Goal: Information Seeking & Learning: Learn about a topic

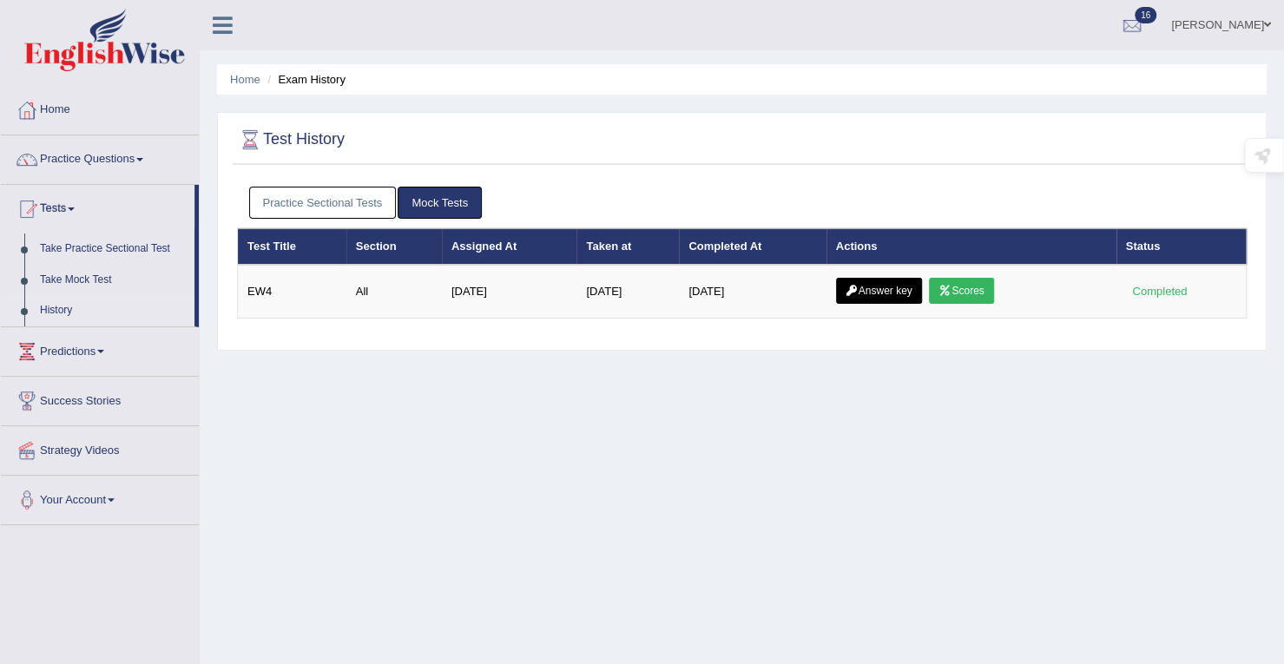
click at [322, 191] on link "Practice Sectional Tests" at bounding box center [323, 203] width 148 height 32
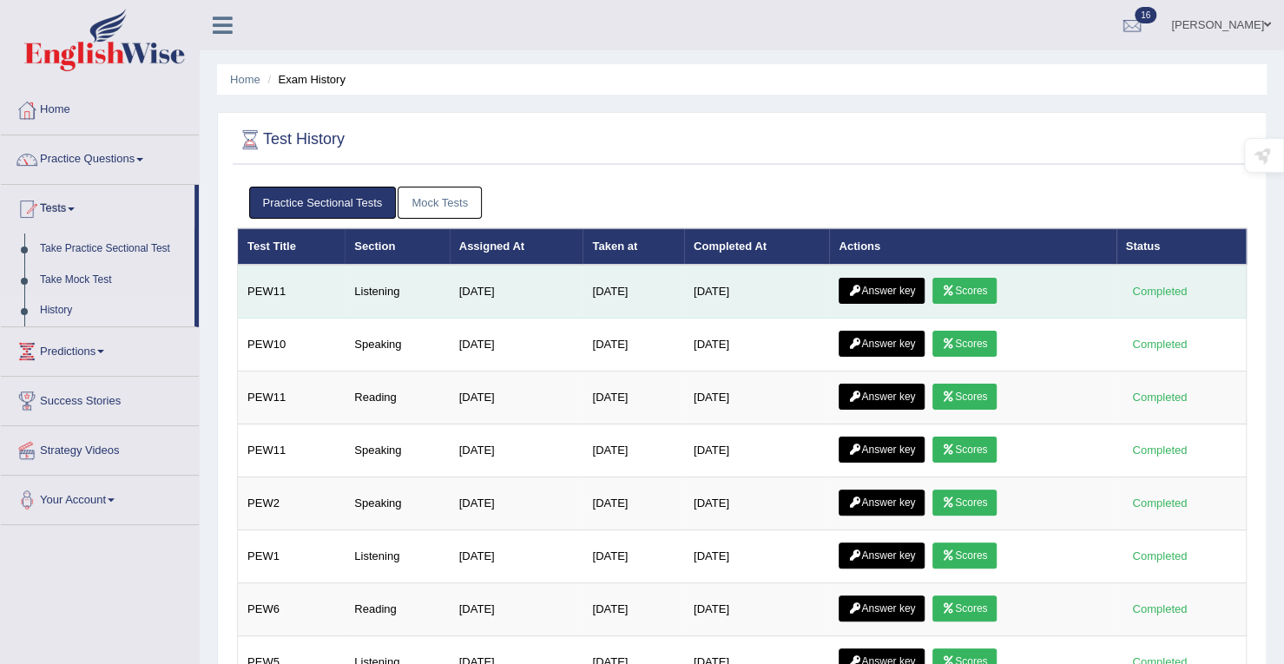
click at [966, 284] on link "Scores" at bounding box center [965, 291] width 64 height 26
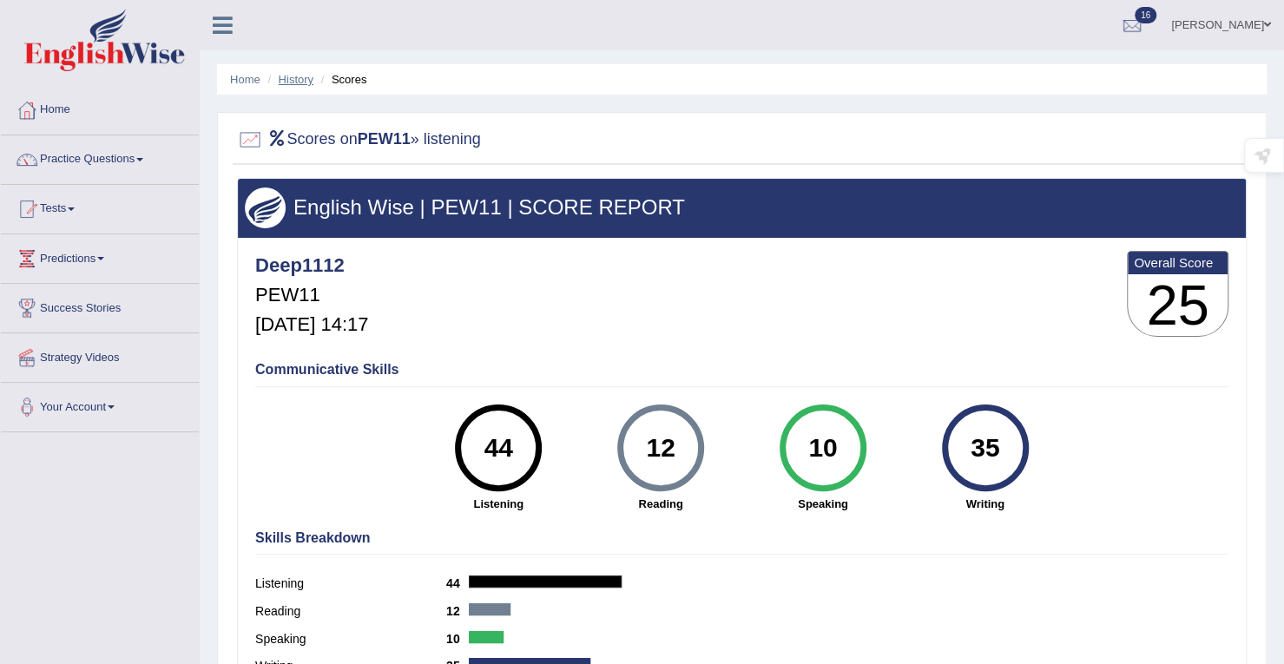
click at [305, 83] on link "History" at bounding box center [296, 79] width 35 height 13
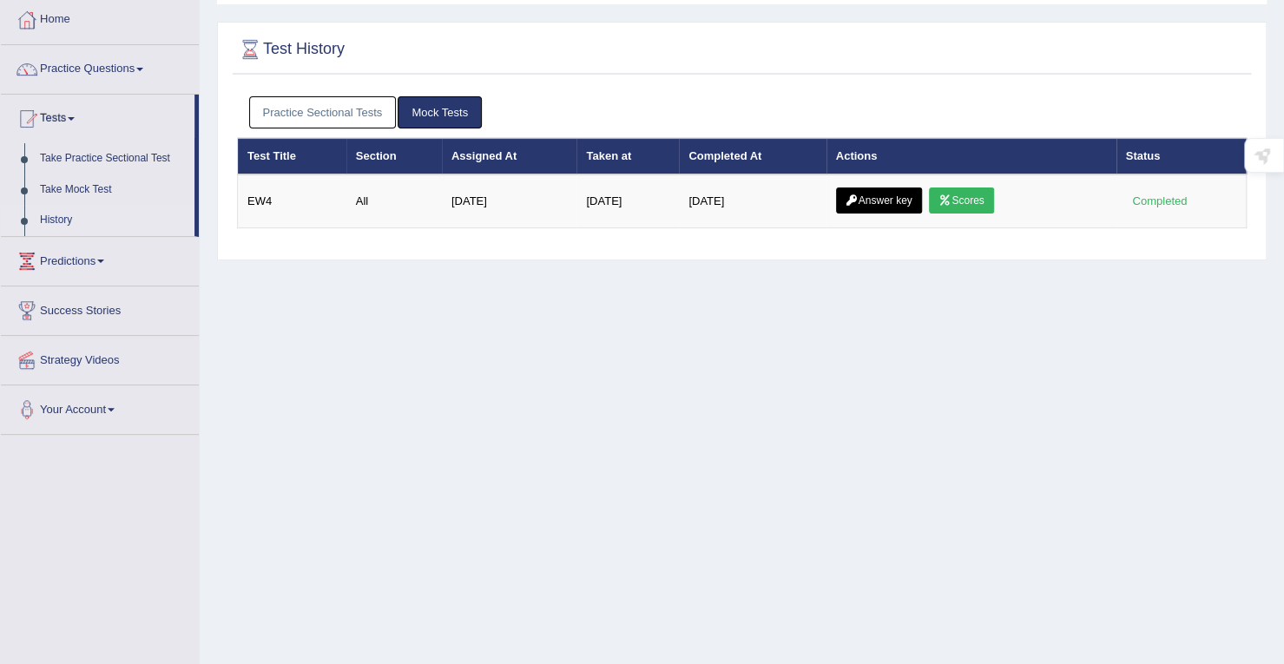
scroll to position [174, 0]
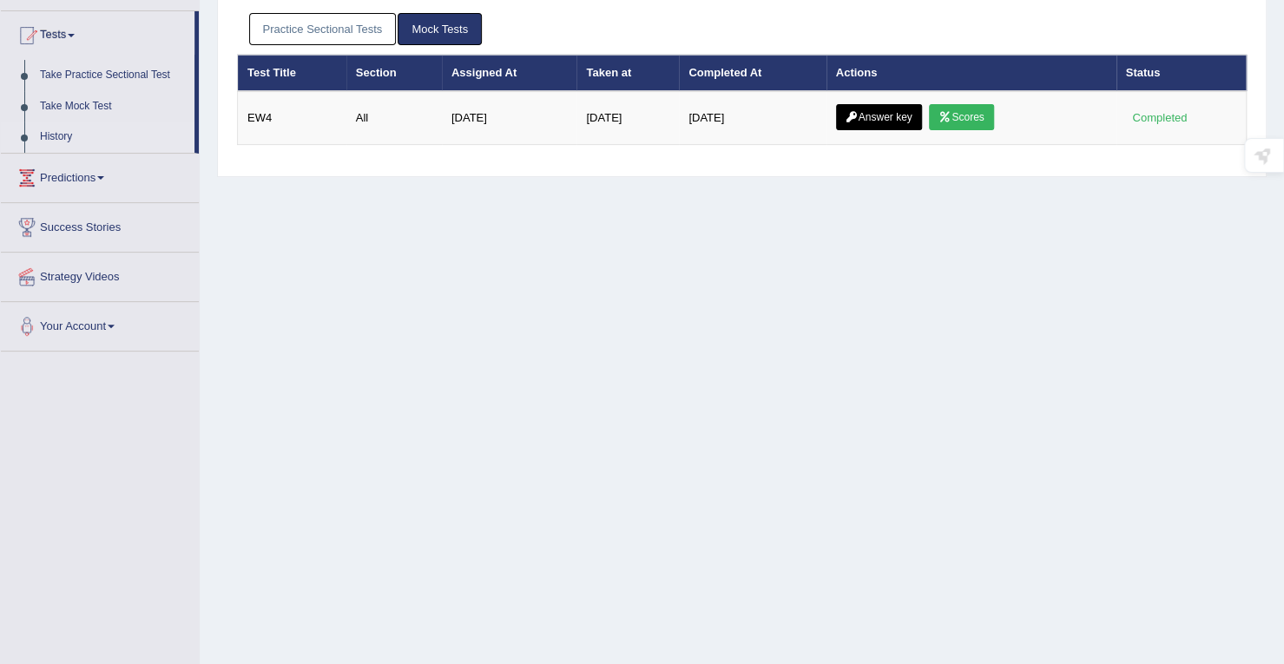
click at [335, 37] on link "Practice Sectional Tests" at bounding box center [323, 29] width 148 height 32
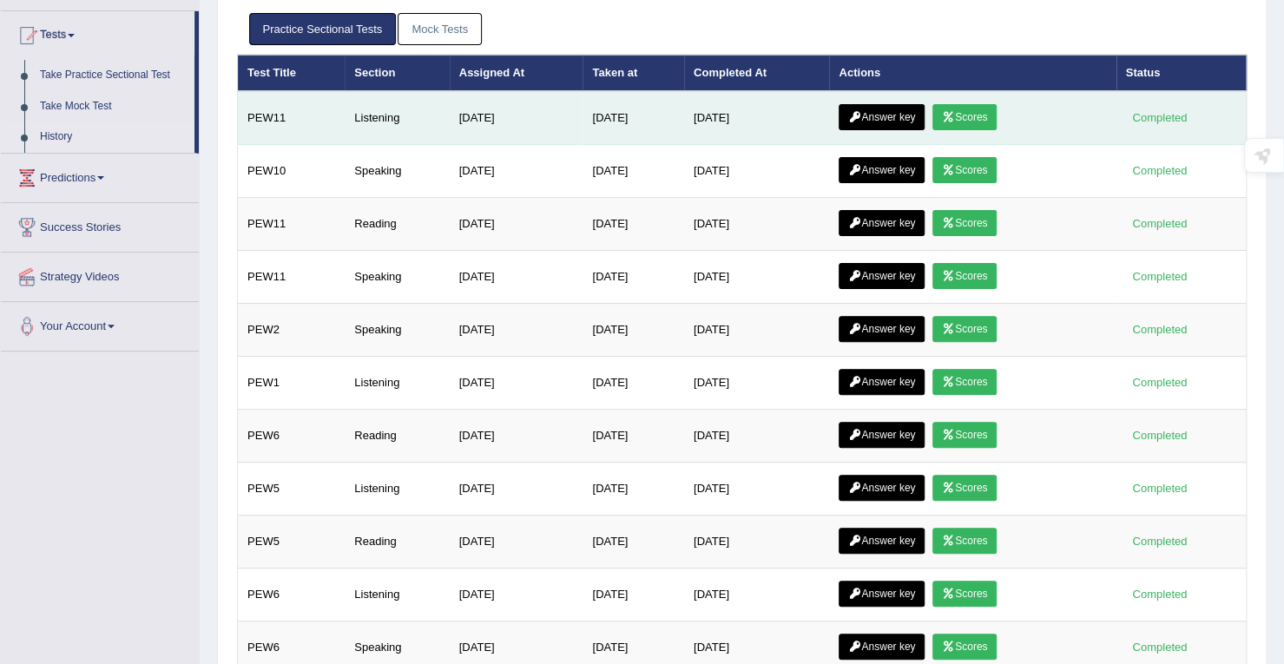
click at [908, 115] on link "Answer key" at bounding box center [882, 117] width 86 height 26
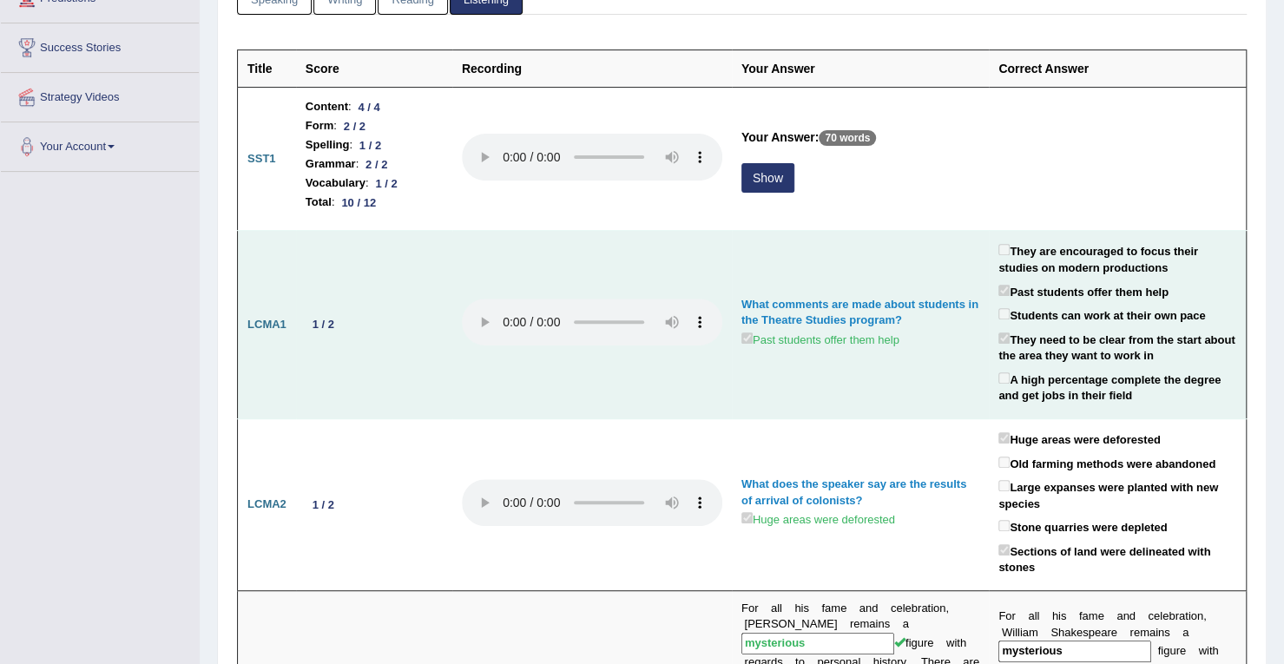
scroll to position [302, 0]
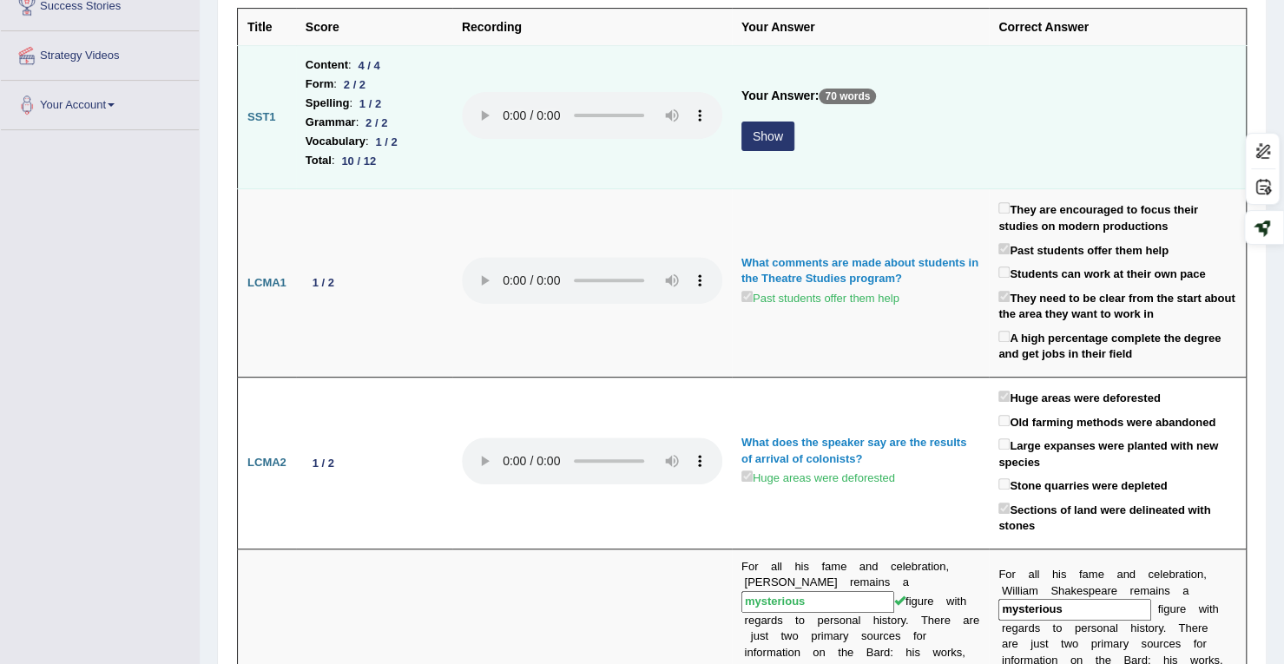
click at [776, 135] on button "Show" at bounding box center [768, 137] width 53 height 30
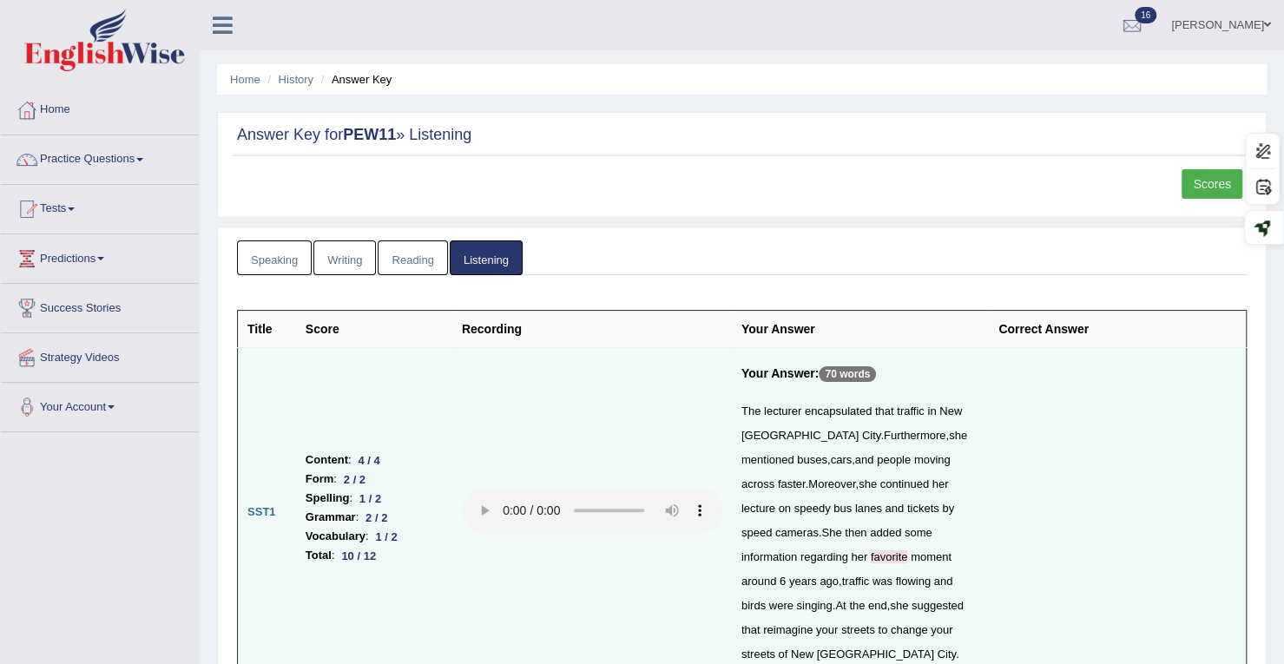
scroll to position [0, 0]
click at [1218, 181] on link "Scores" at bounding box center [1212, 184] width 61 height 30
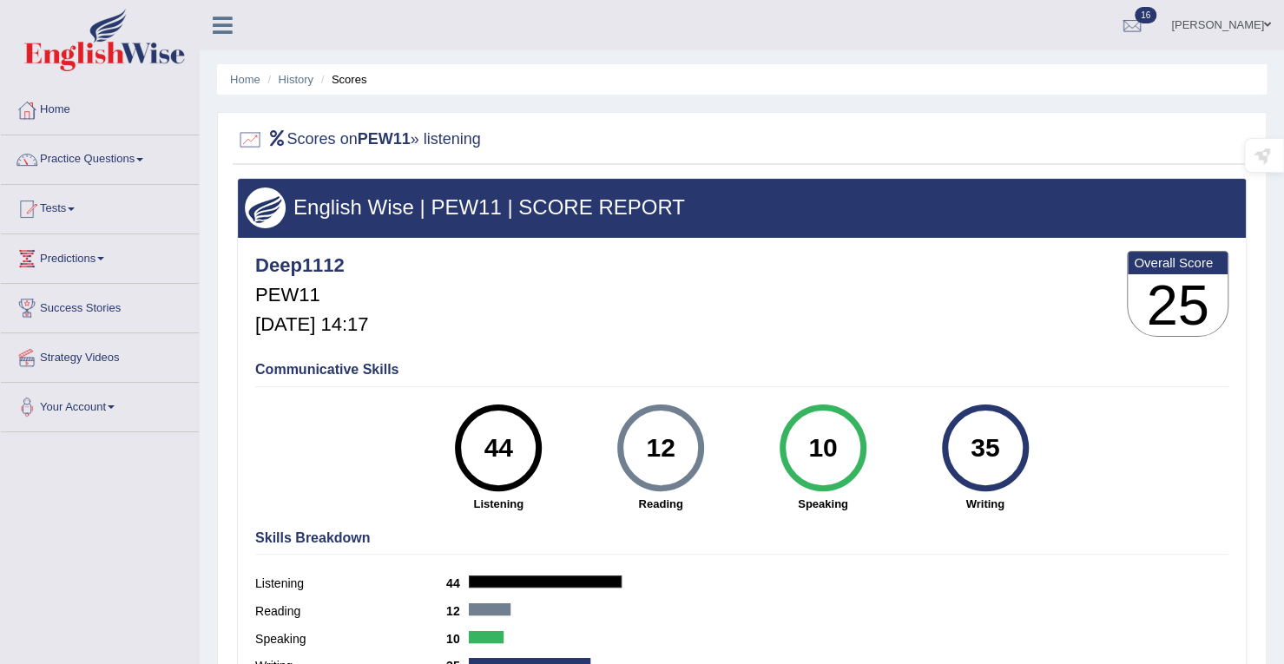
click at [603, 247] on div "Deep1112 PEW11 [DATE] 14:17 Overall Score 25" at bounding box center [742, 298] width 982 height 103
click at [76, 155] on link "Practice Questions" at bounding box center [100, 156] width 198 height 43
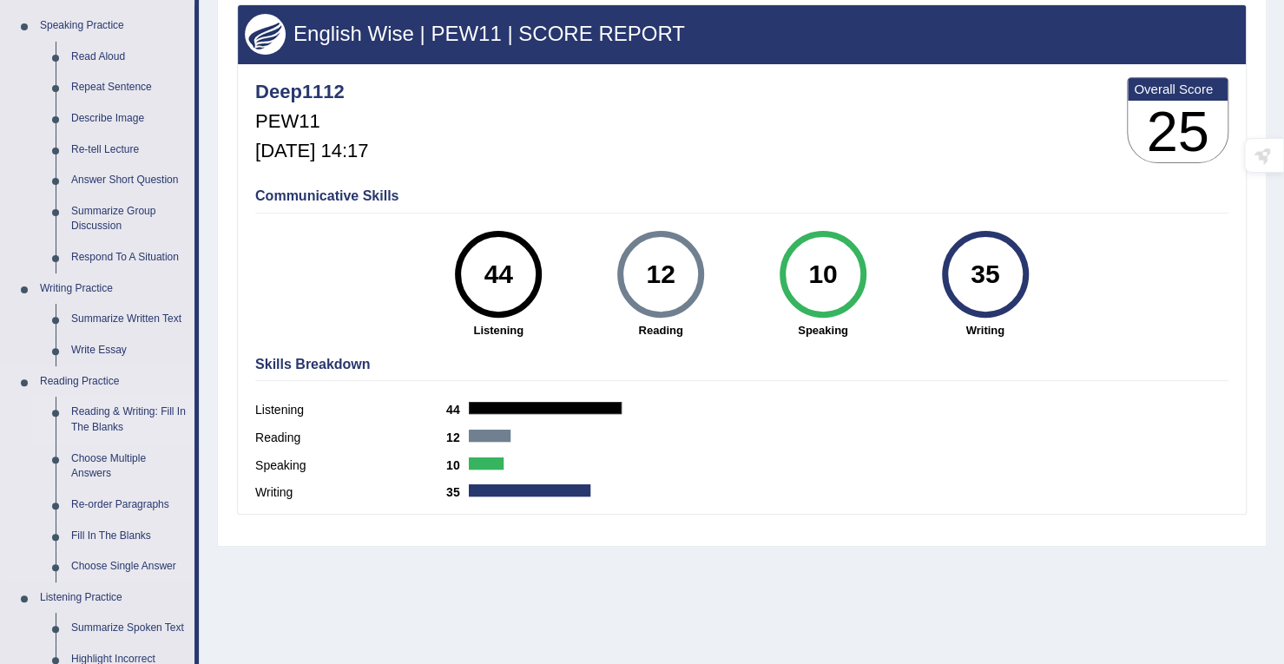
scroll to position [347, 0]
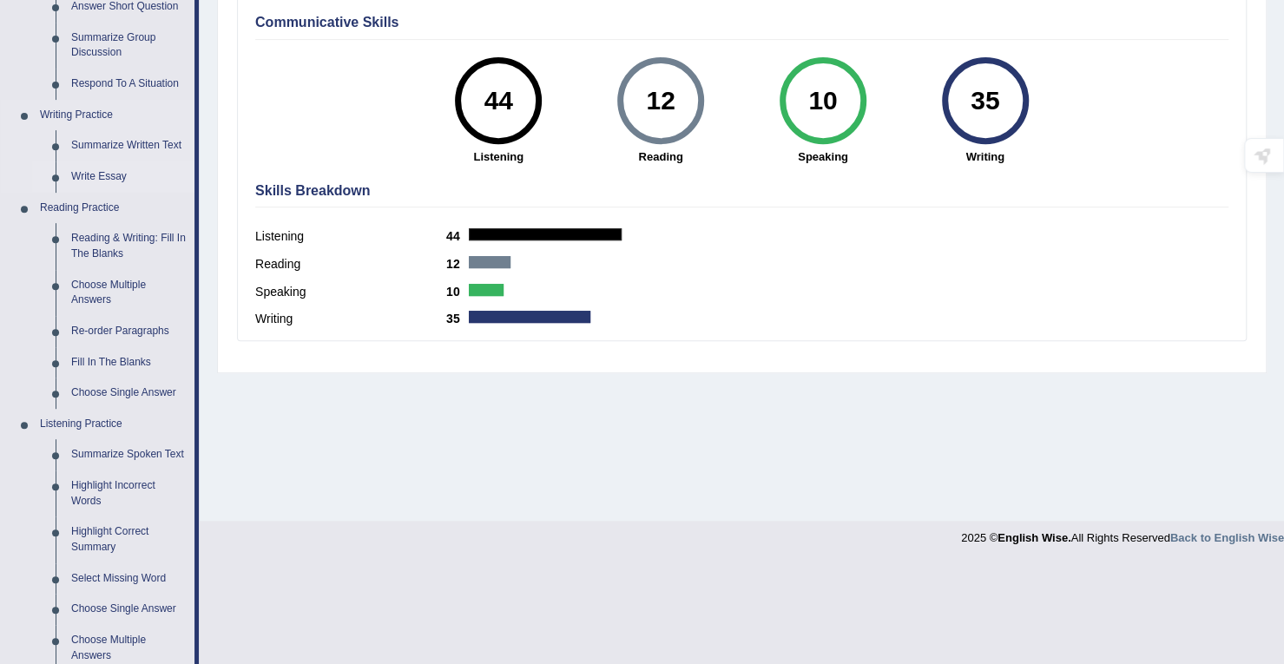
click at [82, 173] on link "Write Essay" at bounding box center [128, 177] width 131 height 31
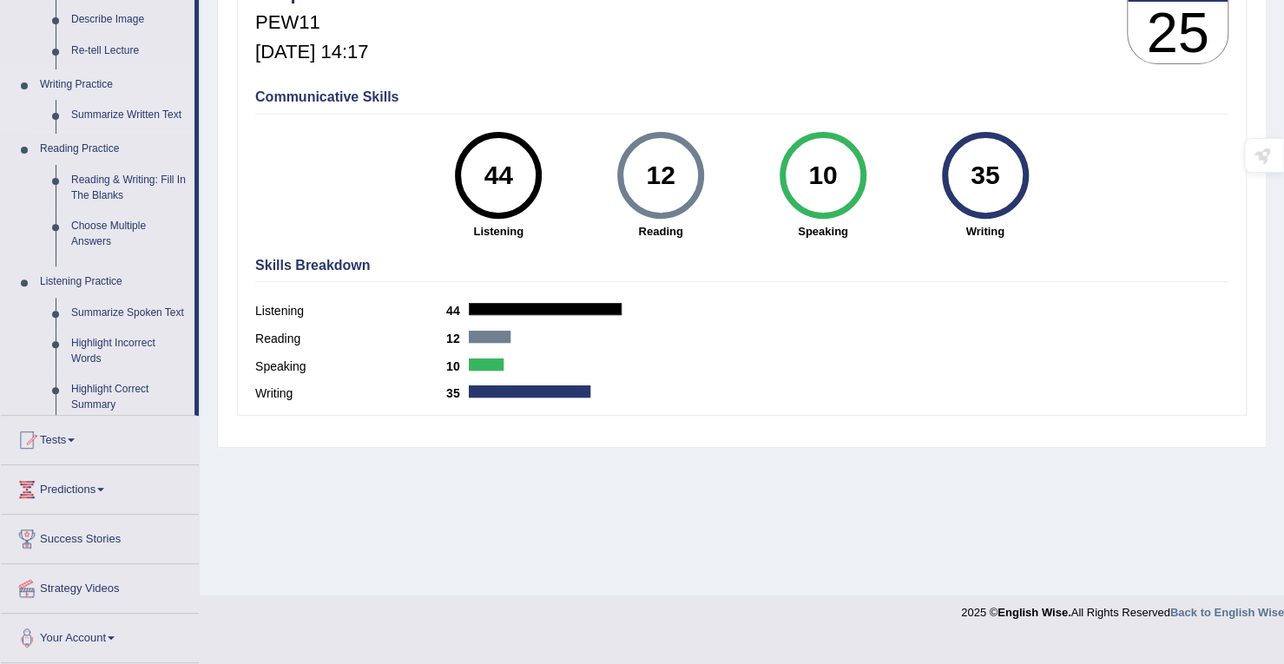
scroll to position [247, 0]
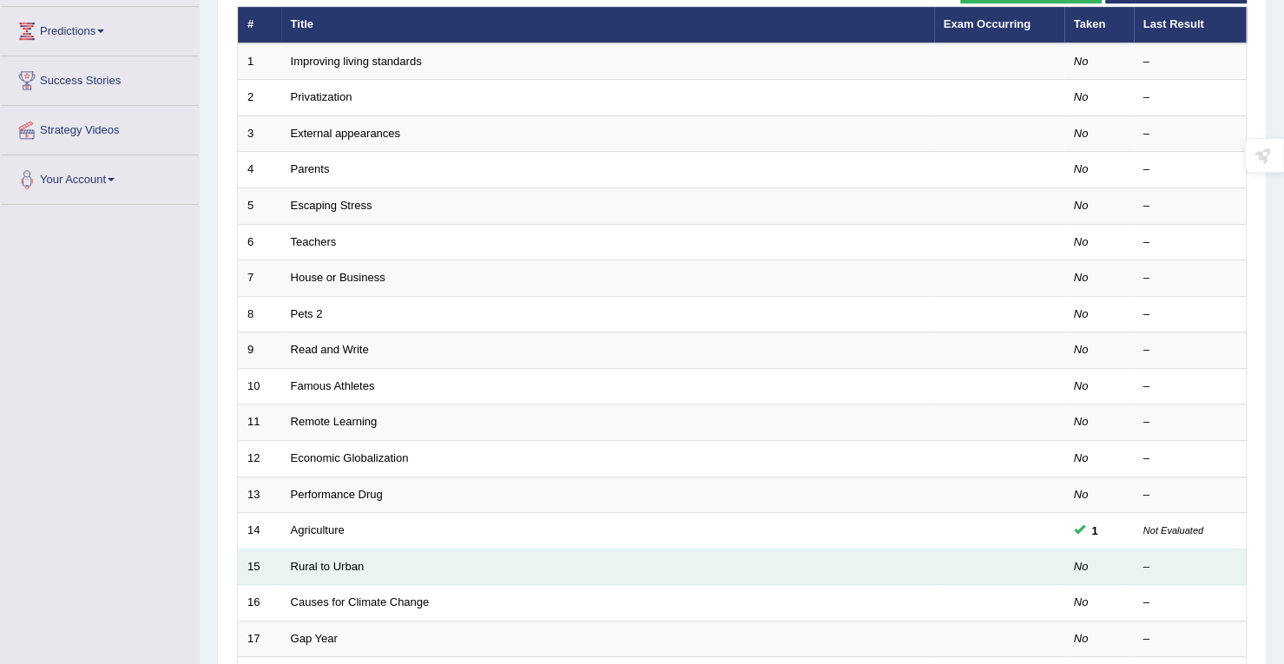
scroll to position [477, 0]
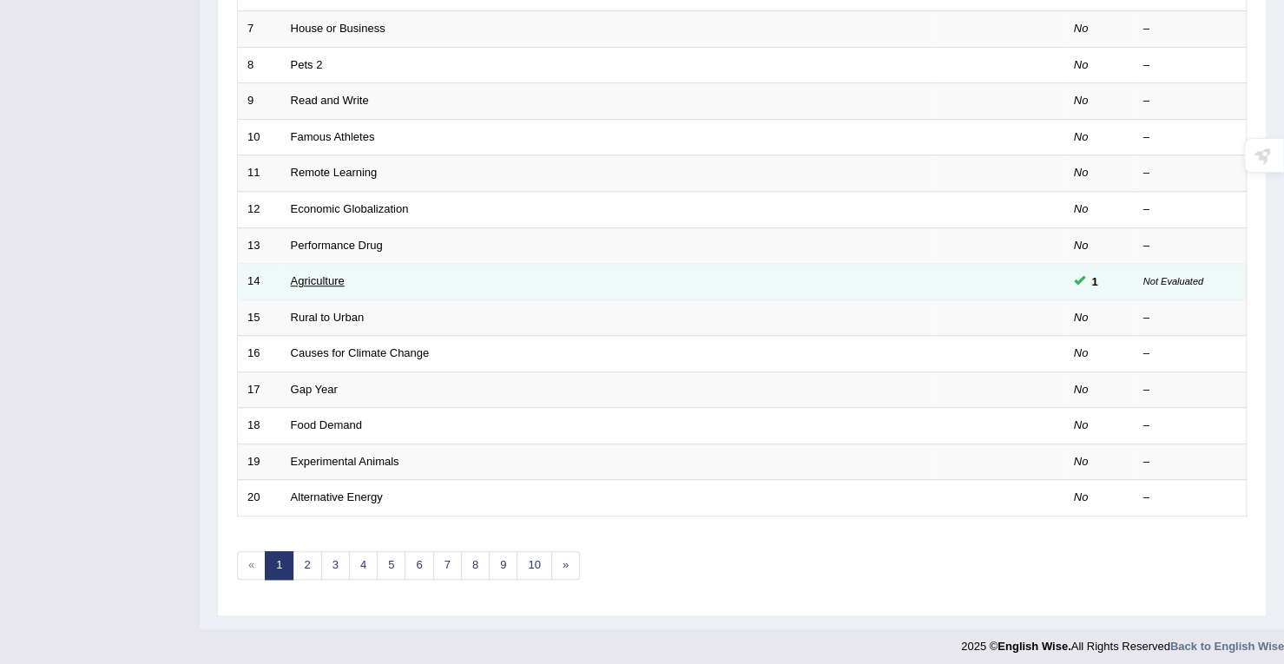
click at [306, 275] on link "Agriculture" at bounding box center [318, 280] width 54 height 13
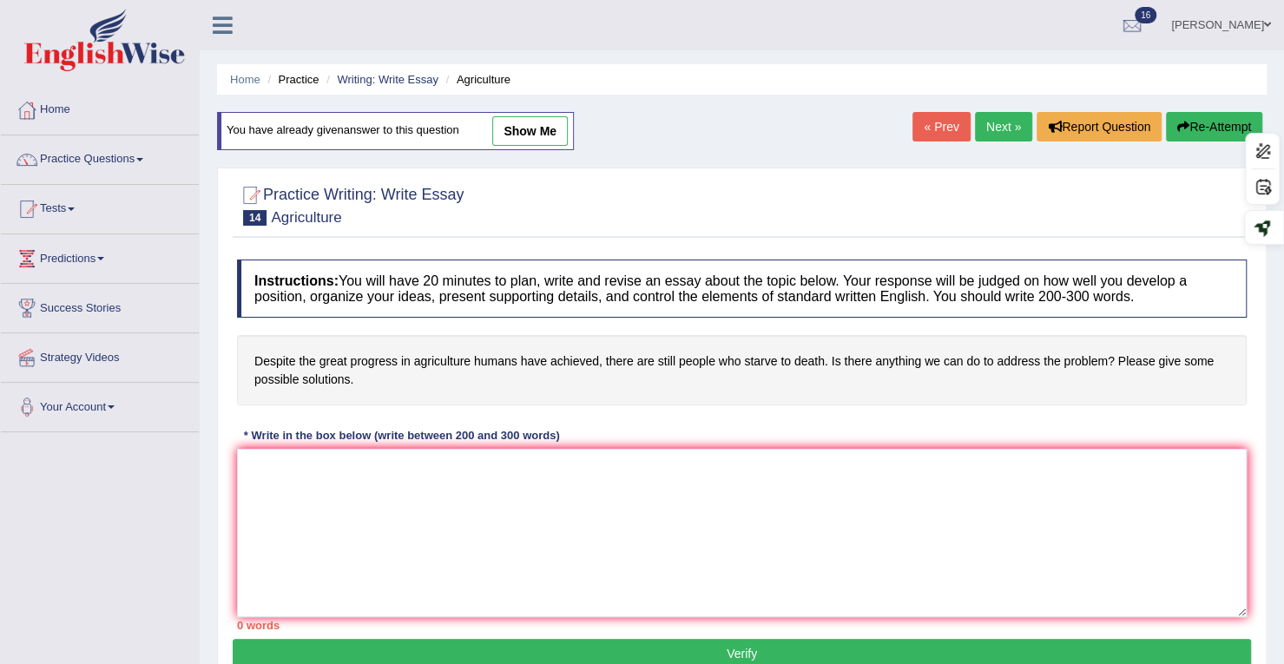
click at [1190, 135] on button "Re-Attempt" at bounding box center [1214, 127] width 96 height 30
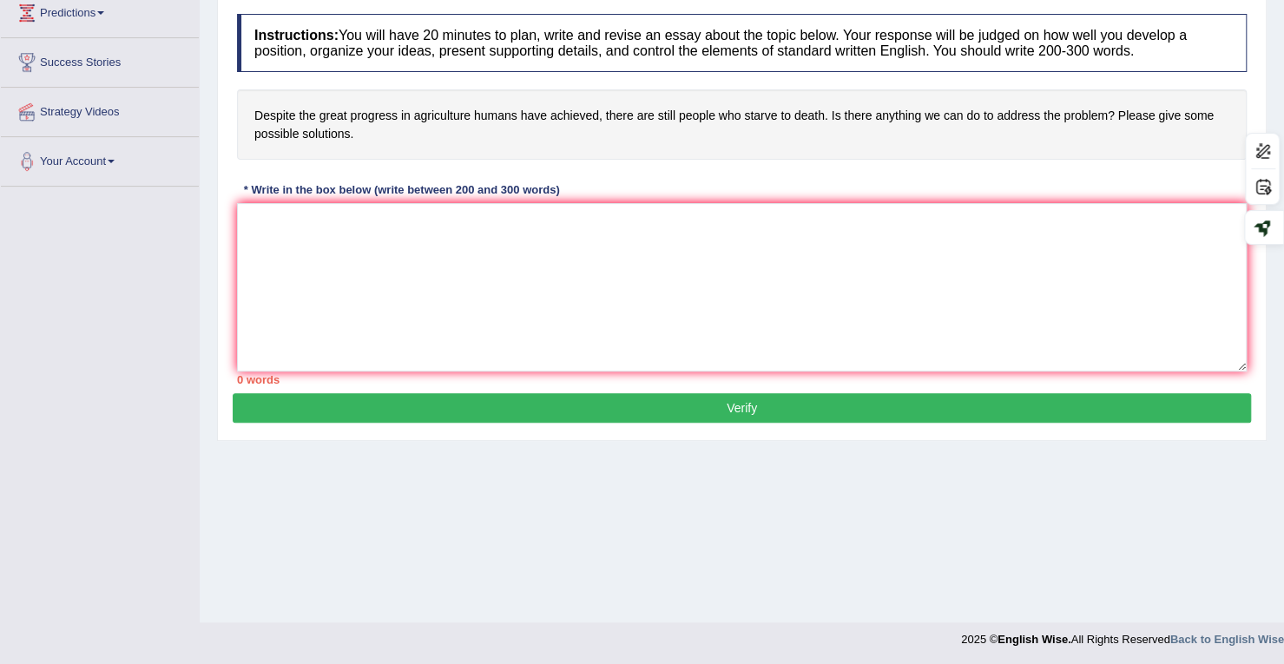
scroll to position [247, 0]
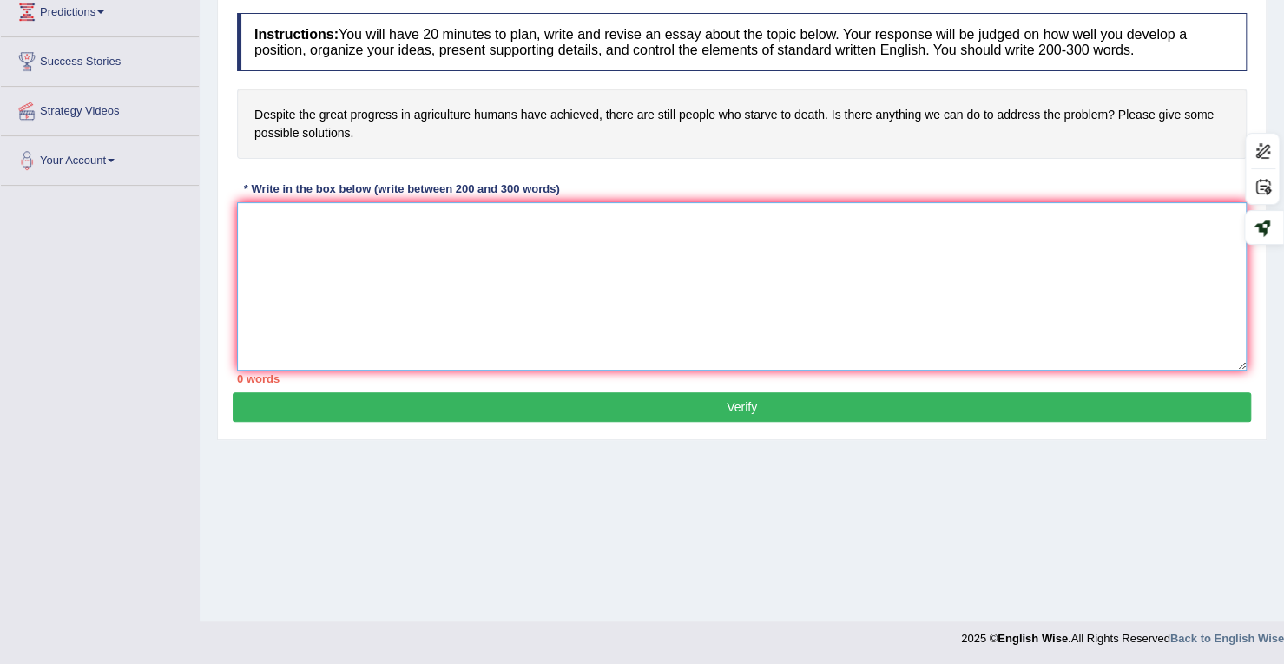
click at [576, 207] on textarea at bounding box center [742, 286] width 1010 height 168
click at [582, 245] on textarea at bounding box center [742, 286] width 1010 height 168
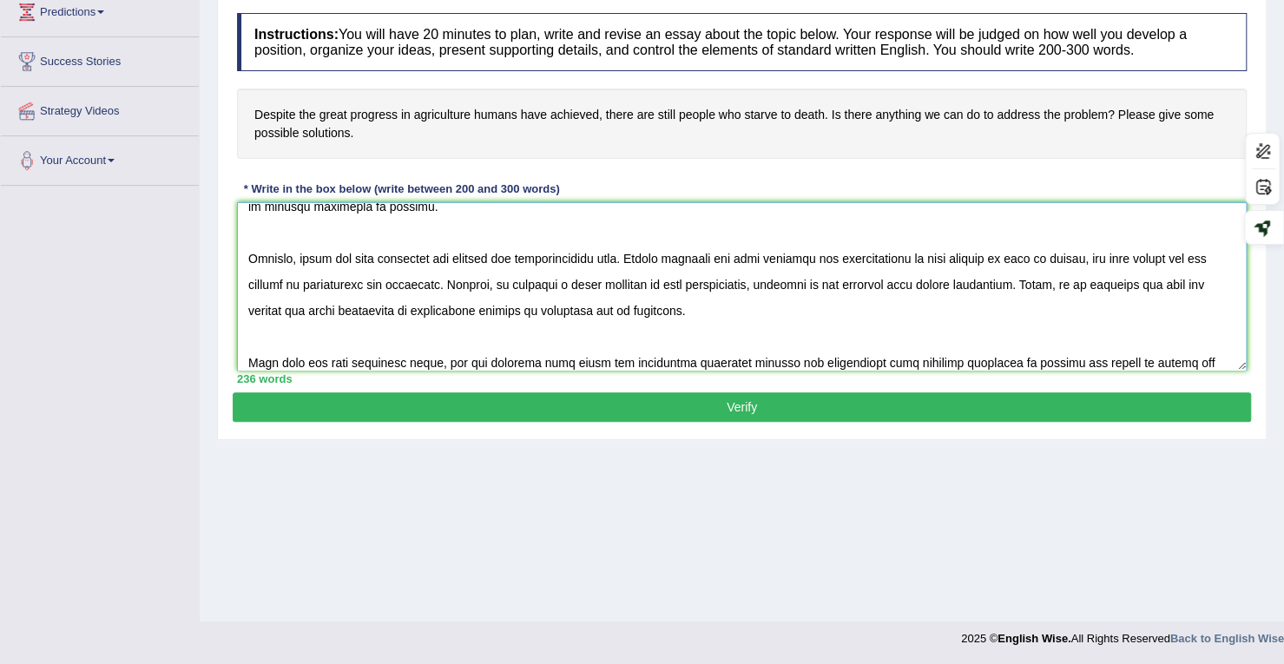
scroll to position [197, 0]
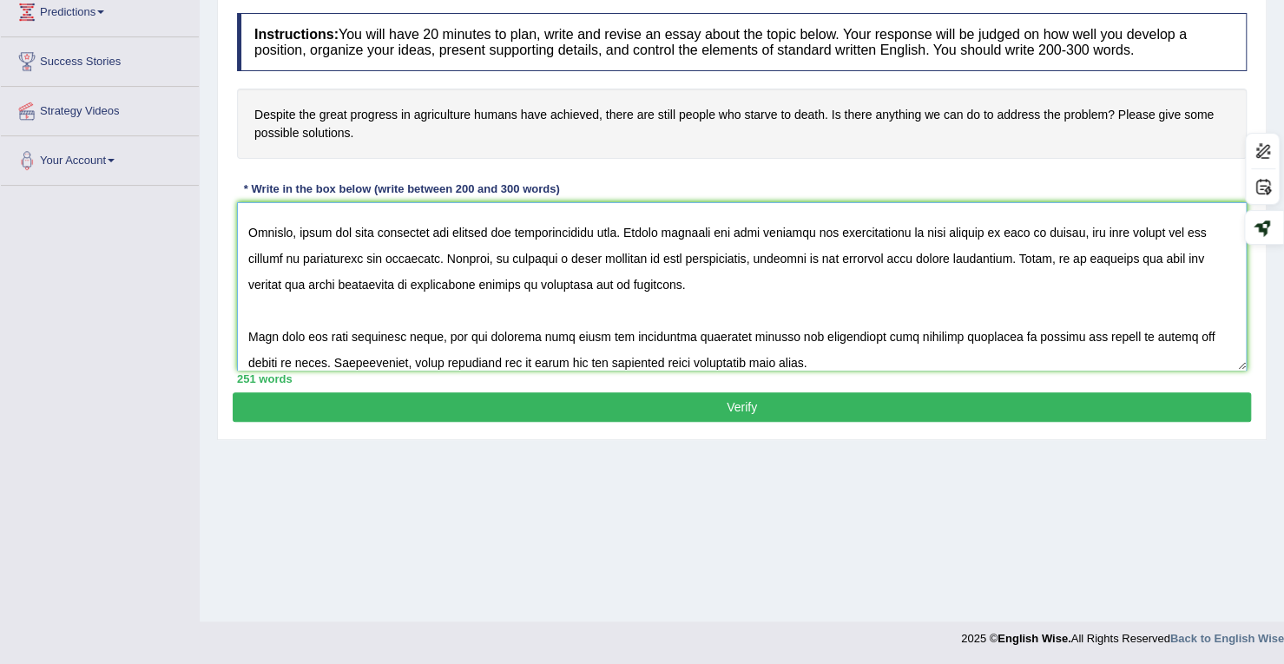
click at [576, 241] on textarea at bounding box center [742, 286] width 1010 height 168
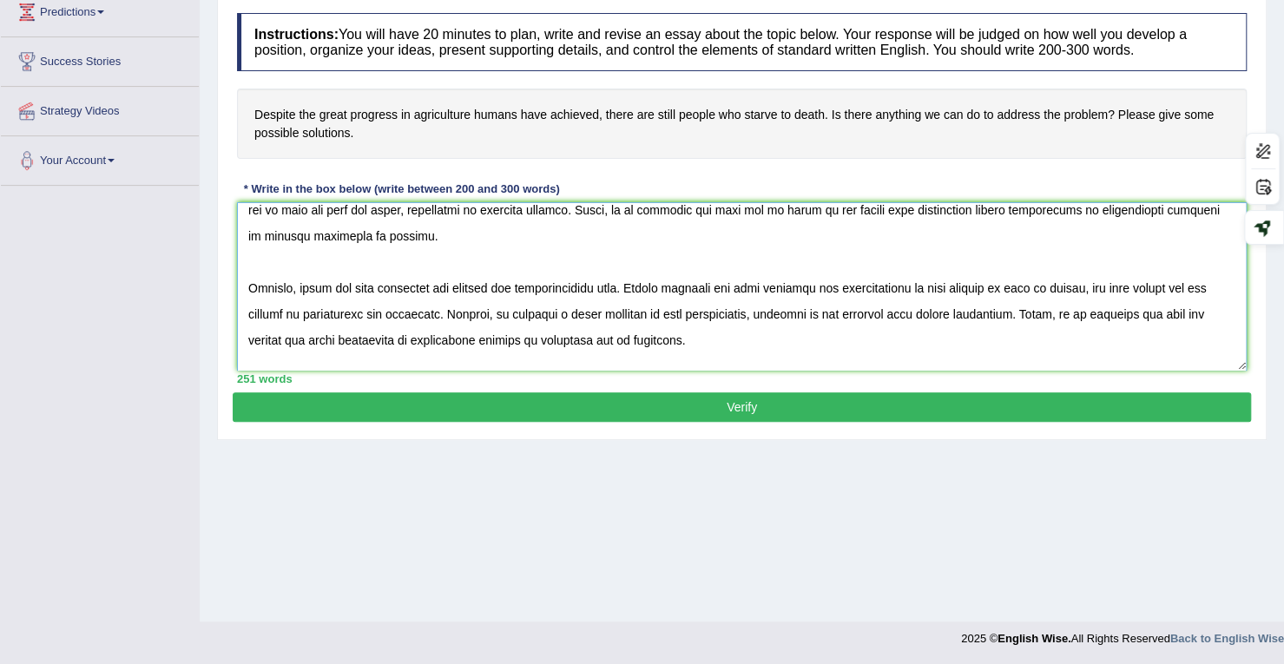
scroll to position [0, 0]
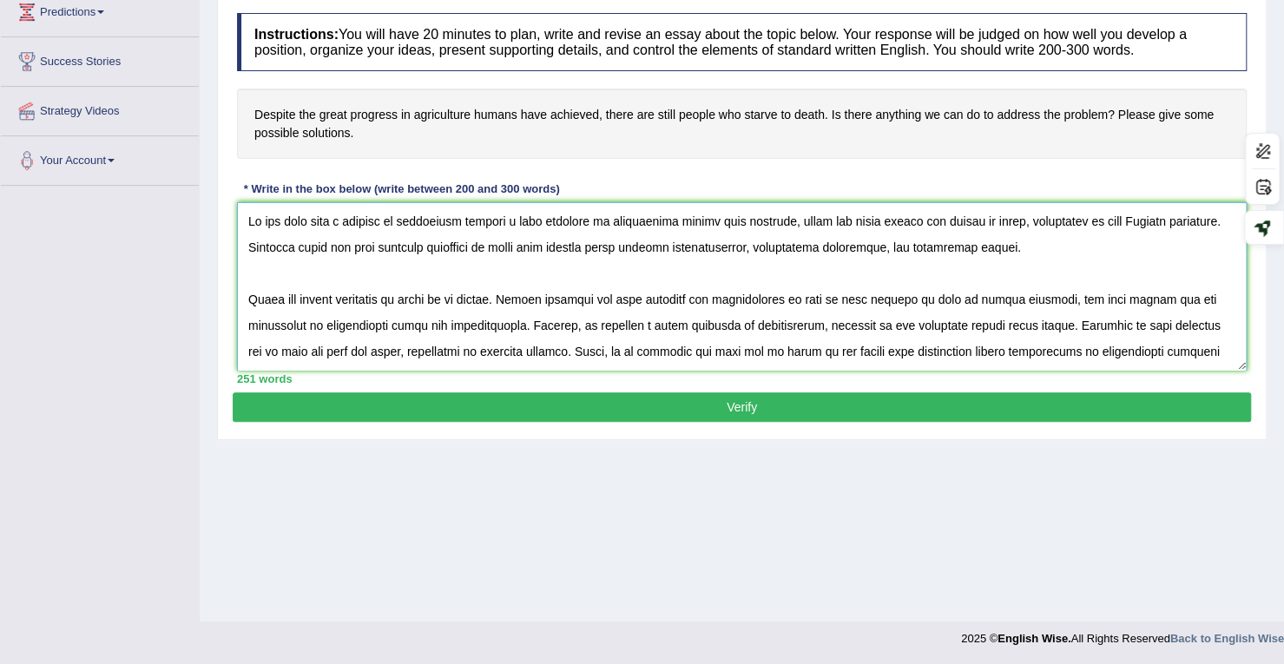
type textarea "It has long been a subject of discussion whether a grat progress in agriculture…"
click at [715, 411] on button "Verify" at bounding box center [742, 407] width 1019 height 30
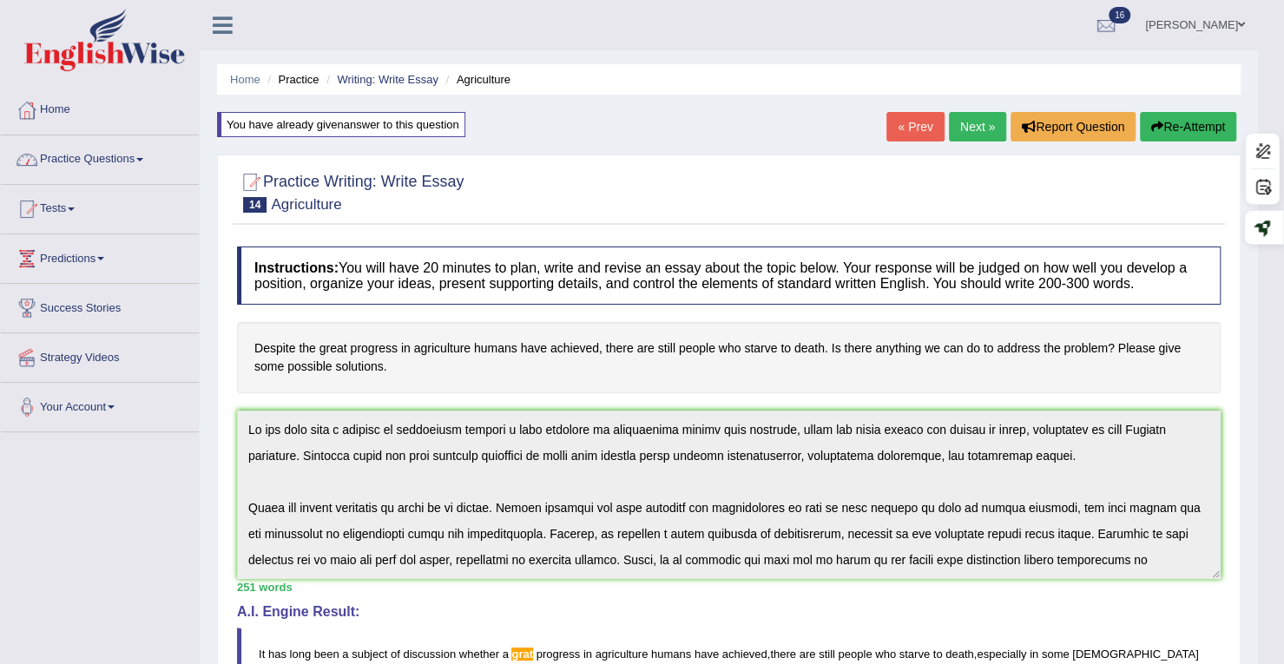
click at [95, 150] on link "Practice Questions" at bounding box center [100, 156] width 198 height 43
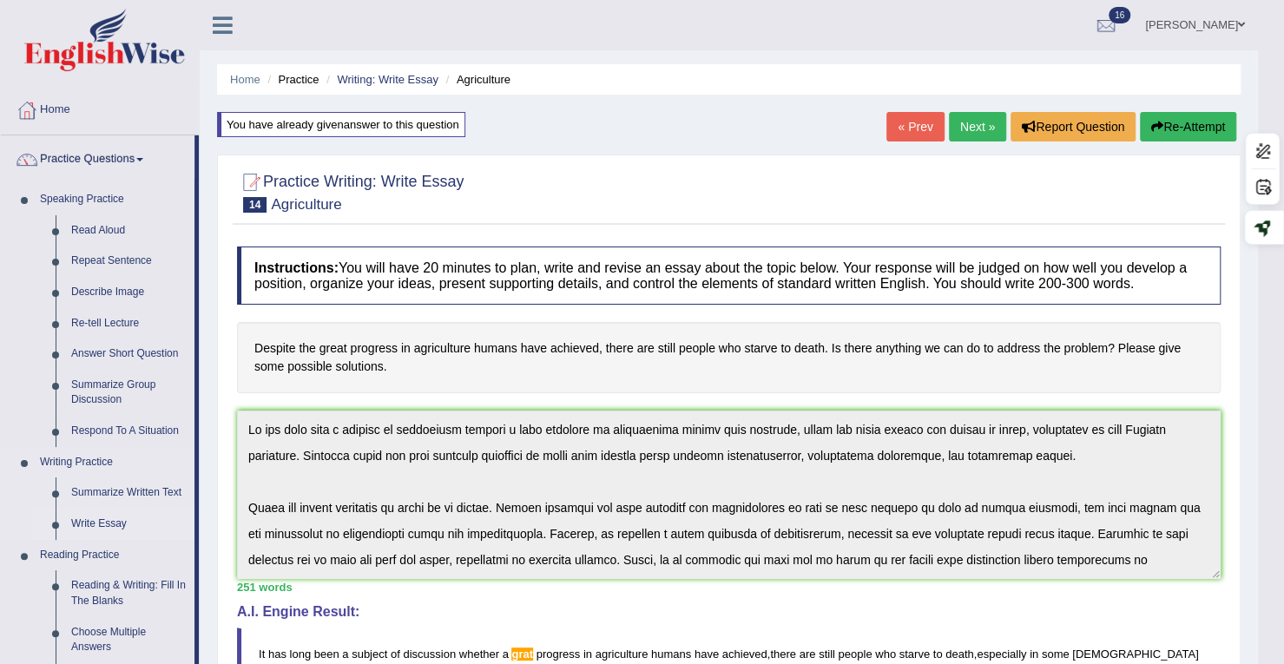
click at [102, 522] on link "Write Essay" at bounding box center [128, 524] width 131 height 31
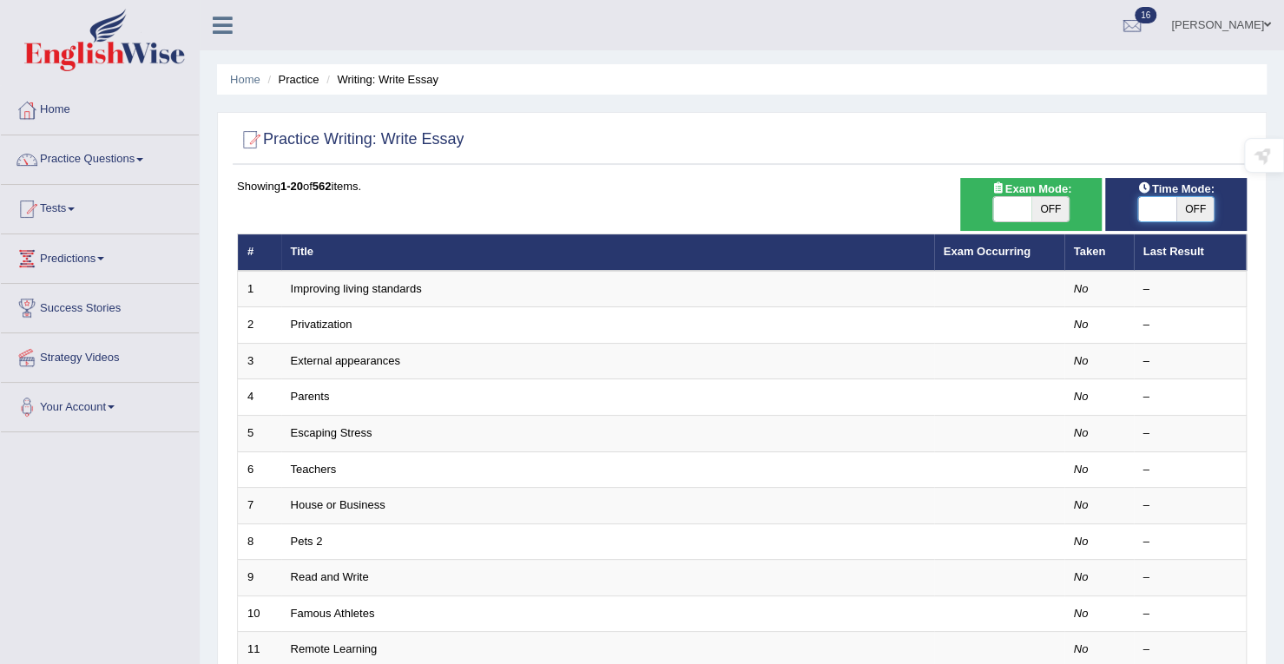
click at [1151, 213] on span at bounding box center [1157, 209] width 38 height 24
checkbox input "true"
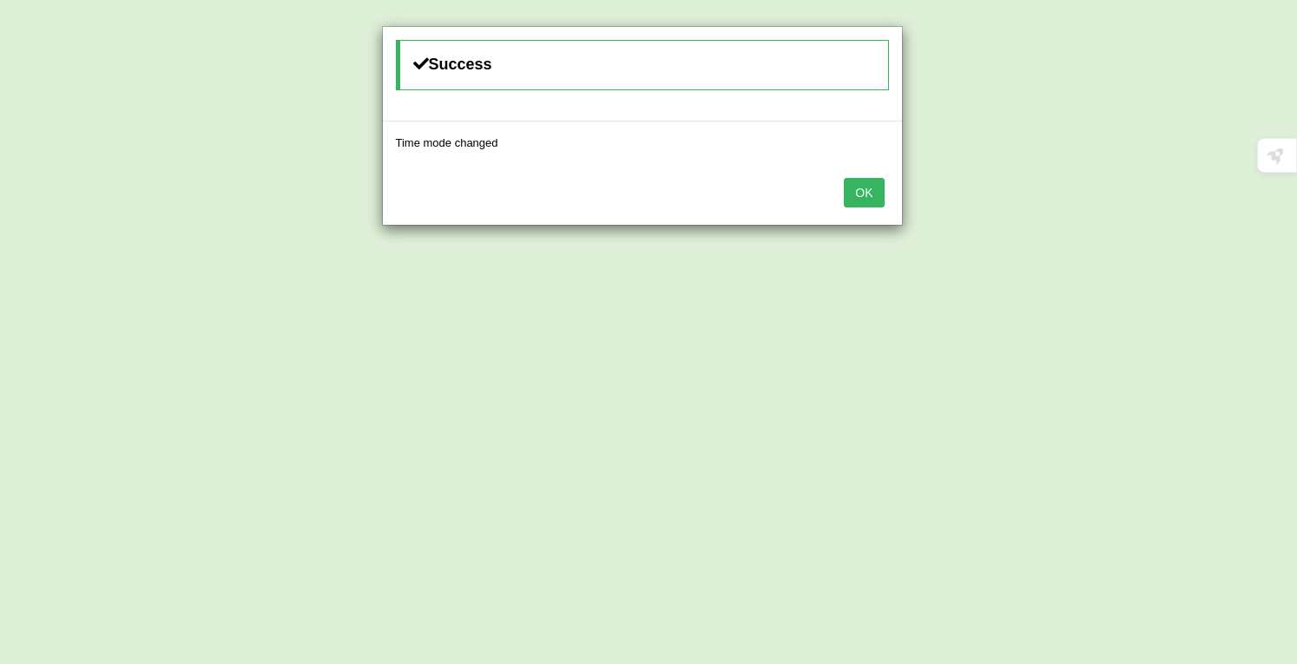
click at [874, 192] on button "OK" at bounding box center [864, 193] width 40 height 30
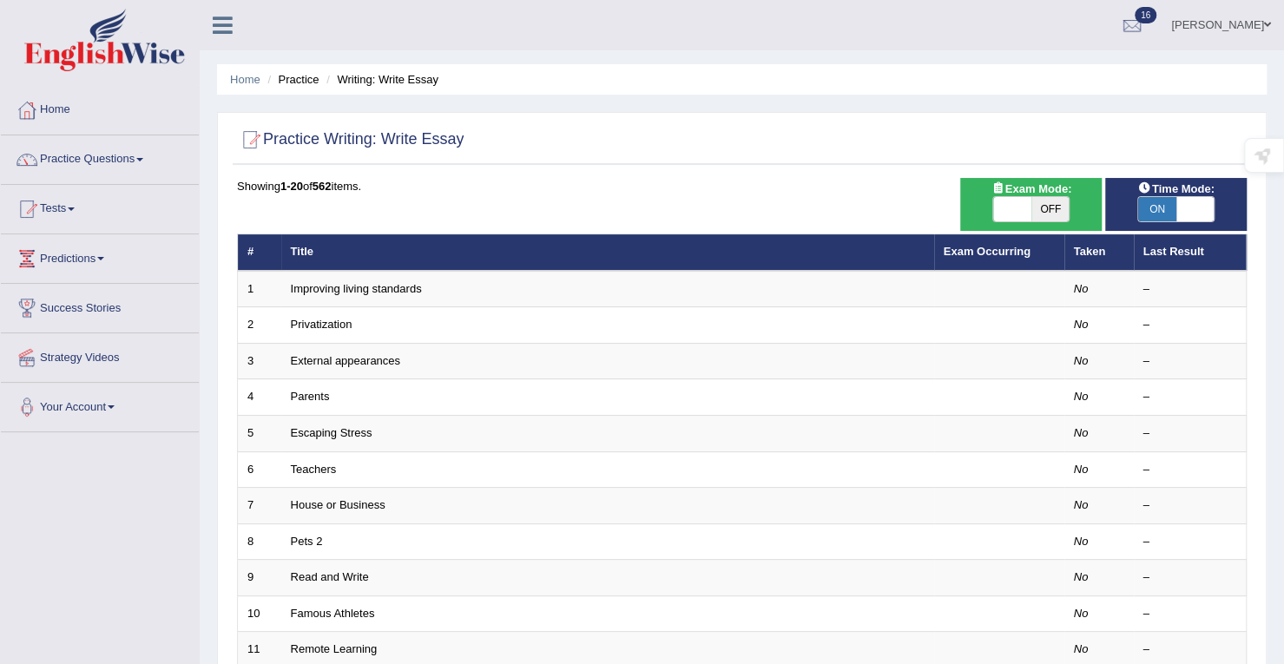
click at [56, 211] on link "Tests" at bounding box center [100, 206] width 198 height 43
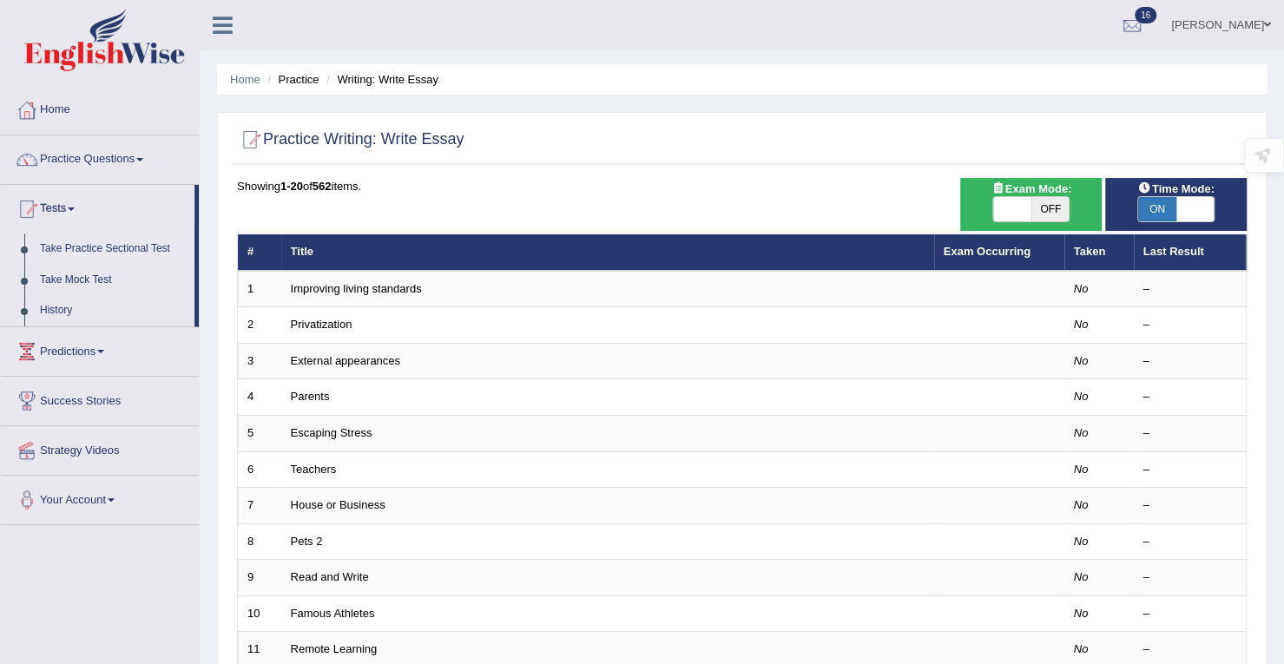
click at [71, 247] on link "Take Practice Sectional Test" at bounding box center [113, 249] width 162 height 31
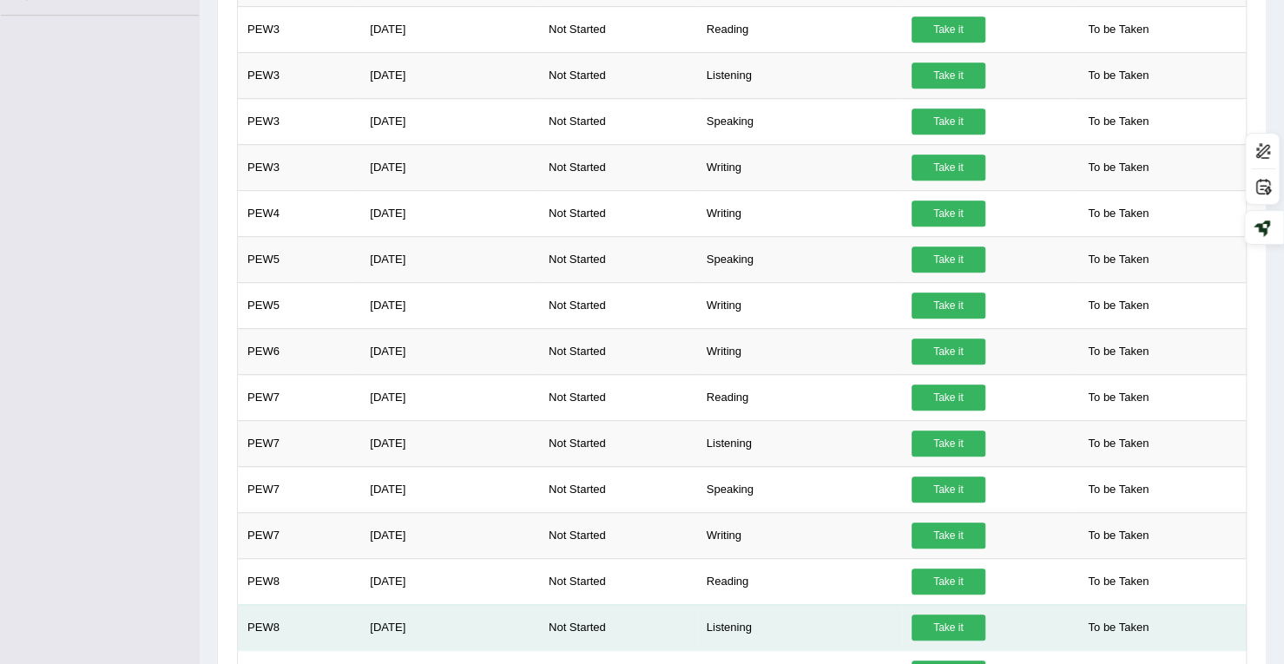
scroll to position [781, 0]
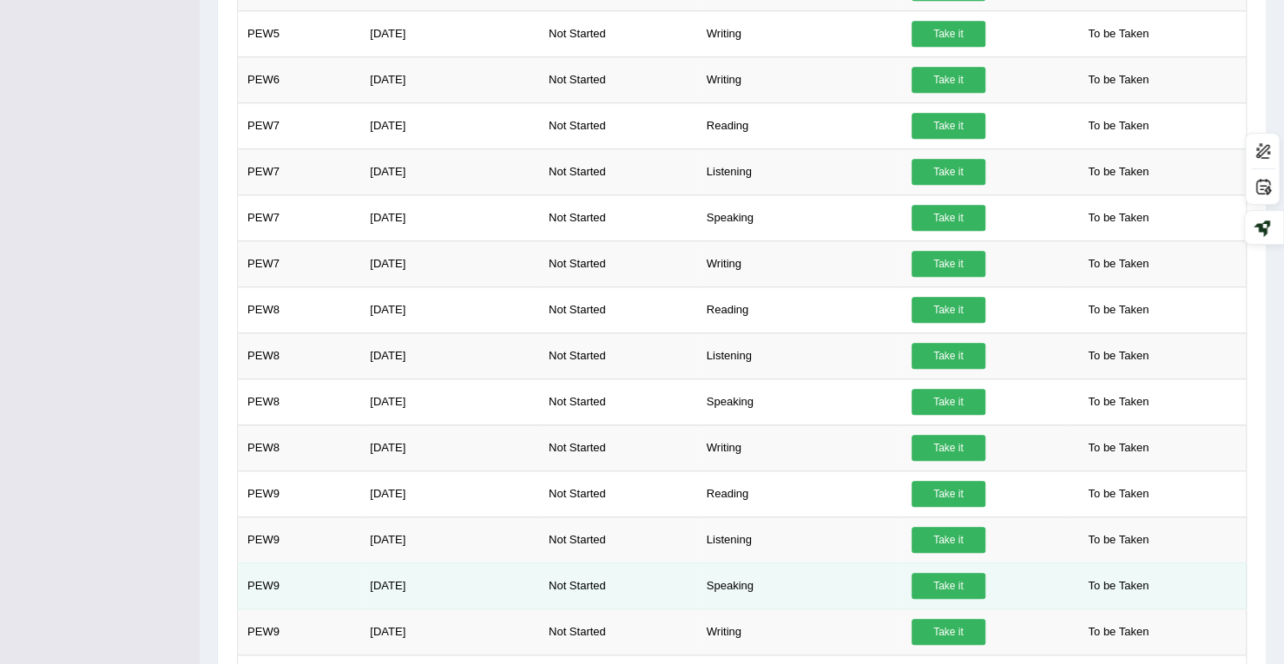
click at [978, 579] on link "Take it" at bounding box center [949, 586] width 74 height 26
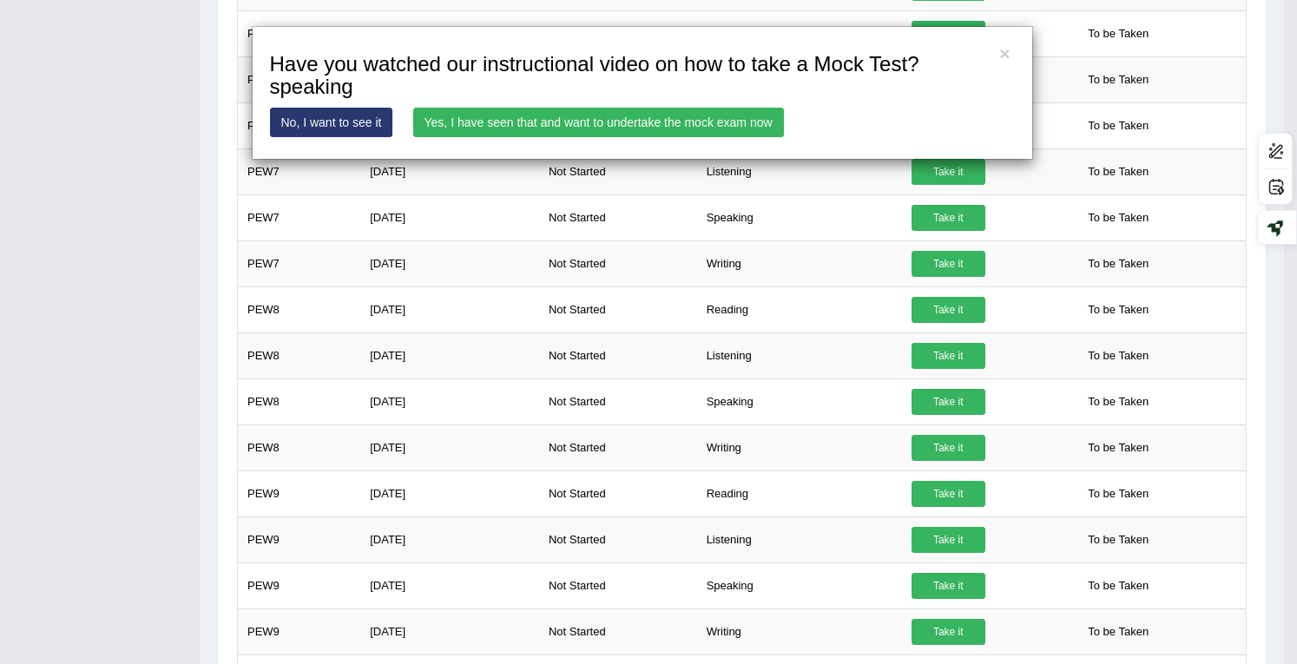
click at [146, 227] on div "× Have you watched our instructional video on how to take a Mock Test?speaking …" at bounding box center [648, 332] width 1297 height 664
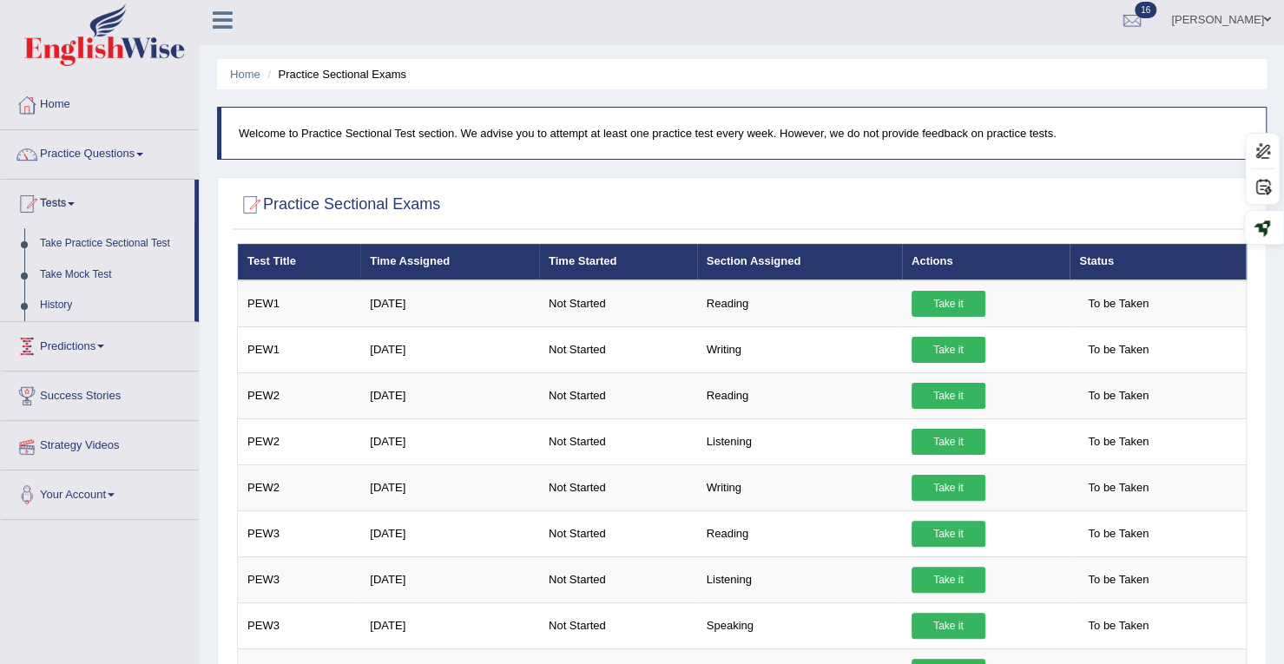
scroll to position [0, 0]
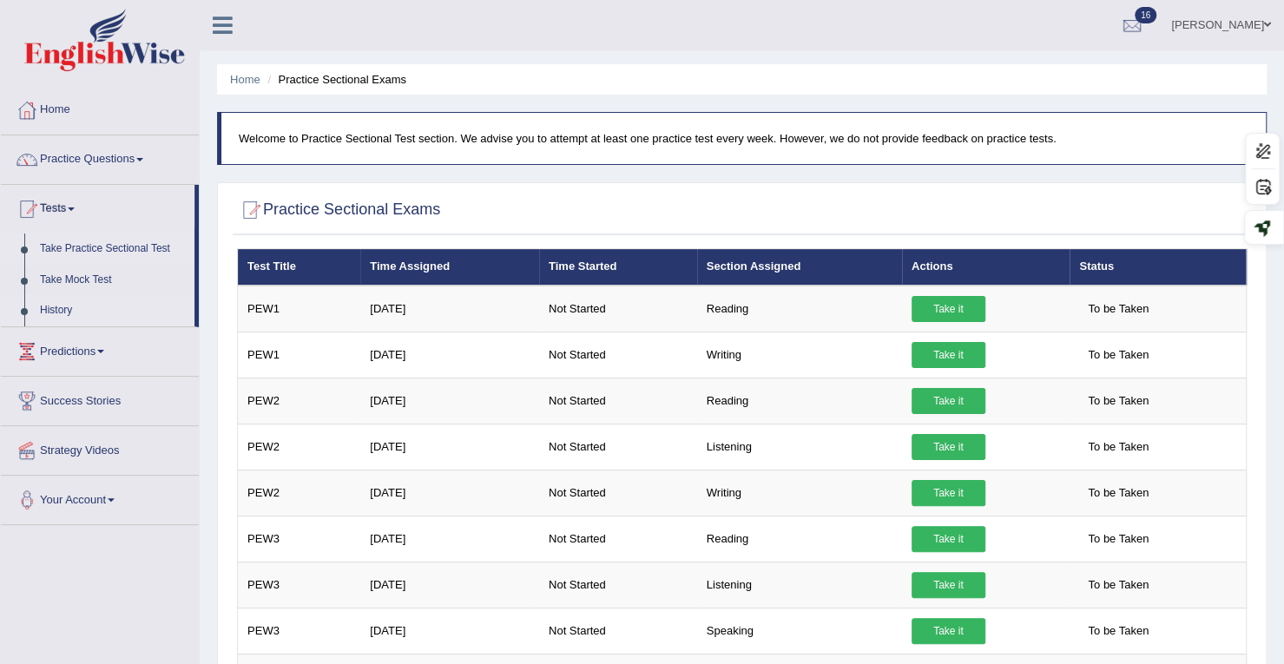
click at [55, 305] on link "History" at bounding box center [113, 310] width 162 height 31
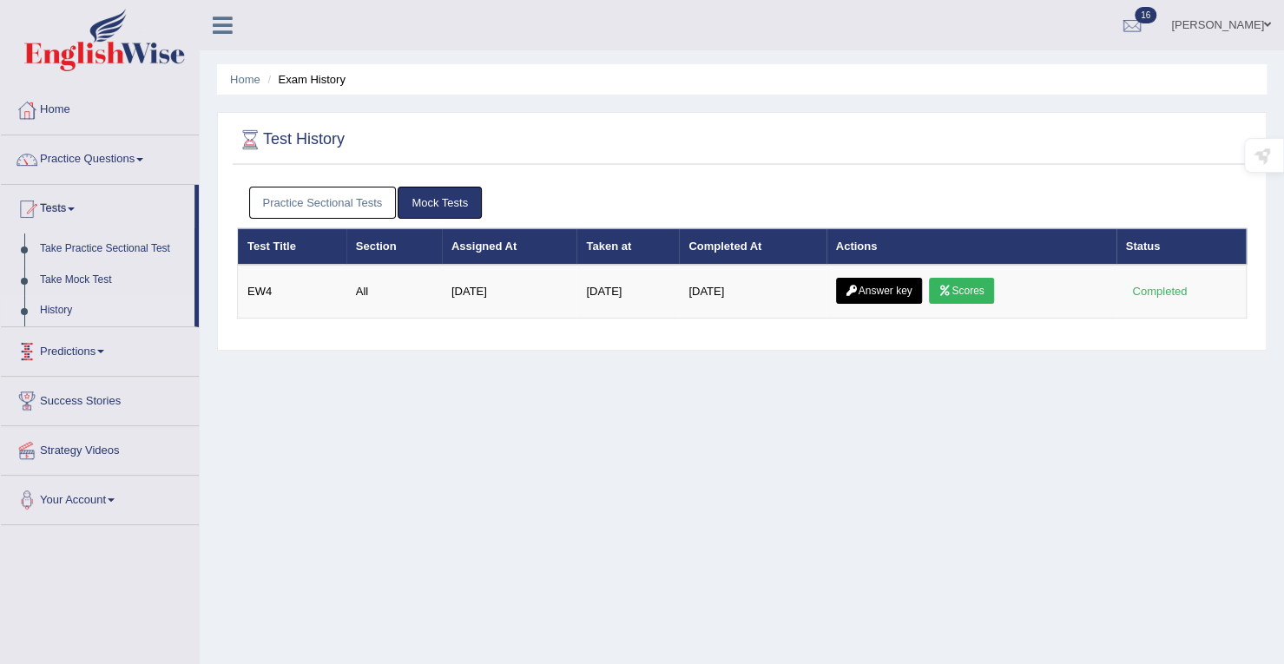
click at [342, 183] on div "Practice Sectional Tests Mock Tests" at bounding box center [742, 203] width 1010 height 50
click at [331, 203] on link "Practice Sectional Tests" at bounding box center [323, 203] width 148 height 32
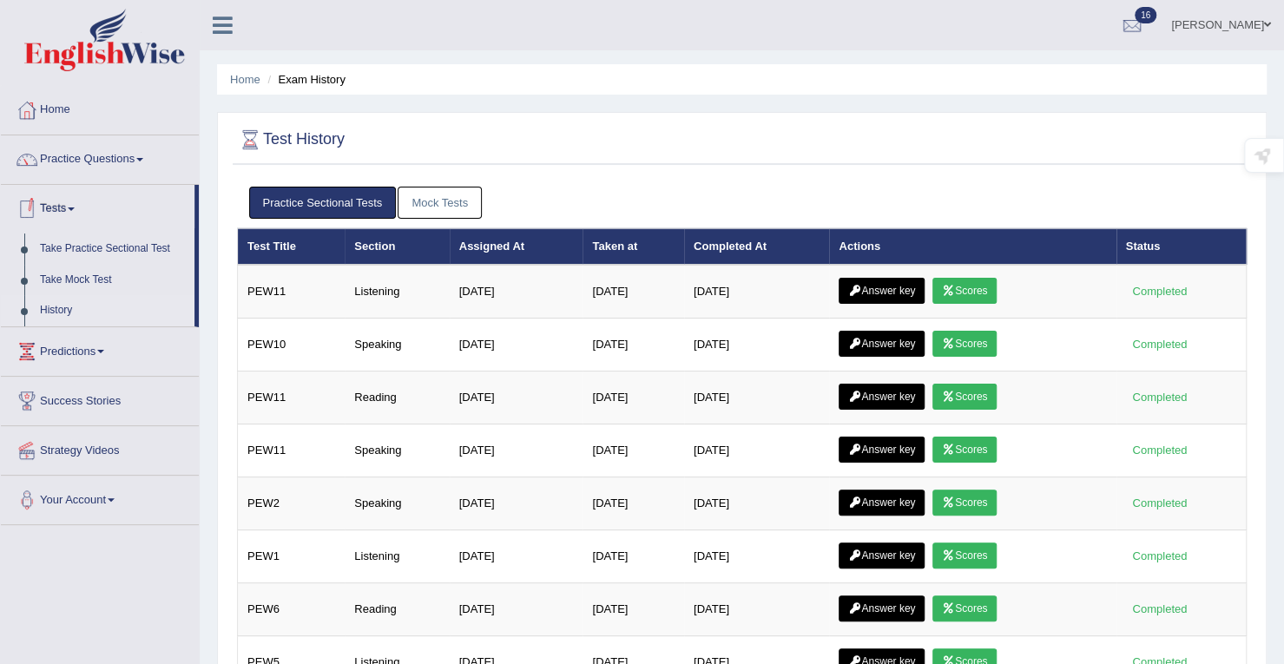
click at [57, 208] on link "Tests" at bounding box center [98, 206] width 194 height 43
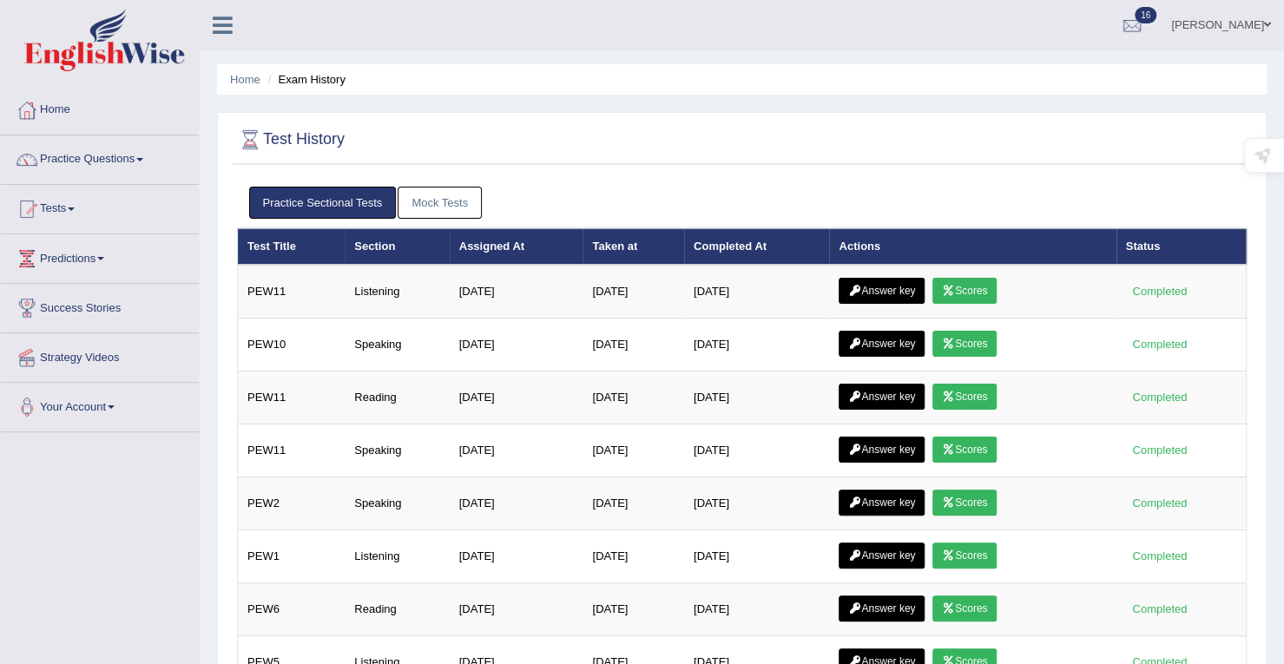
click at [57, 208] on link "Tests" at bounding box center [100, 206] width 198 height 43
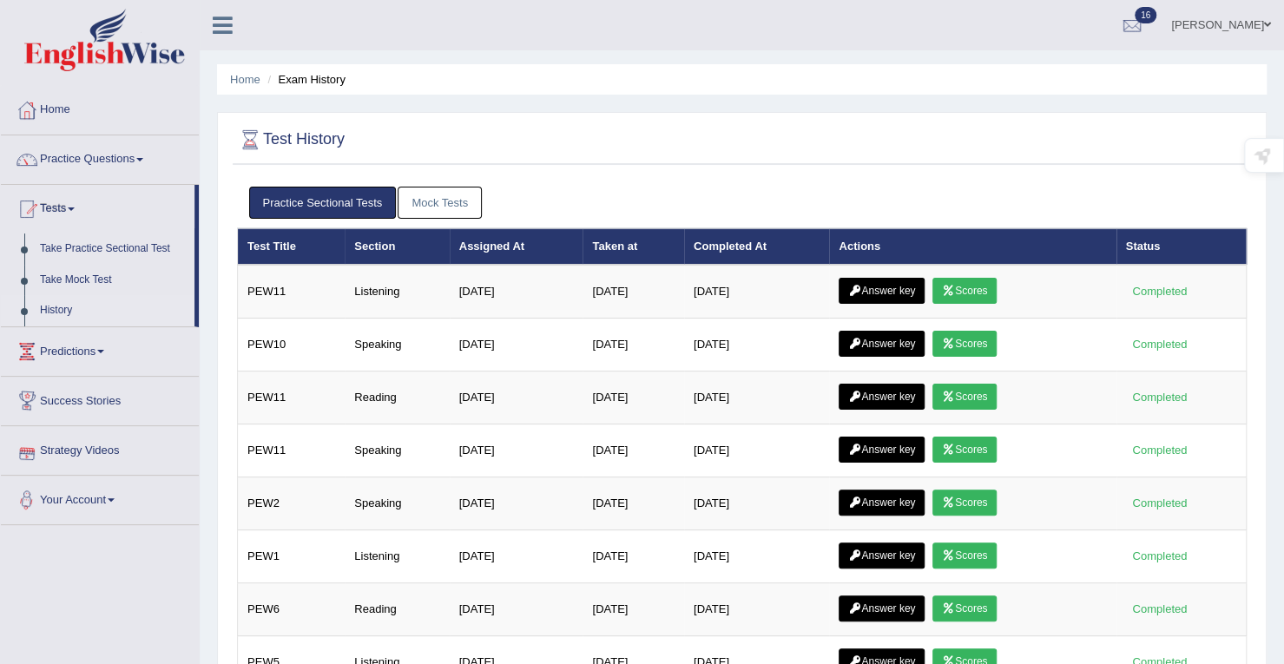
click at [60, 348] on link "Predictions" at bounding box center [100, 348] width 198 height 43
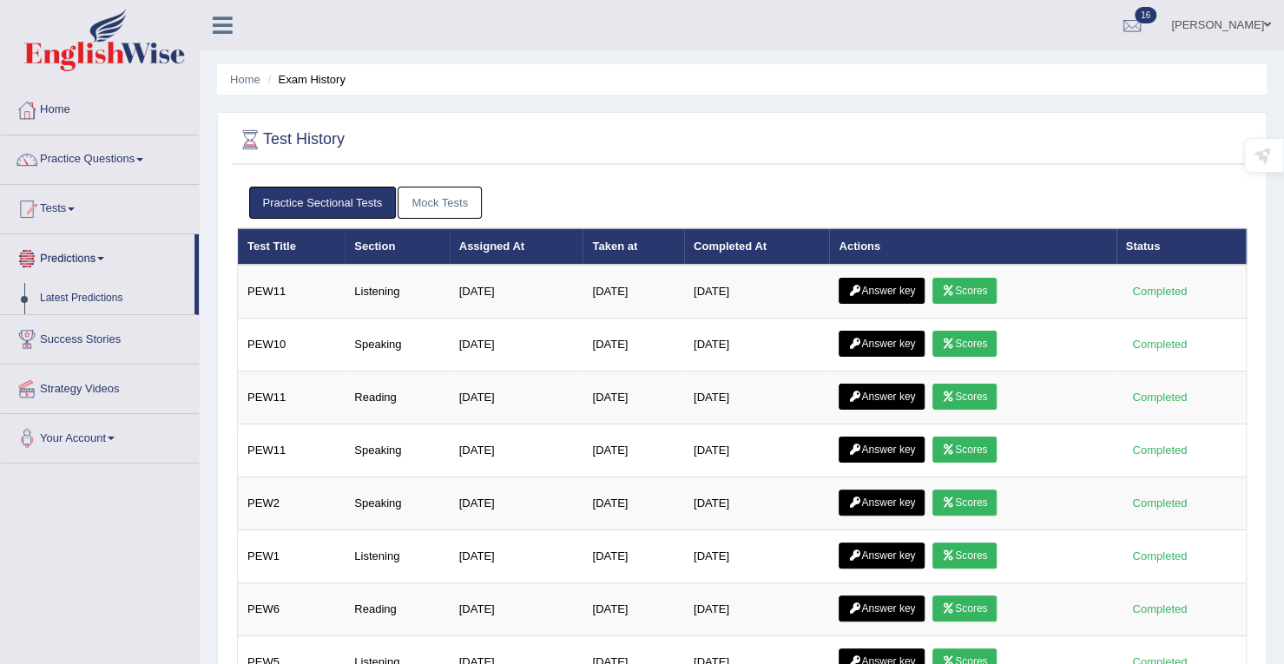
click at [68, 248] on link "Predictions" at bounding box center [98, 255] width 194 height 43
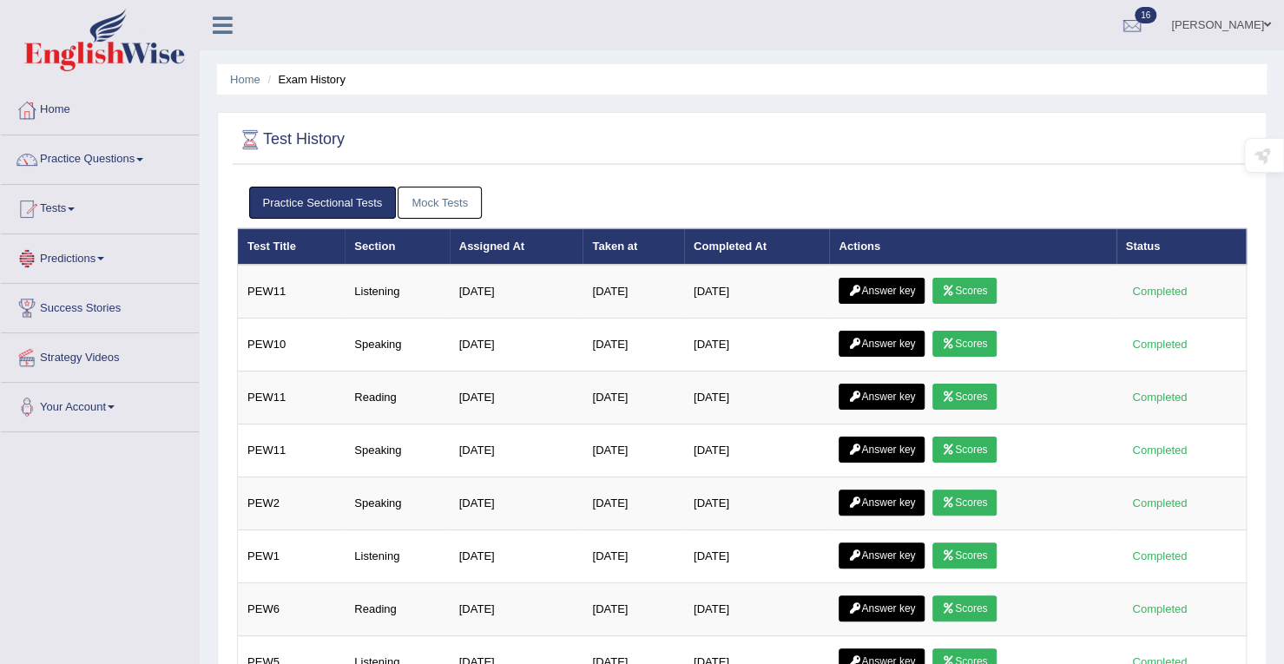
click at [67, 248] on link "Predictions" at bounding box center [100, 255] width 198 height 43
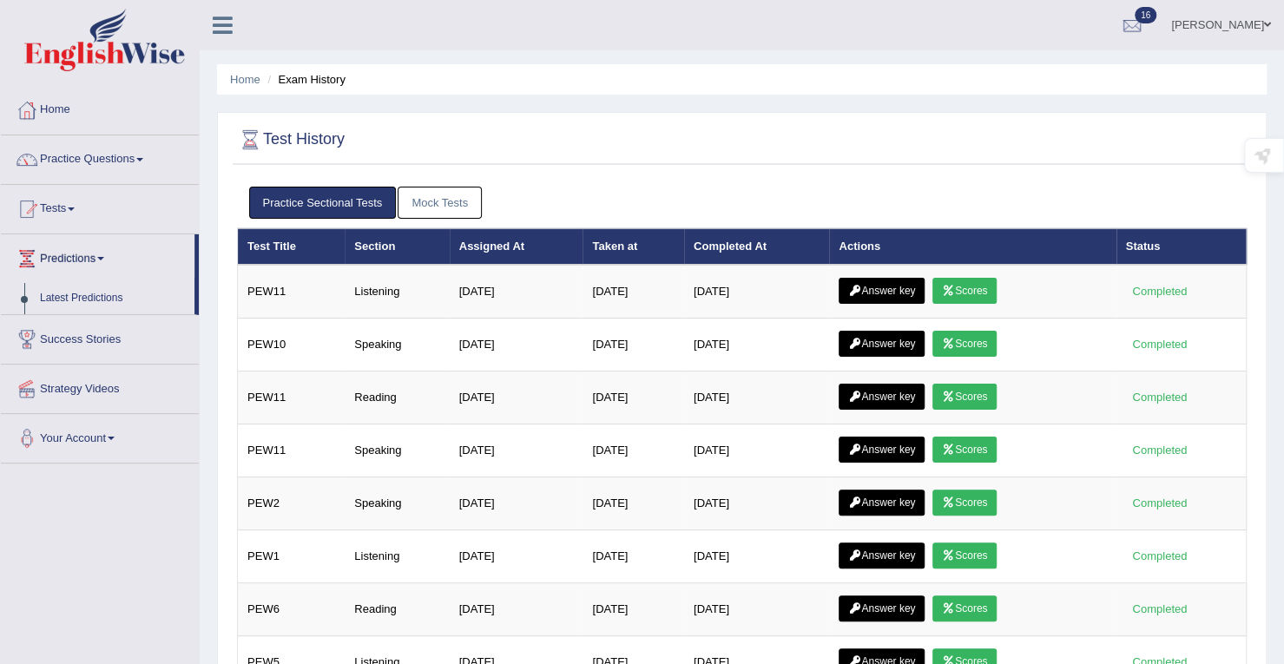
click at [1, 234] on link "Predictions" at bounding box center [98, 255] width 194 height 43
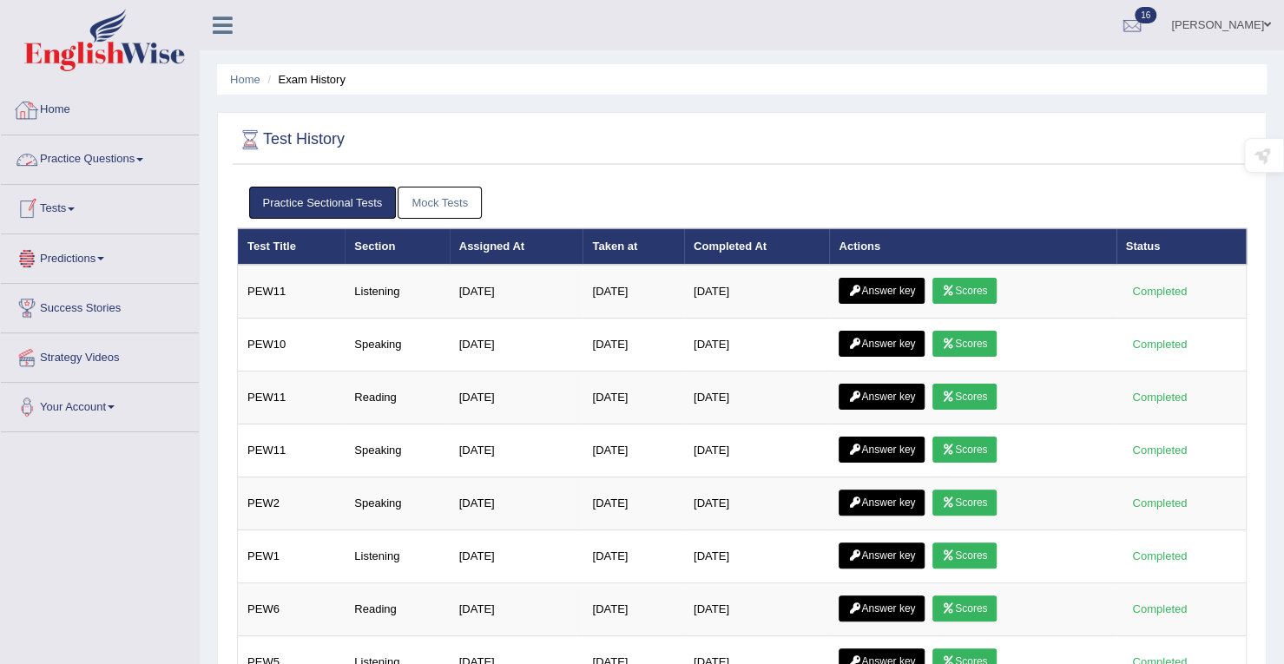
click at [61, 102] on link "Home" at bounding box center [100, 107] width 198 height 43
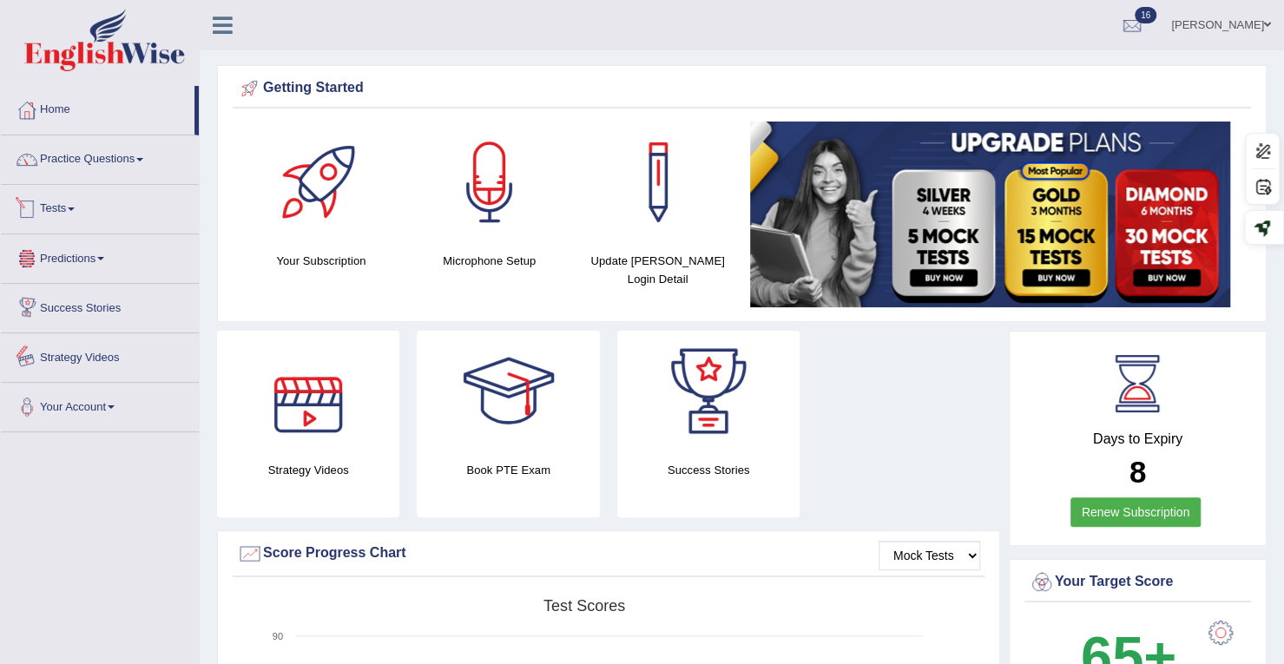
drag, startPoint x: 478, startPoint y: 501, endPoint x: 474, endPoint y: 524, distance: 22.8
click at [476, 524] on div "Strategy Videos Book PTE Exam Success Stories" at bounding box center [608, 431] width 801 height 200
click at [49, 214] on link "Tests" at bounding box center [100, 206] width 198 height 43
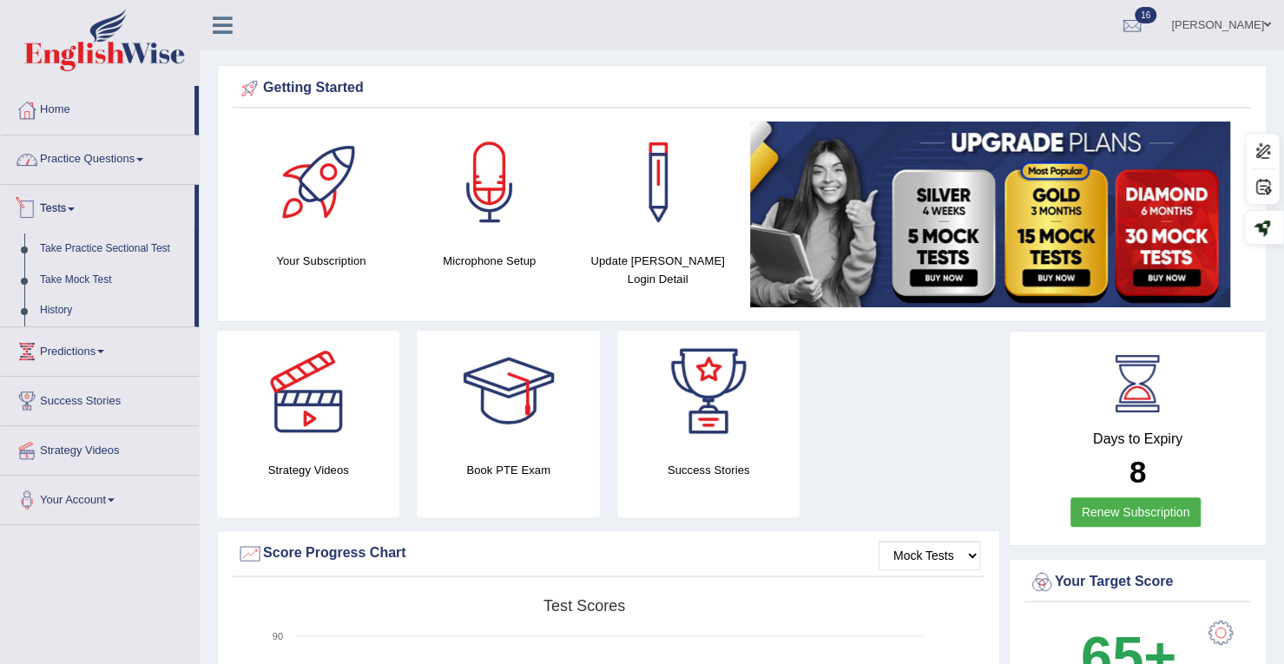
click at [64, 161] on link "Practice Questions" at bounding box center [100, 156] width 198 height 43
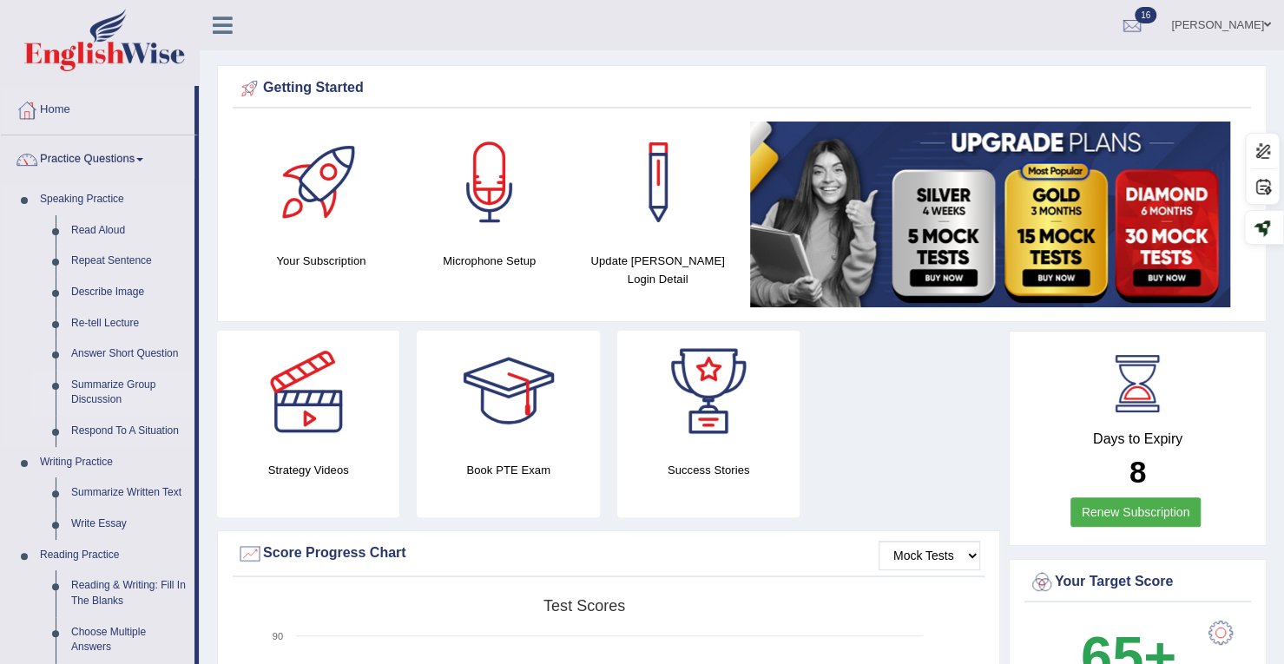
click at [111, 375] on link "Summarize Group Discussion" at bounding box center [128, 393] width 131 height 46
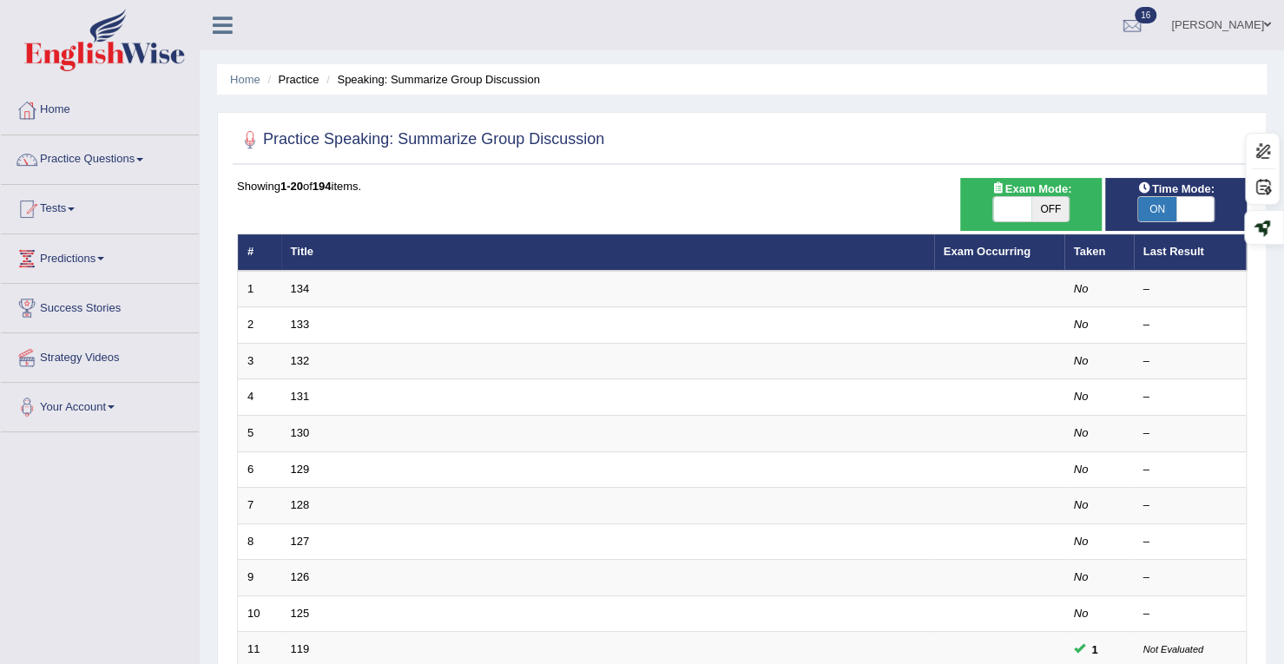
scroll to position [87, 0]
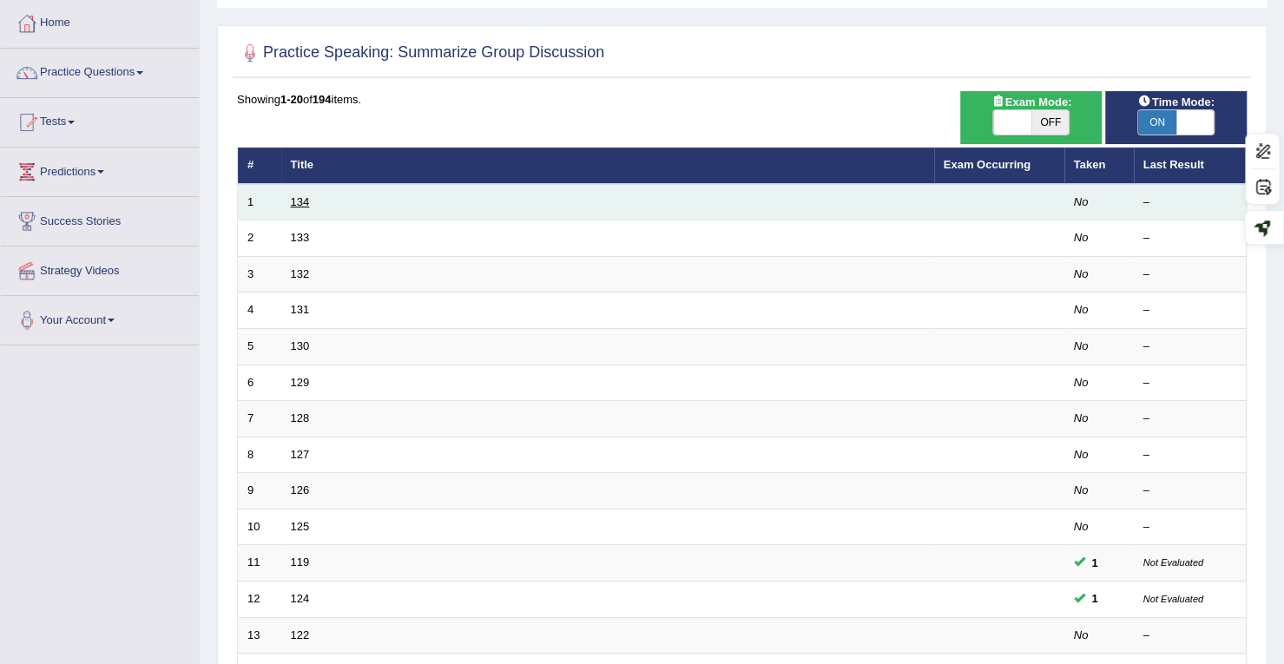
click at [305, 204] on link "134" at bounding box center [300, 201] width 19 height 13
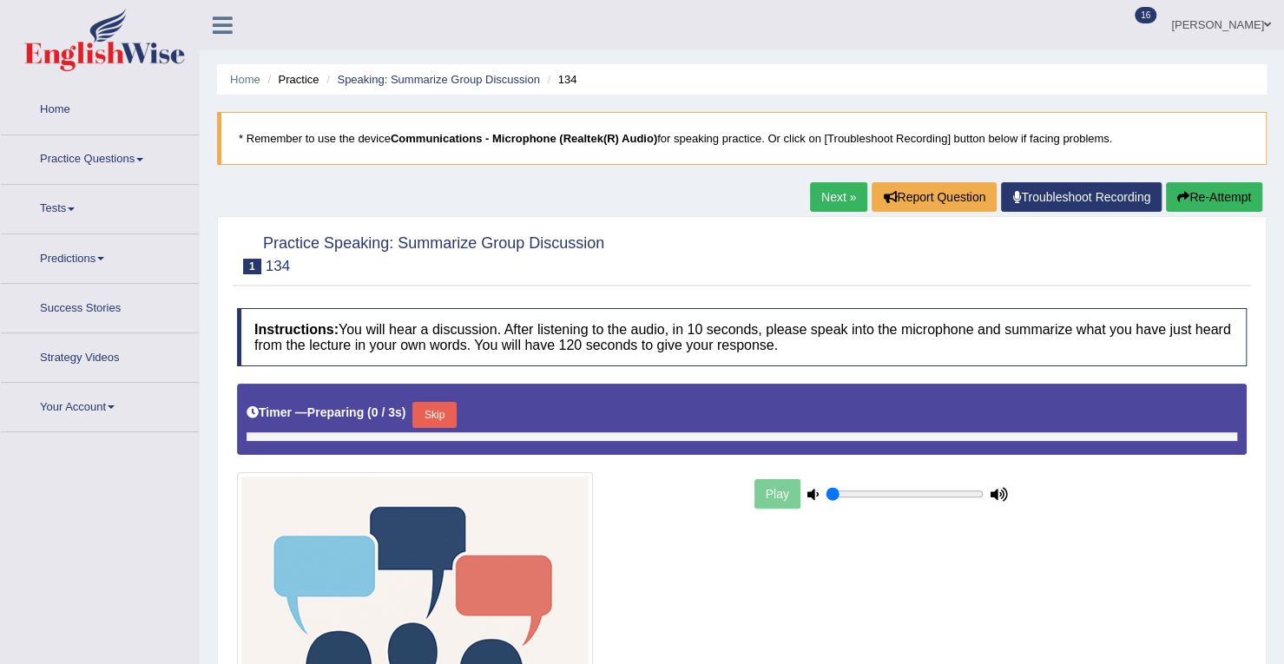
type input "0.45"
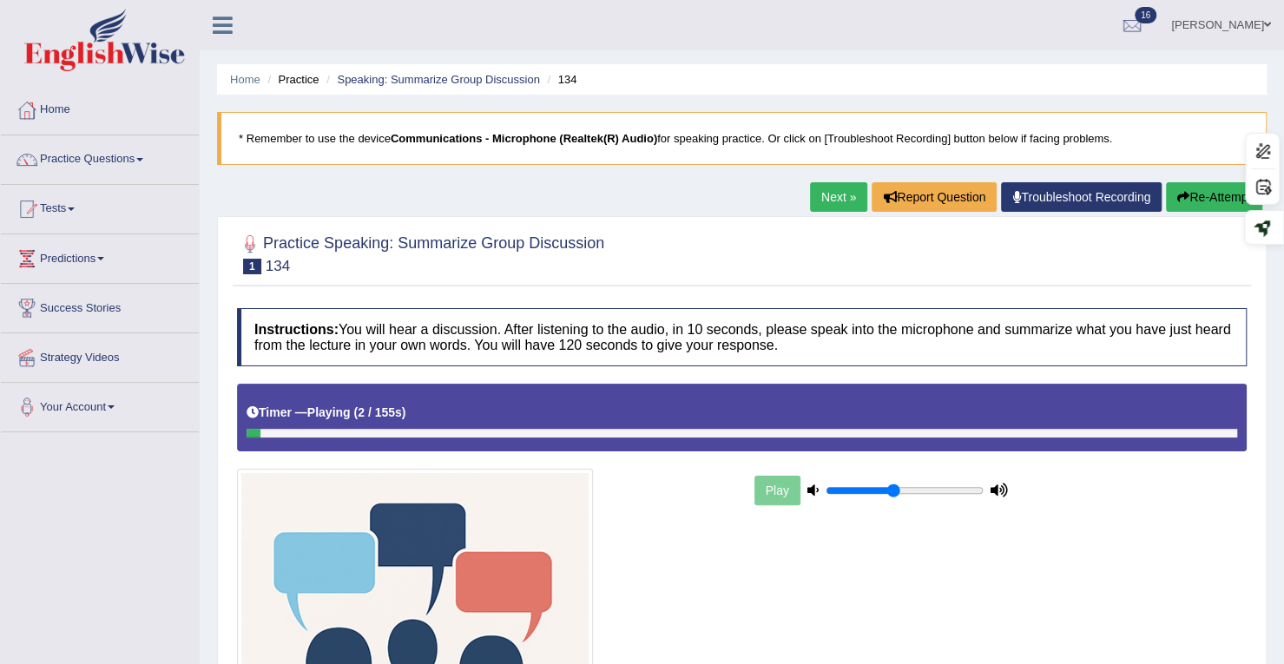
click at [841, 194] on link "Next »" at bounding box center [838, 197] width 57 height 30
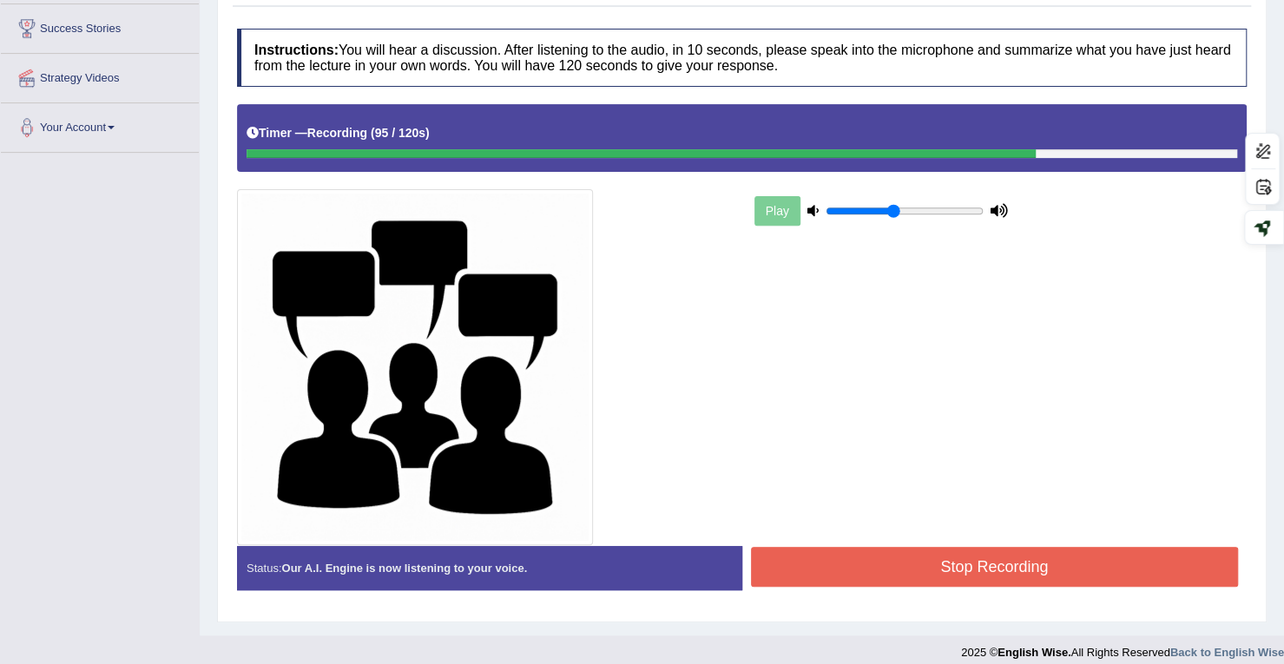
scroll to position [290, 0]
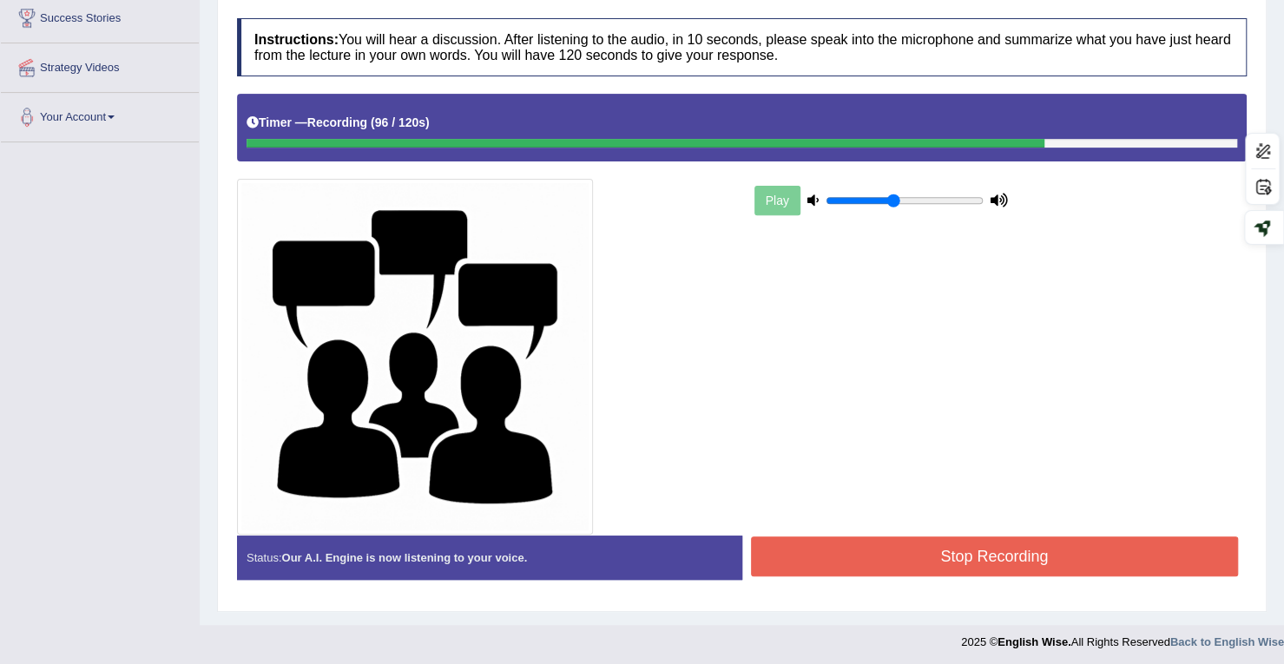
click at [837, 558] on button "Stop Recording" at bounding box center [995, 557] width 488 height 40
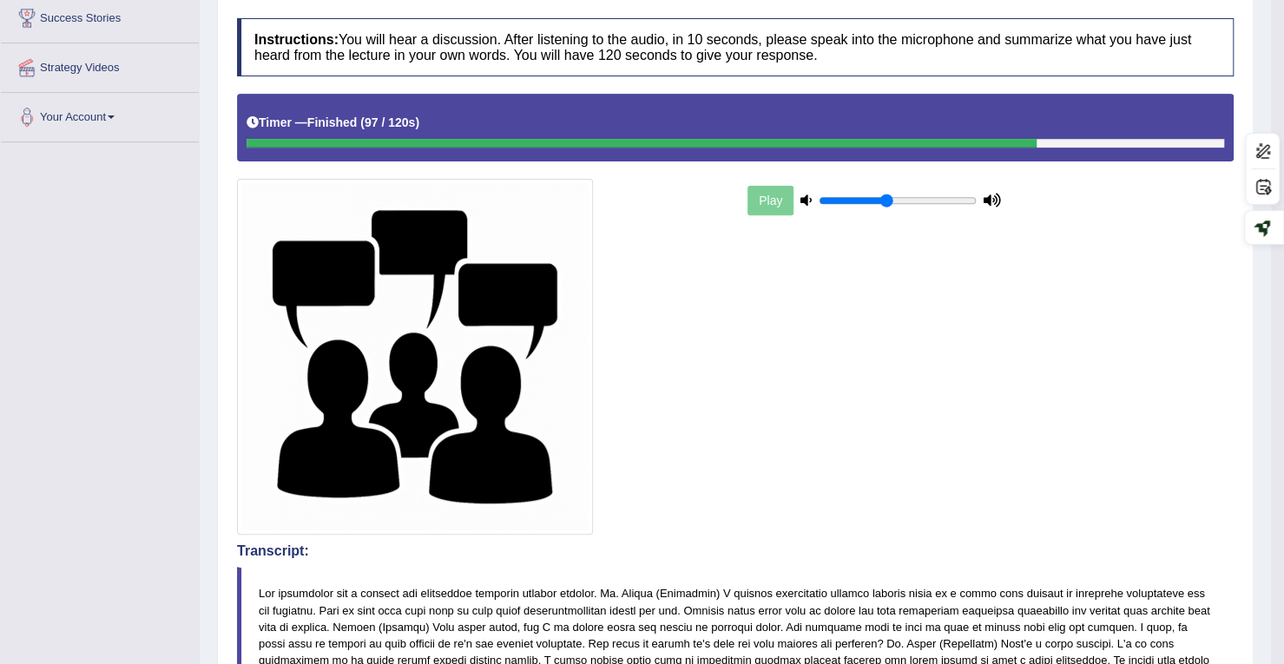
scroll to position [0, 0]
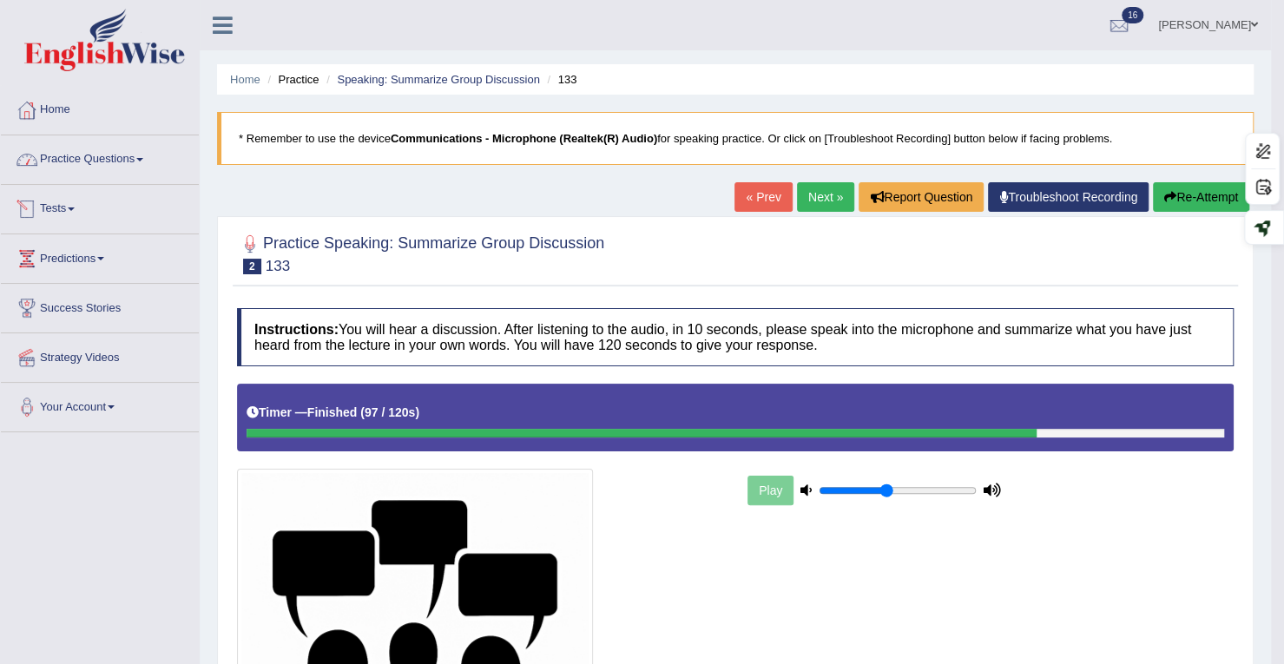
click at [72, 208] on link "Tests" at bounding box center [100, 206] width 198 height 43
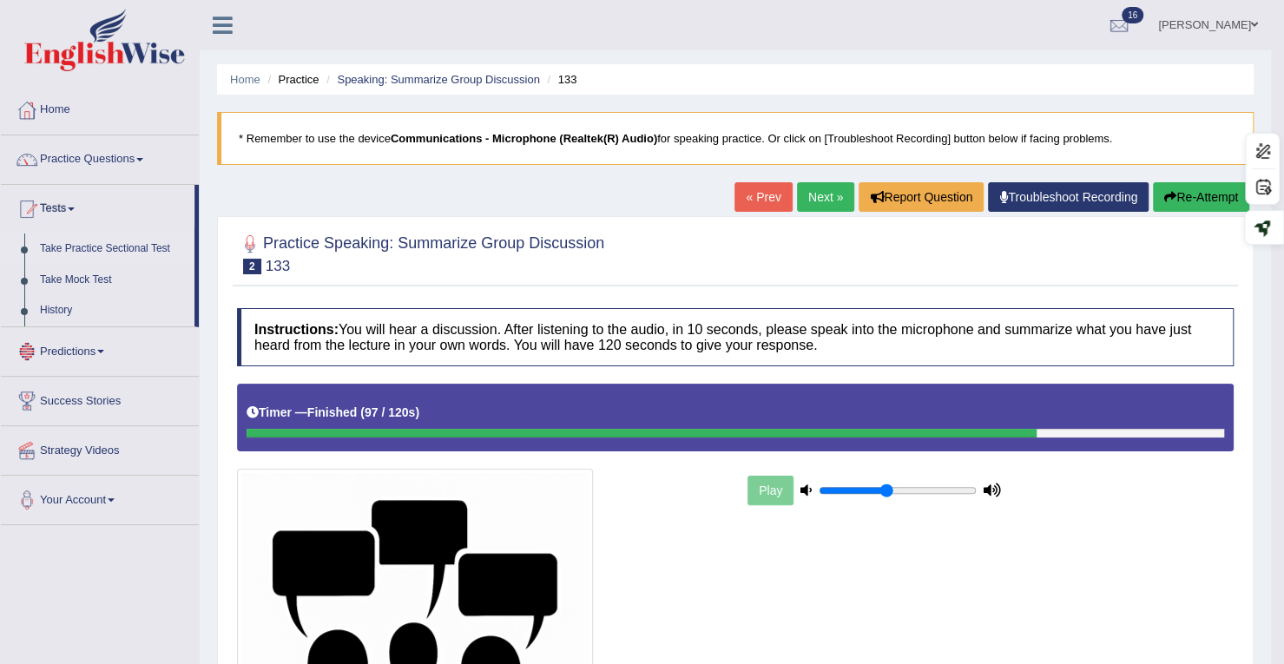
click at [87, 249] on link "Take Practice Sectional Test" at bounding box center [113, 249] width 162 height 31
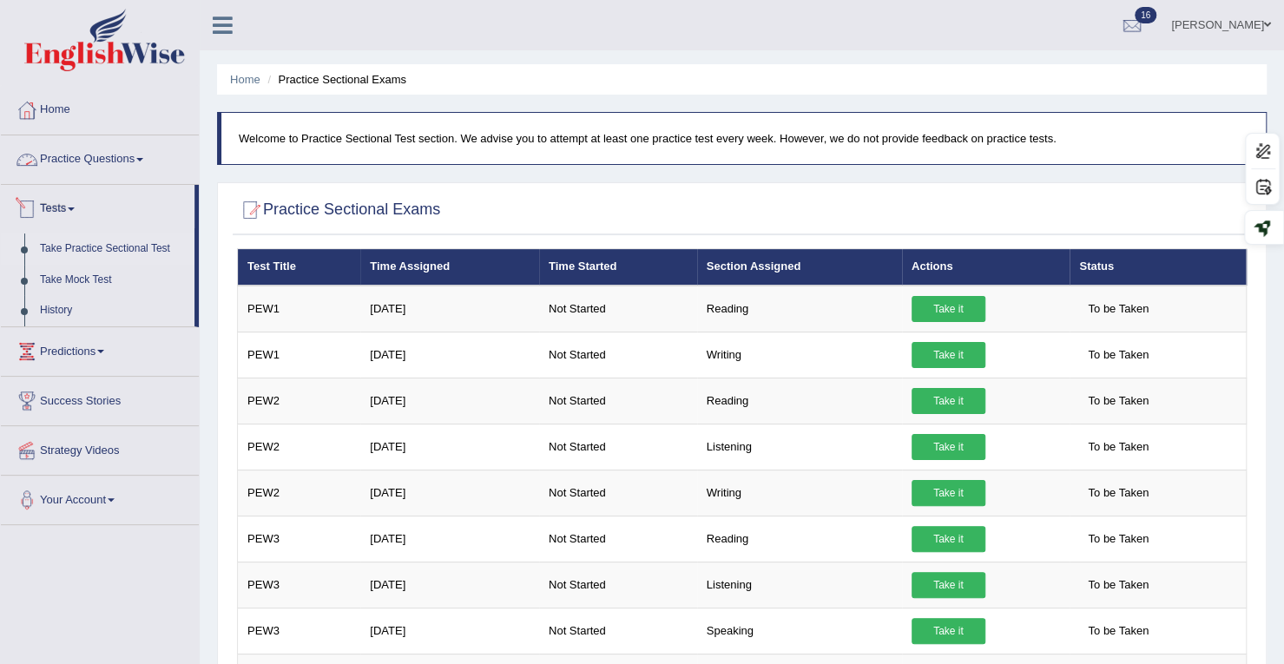
click at [106, 163] on link "Practice Questions" at bounding box center [100, 156] width 198 height 43
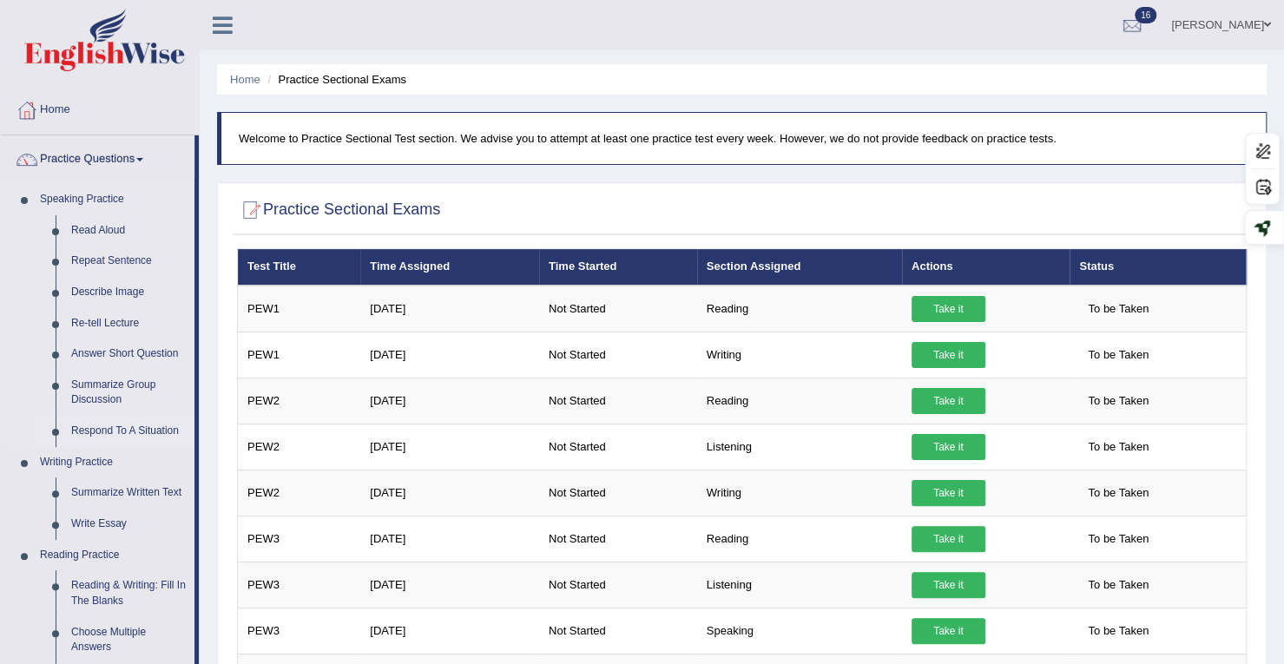
click at [108, 425] on link "Respond To A Situation" at bounding box center [128, 431] width 131 height 31
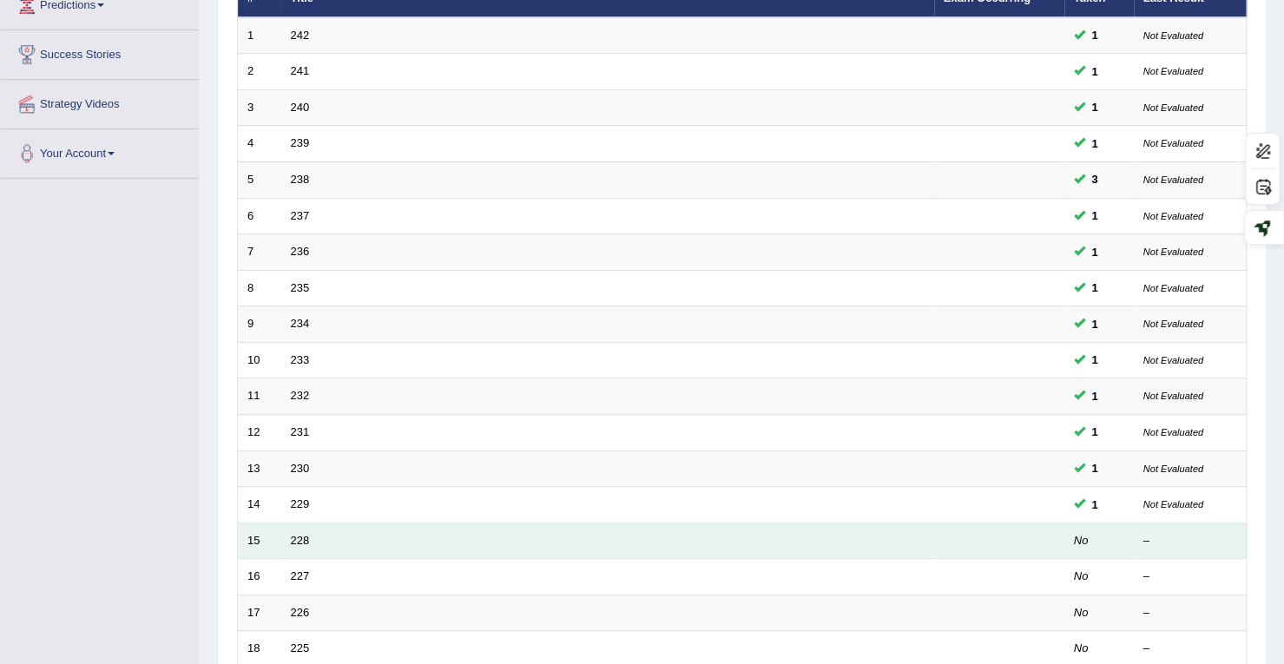
scroll to position [477, 0]
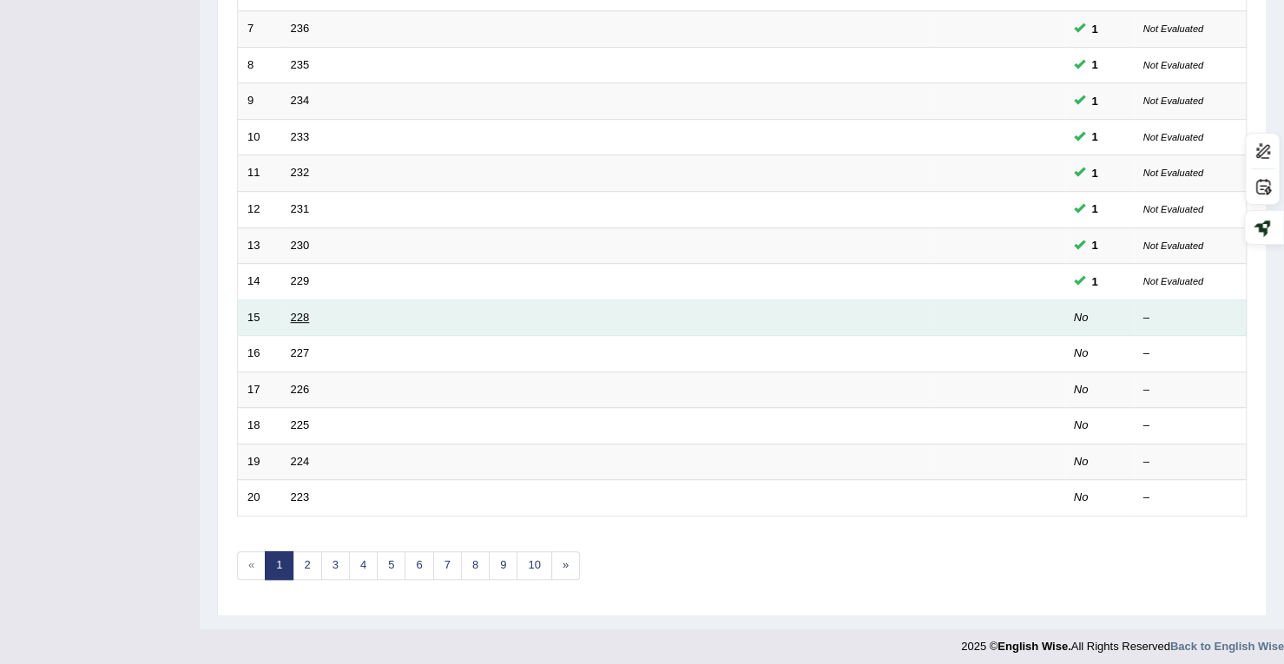
click at [307, 311] on link "228" at bounding box center [300, 317] width 19 height 13
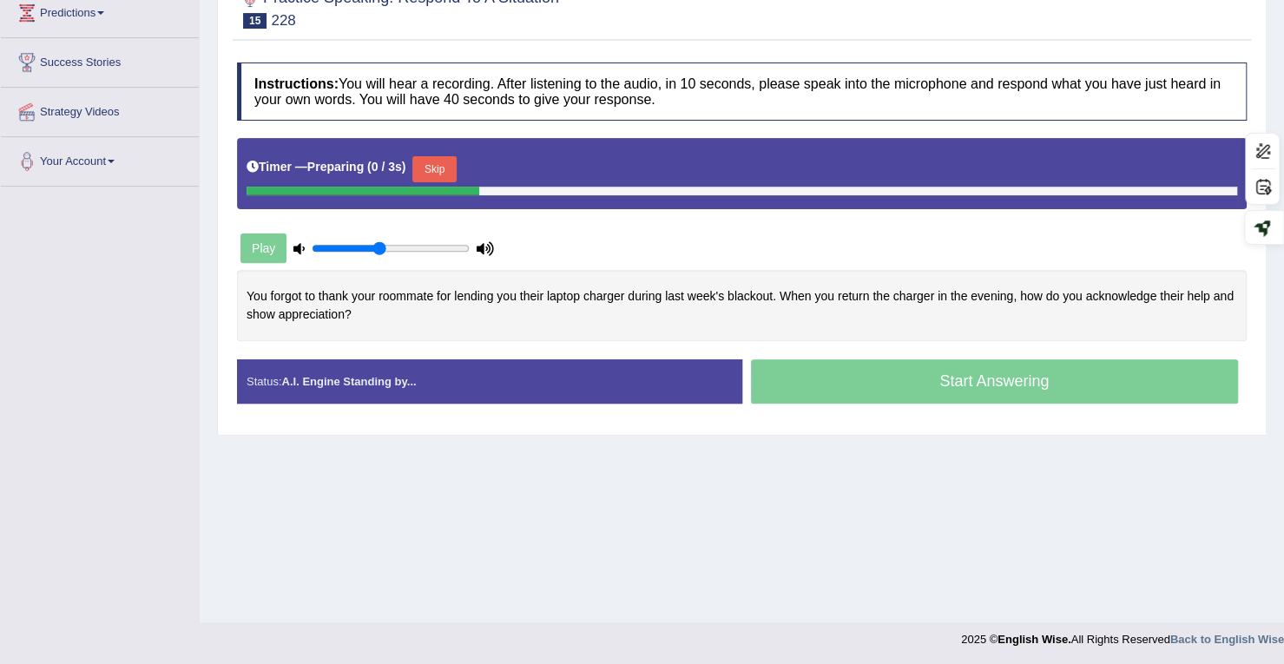
scroll to position [247, 0]
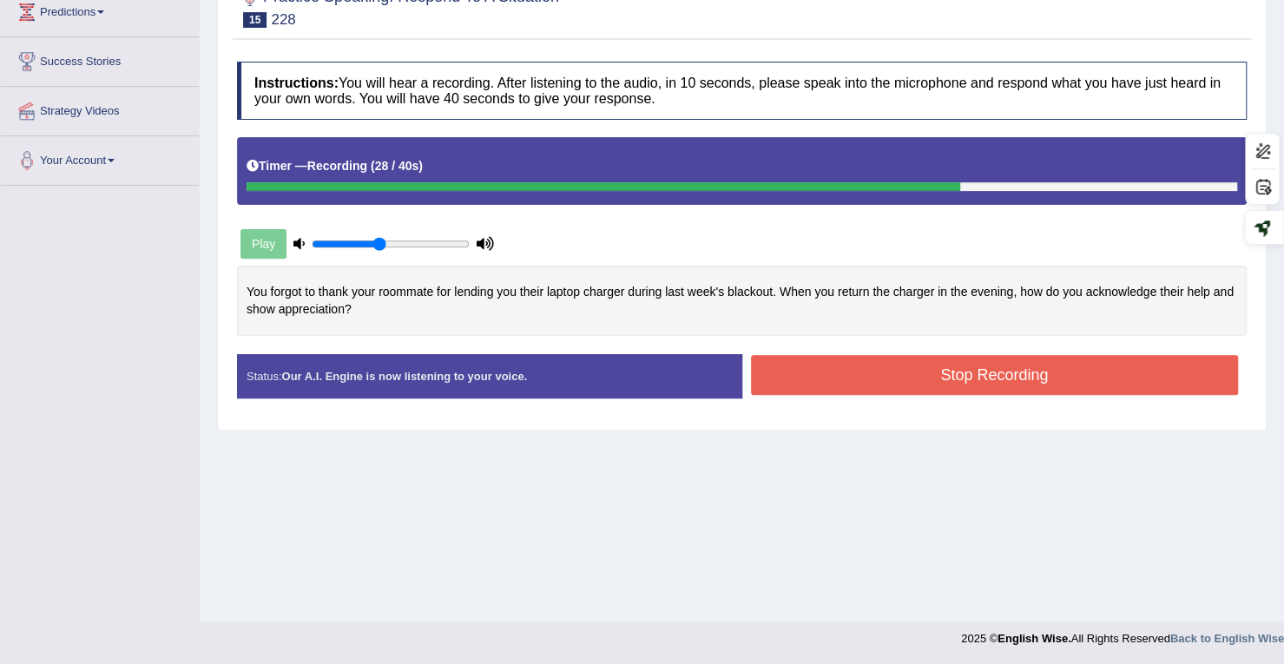
click at [872, 369] on button "Stop Recording" at bounding box center [995, 375] width 488 height 40
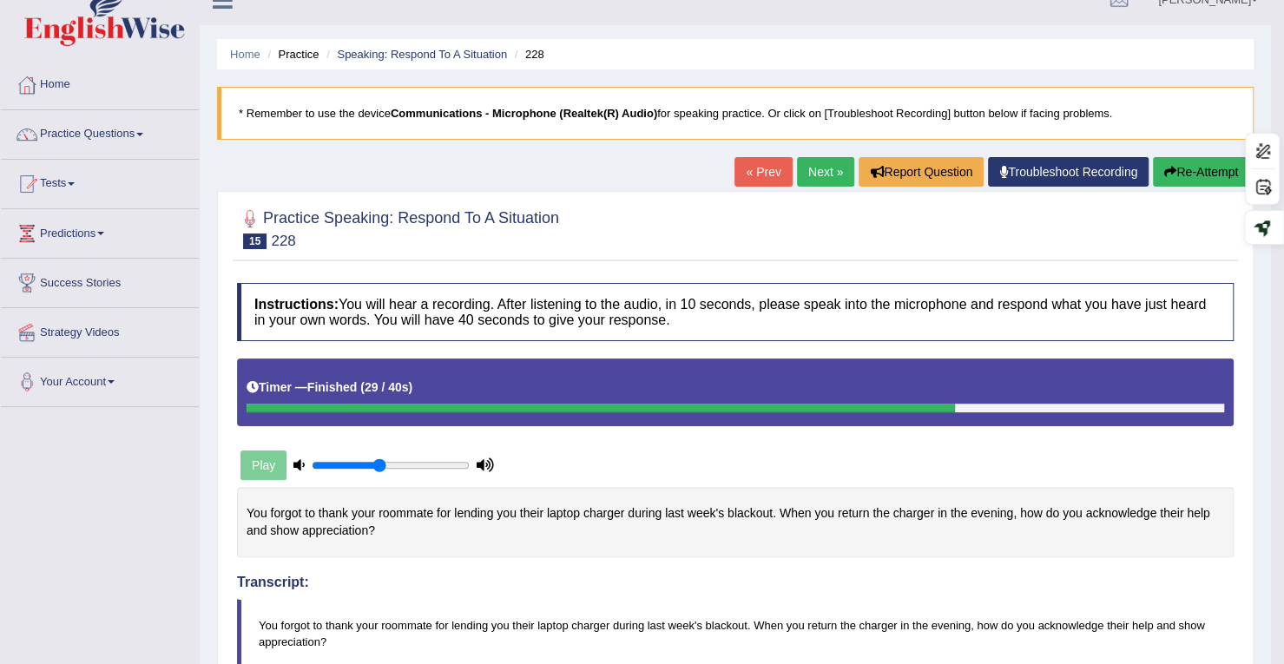
scroll to position [0, 0]
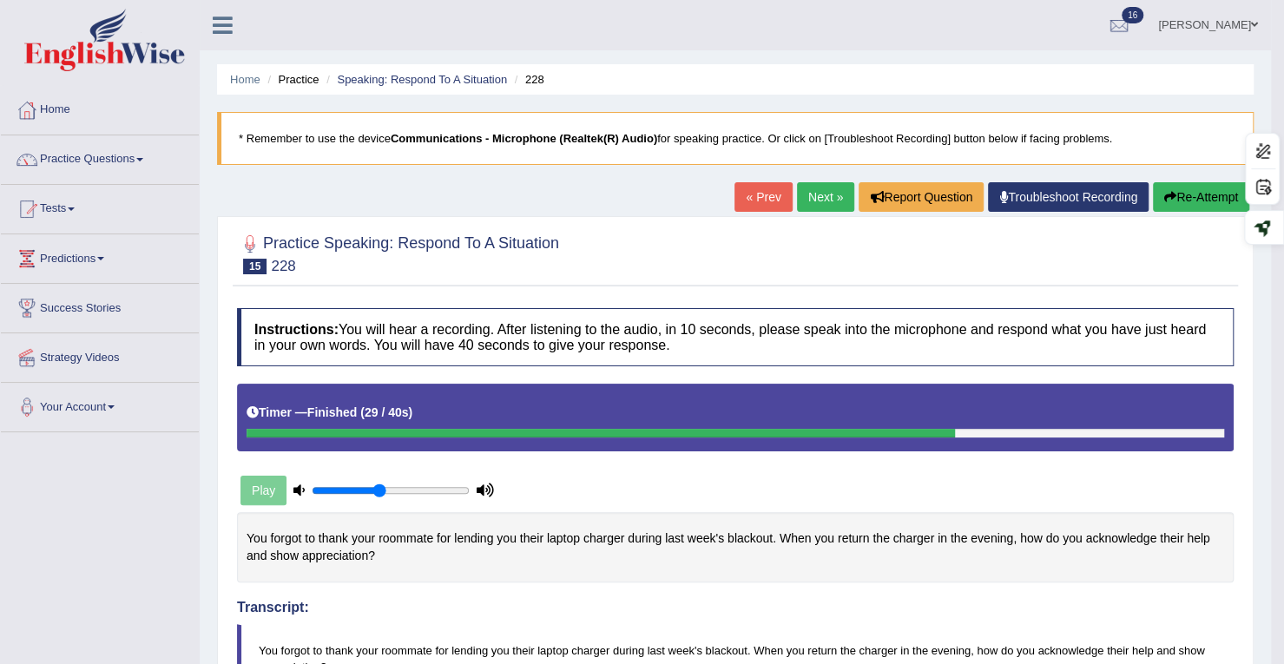
click at [797, 188] on link "Next »" at bounding box center [825, 197] width 57 height 30
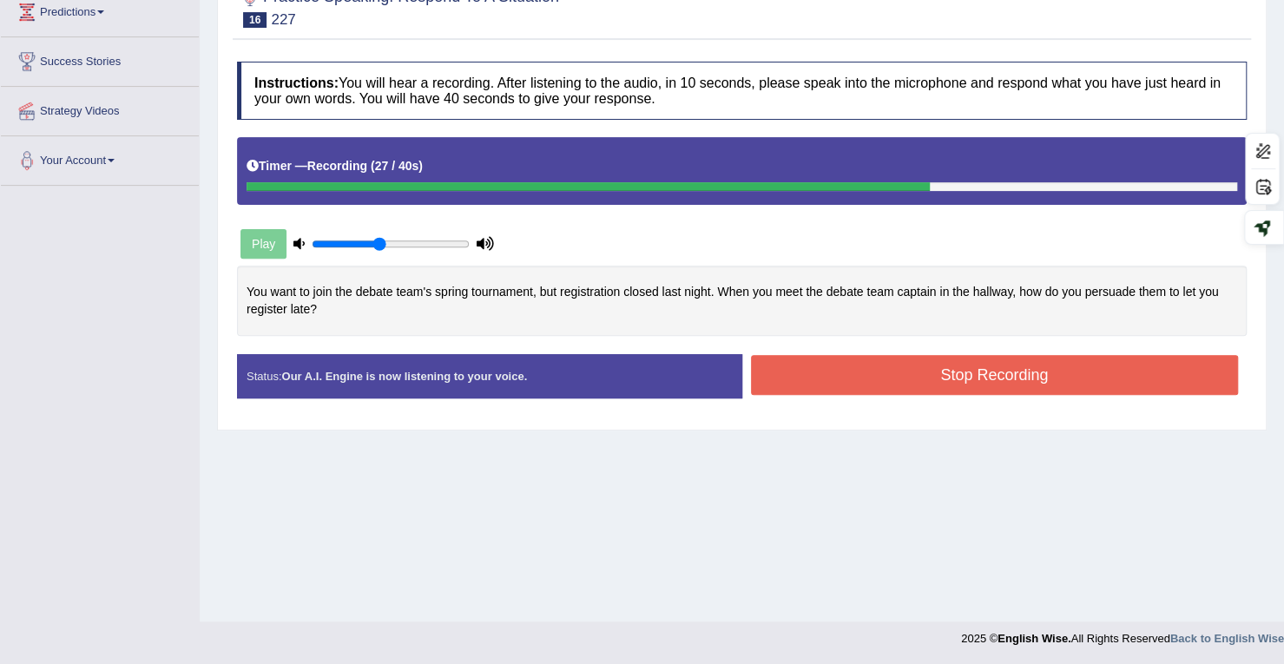
click at [861, 379] on button "Stop Recording" at bounding box center [995, 375] width 488 height 40
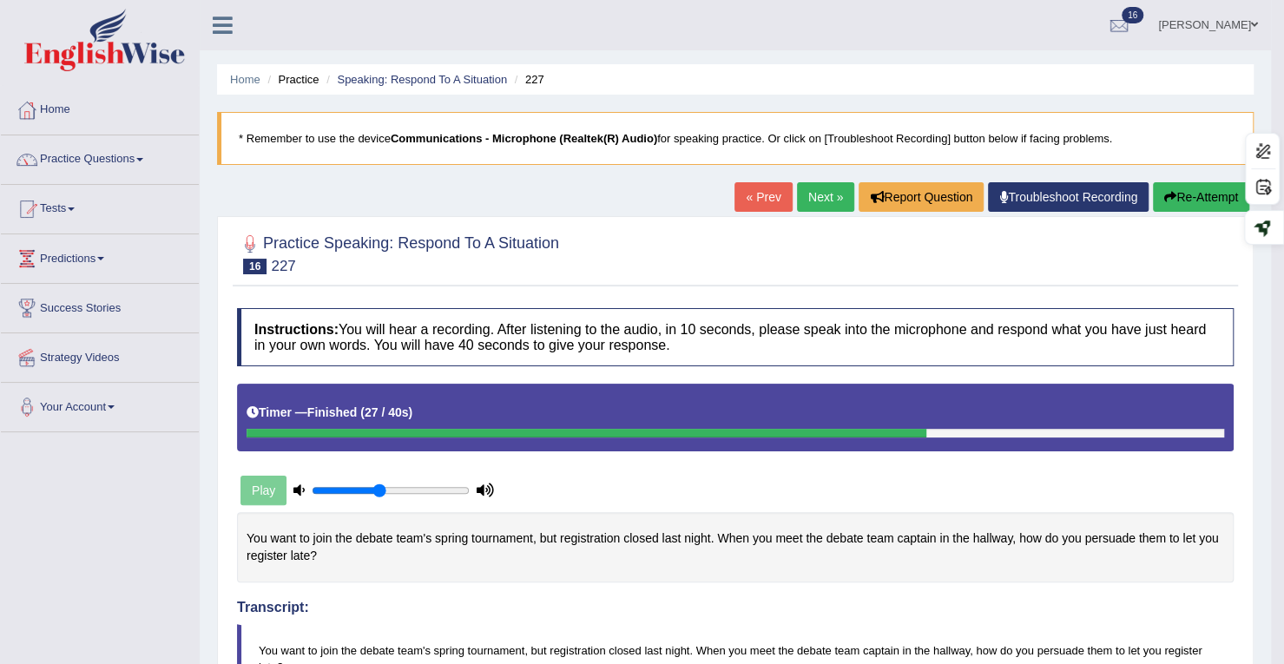
click at [824, 205] on link "Next »" at bounding box center [825, 197] width 57 height 30
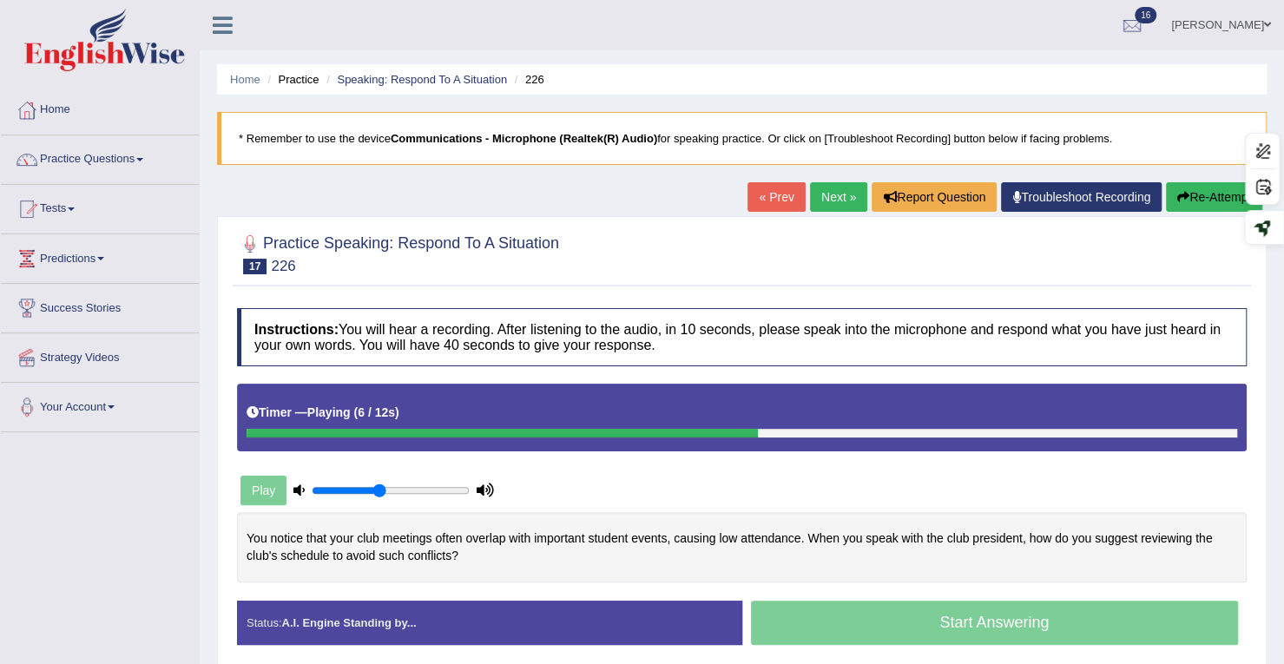
click at [1212, 192] on button "Re-Attempt" at bounding box center [1214, 197] width 96 height 30
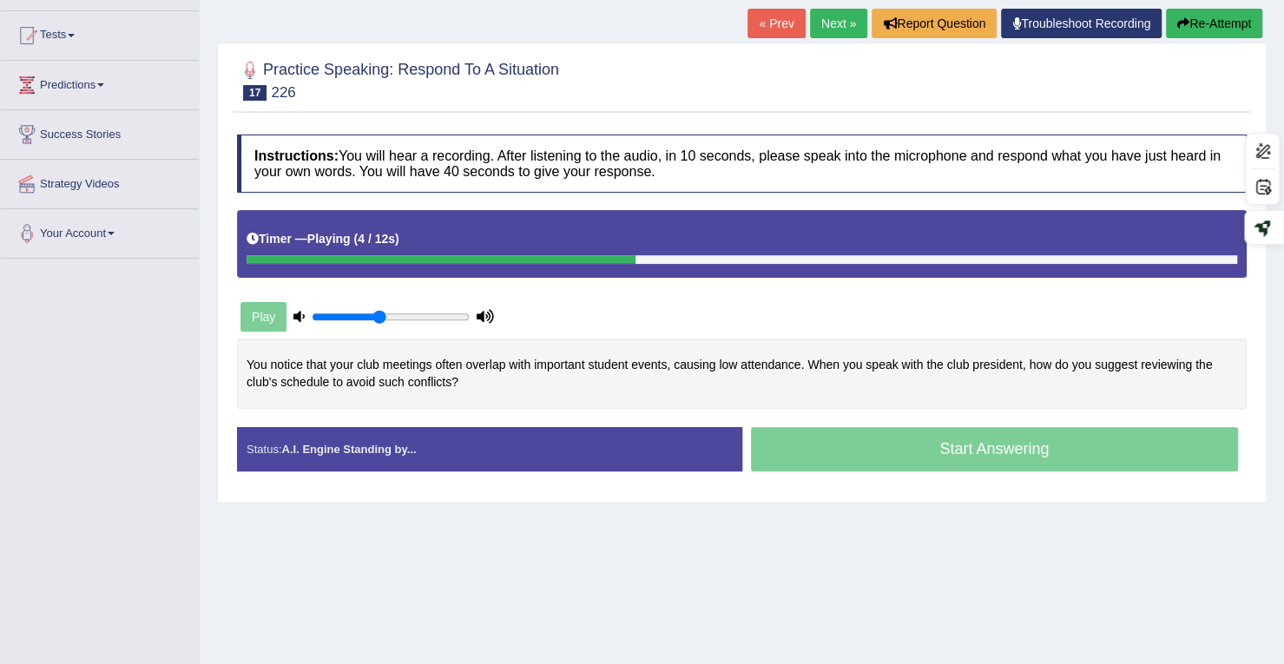
scroll to position [247, 0]
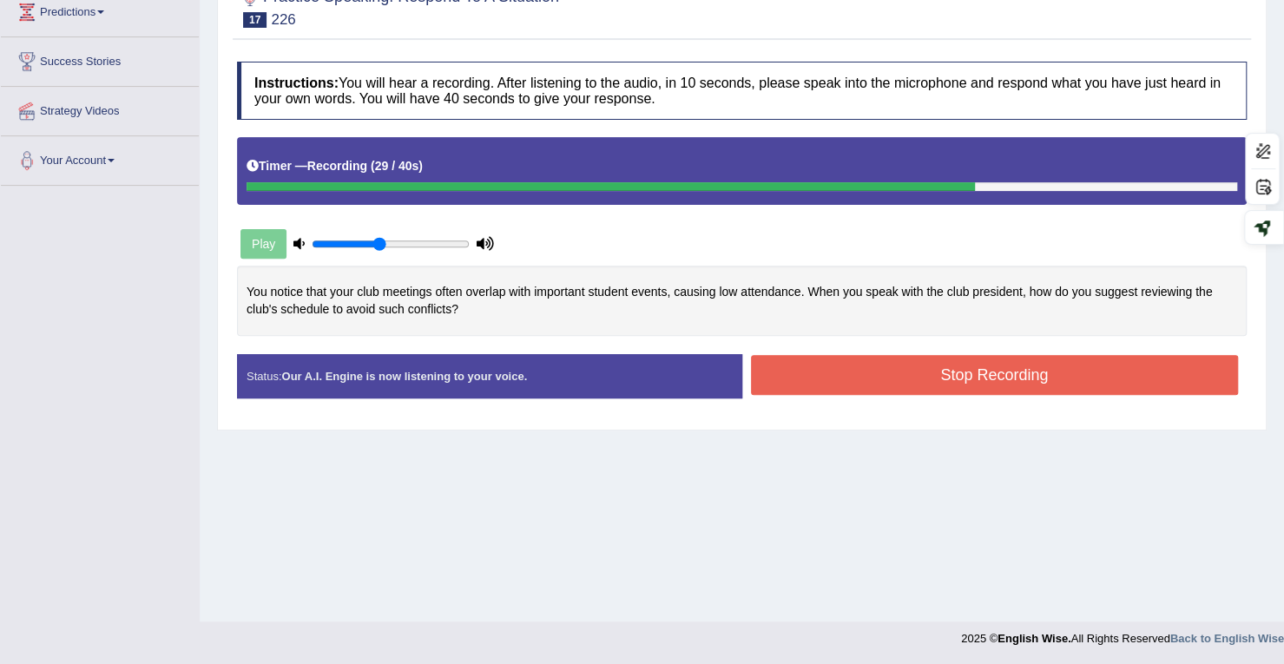
click at [837, 381] on button "Stop Recording" at bounding box center [995, 375] width 488 height 40
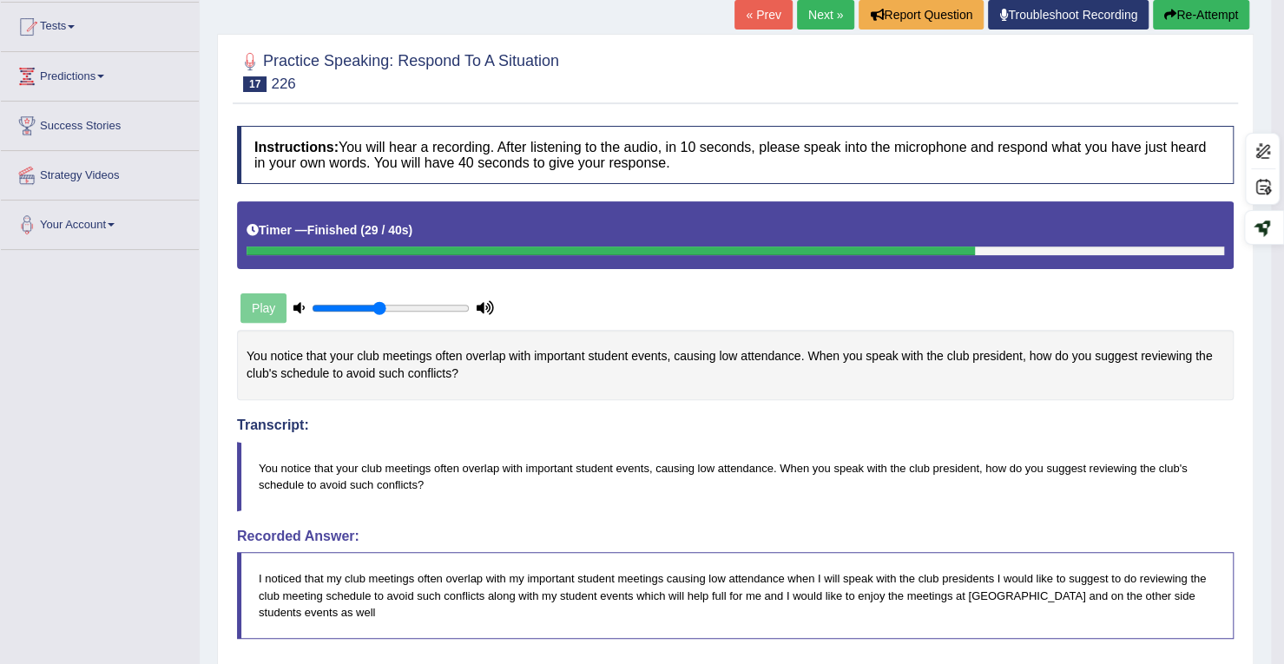
scroll to position [73, 0]
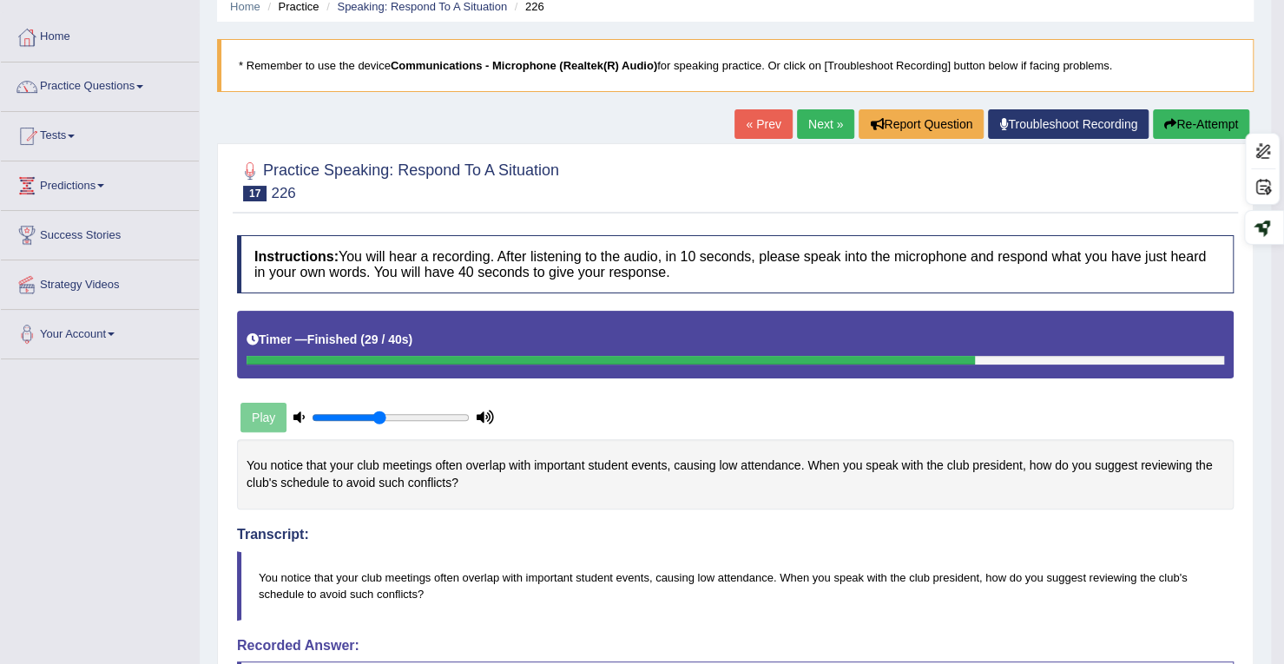
click at [821, 126] on link "Next »" at bounding box center [825, 124] width 57 height 30
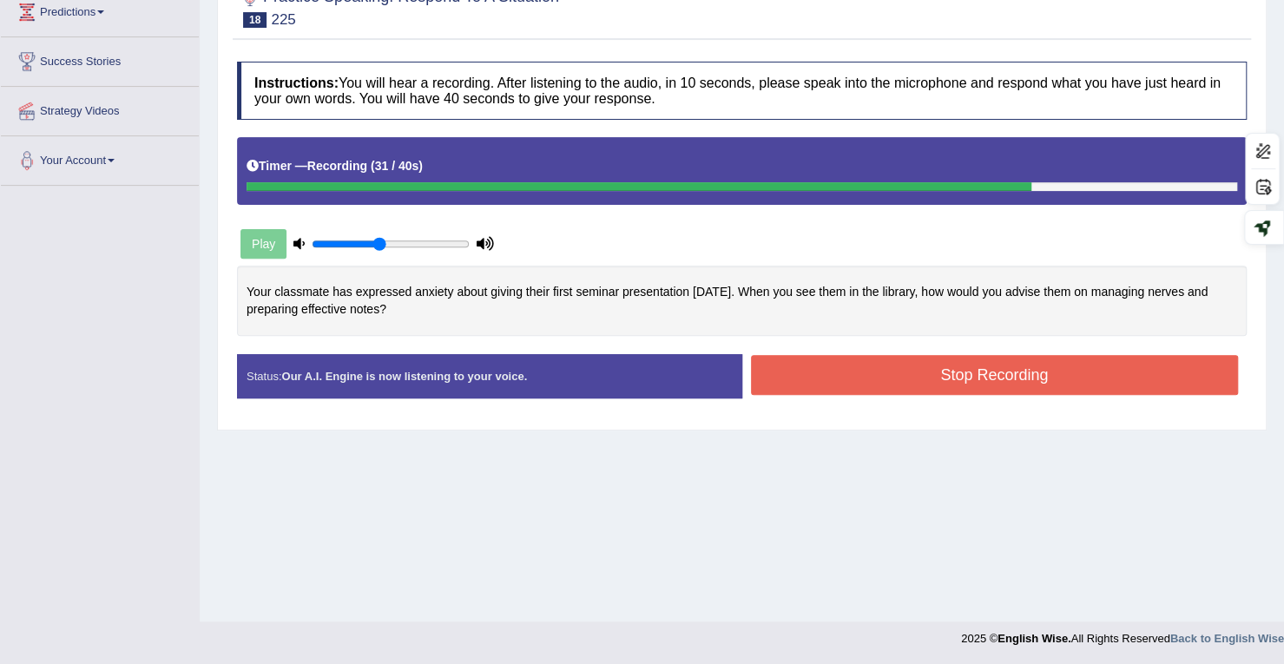
click at [788, 385] on button "Stop Recording" at bounding box center [995, 375] width 488 height 40
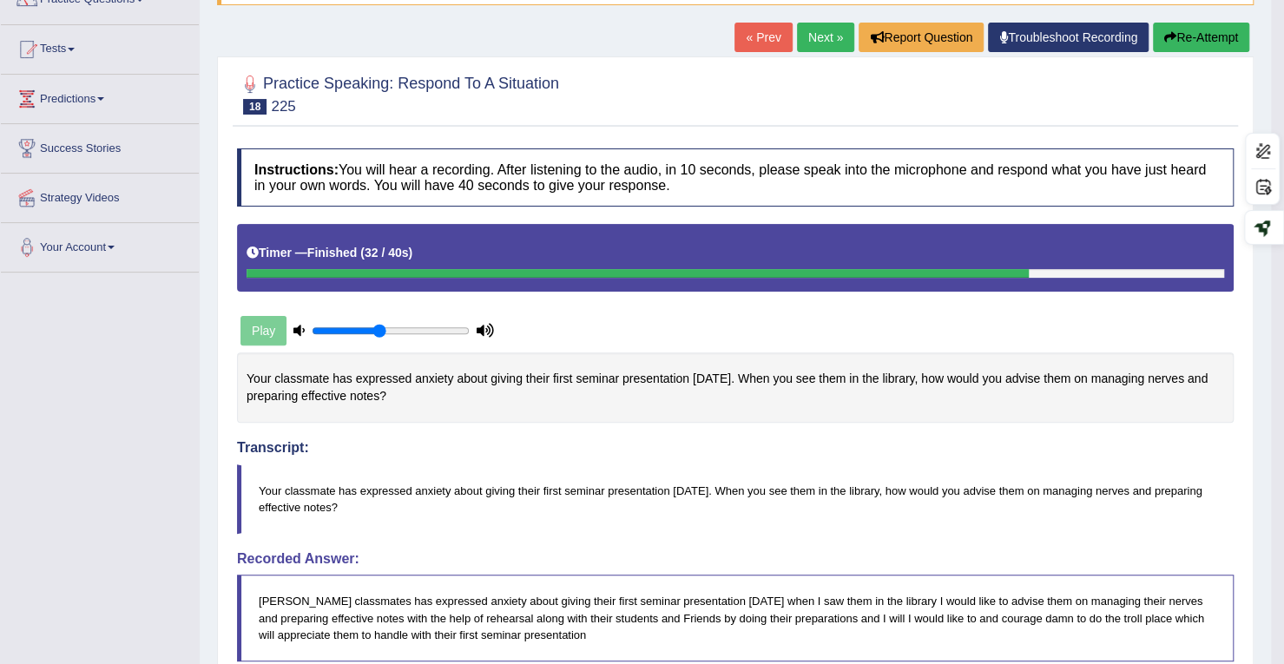
scroll to position [73, 0]
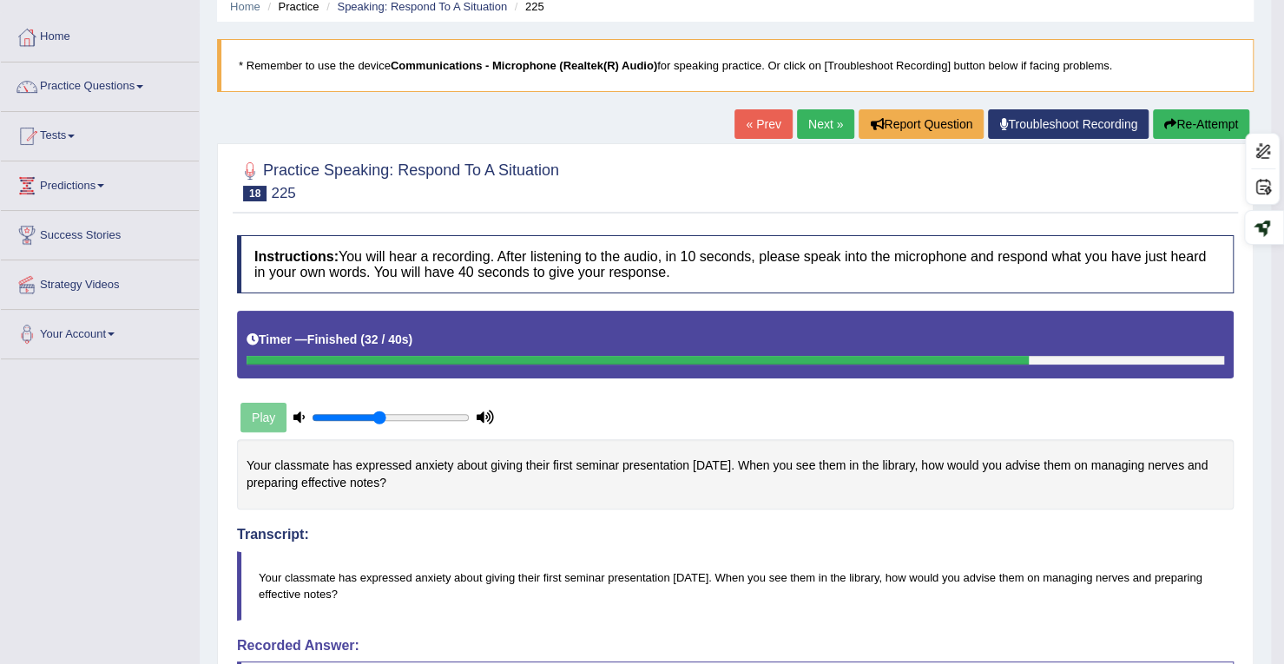
click at [1168, 120] on icon "button" at bounding box center [1170, 124] width 12 height 12
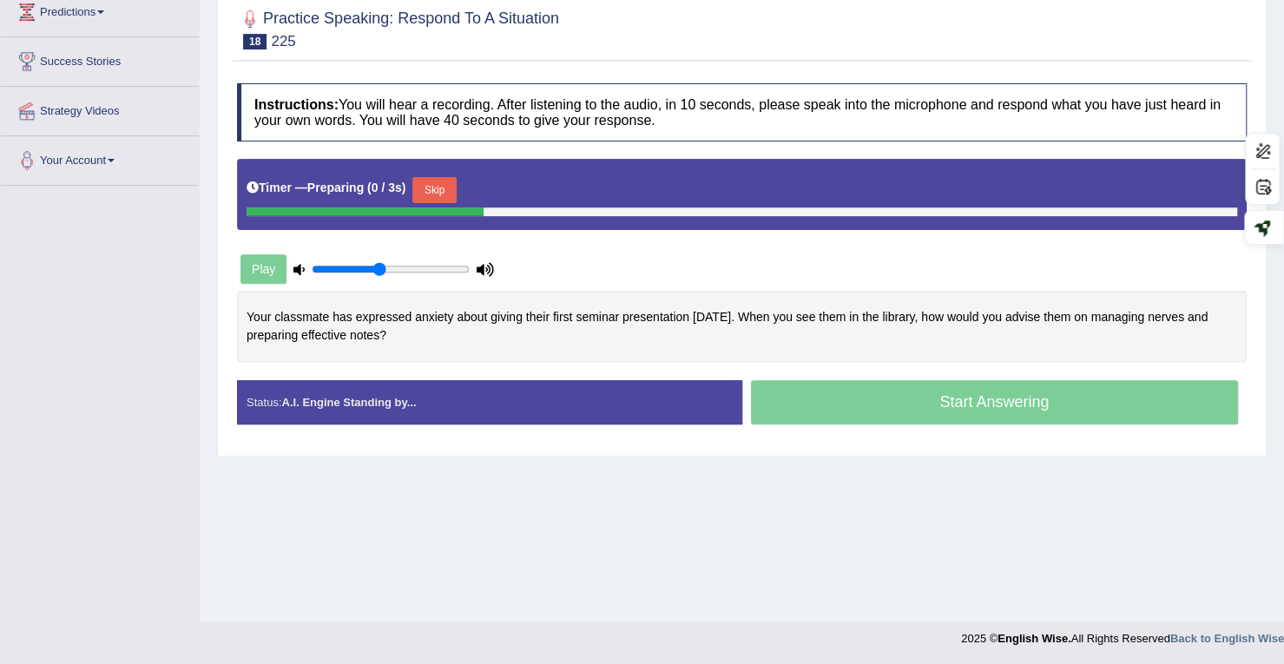
scroll to position [247, 0]
click at [456, 199] on button "Skip" at bounding box center [433, 190] width 43 height 26
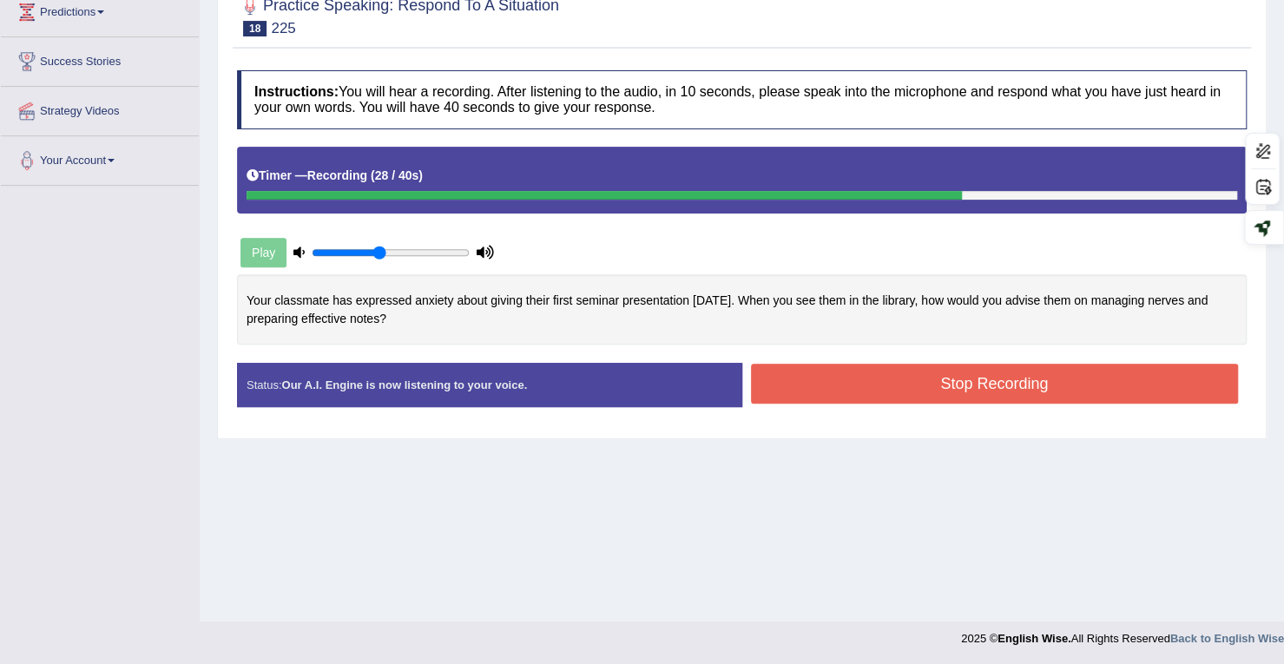
scroll to position [0, 0]
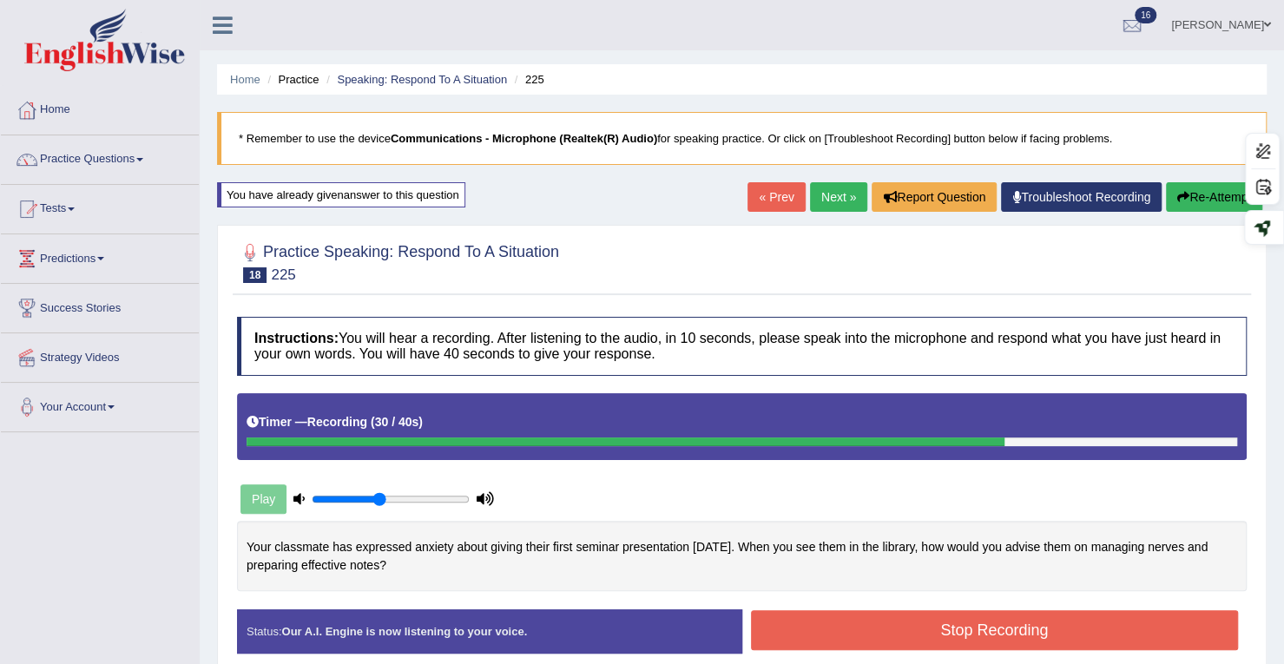
click at [1191, 204] on button "Re-Attempt" at bounding box center [1214, 197] width 96 height 30
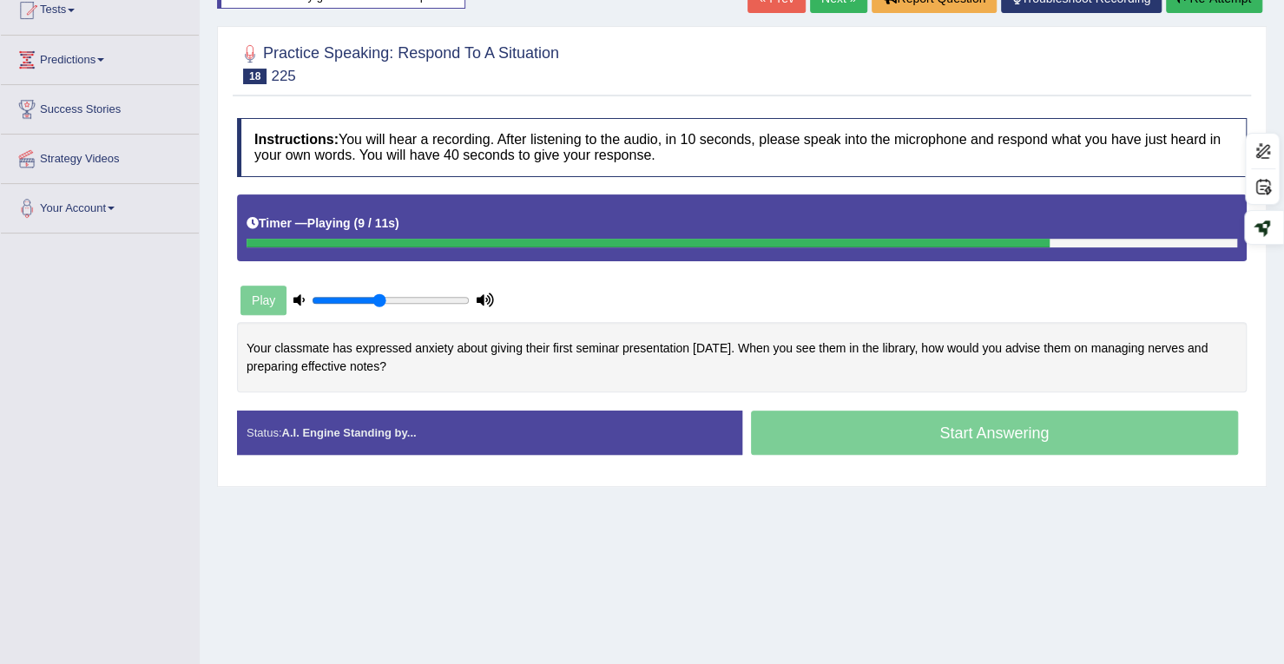
scroll to position [247, 0]
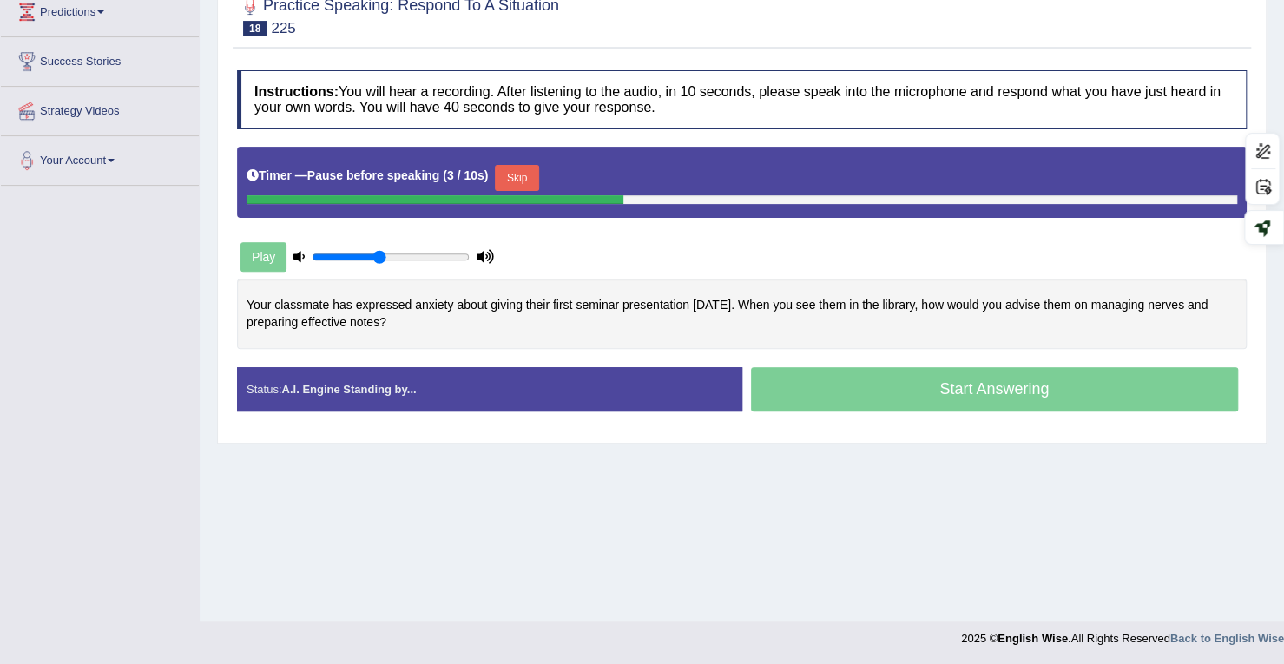
click at [534, 166] on button "Skip" at bounding box center [516, 178] width 43 height 26
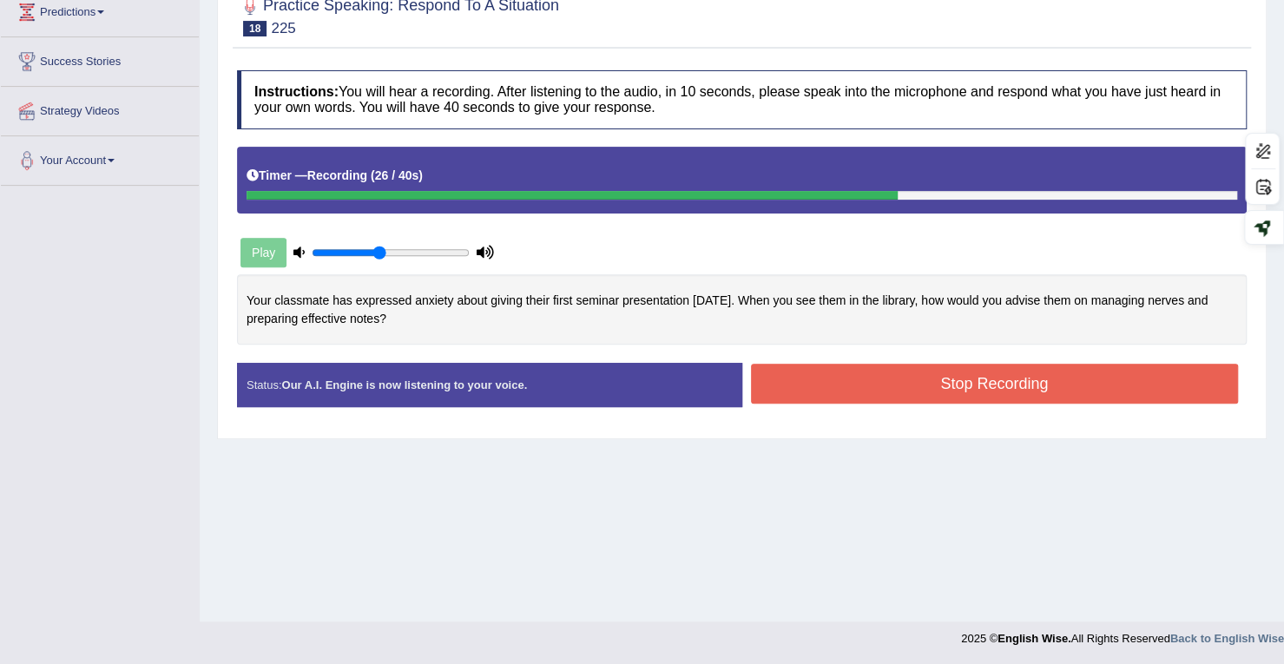
click at [881, 383] on button "Stop Recording" at bounding box center [995, 384] width 488 height 40
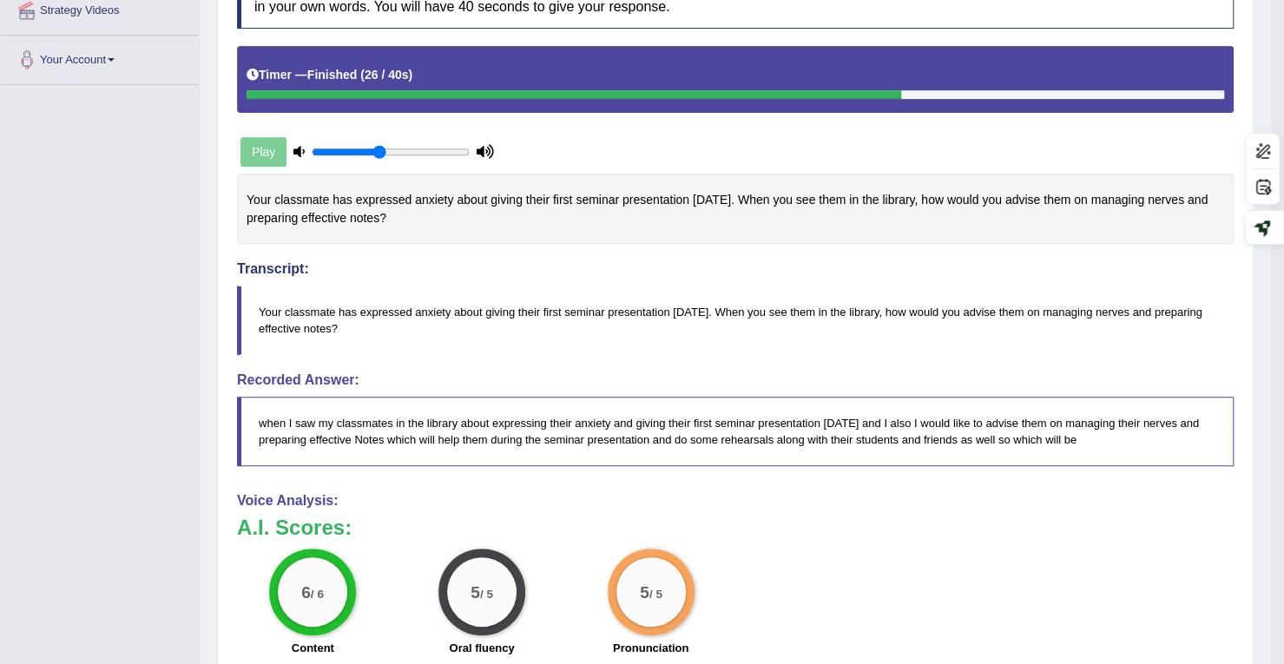
scroll to position [0, 0]
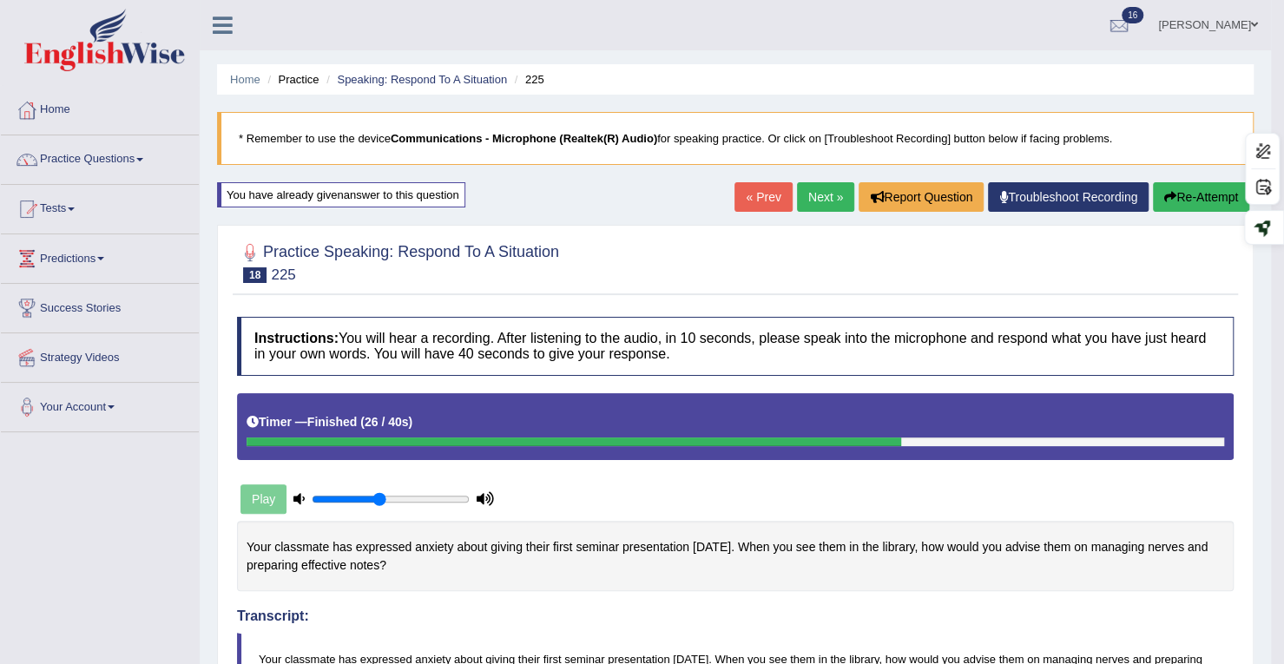
click at [1186, 188] on button "Re-Attempt" at bounding box center [1201, 197] width 96 height 30
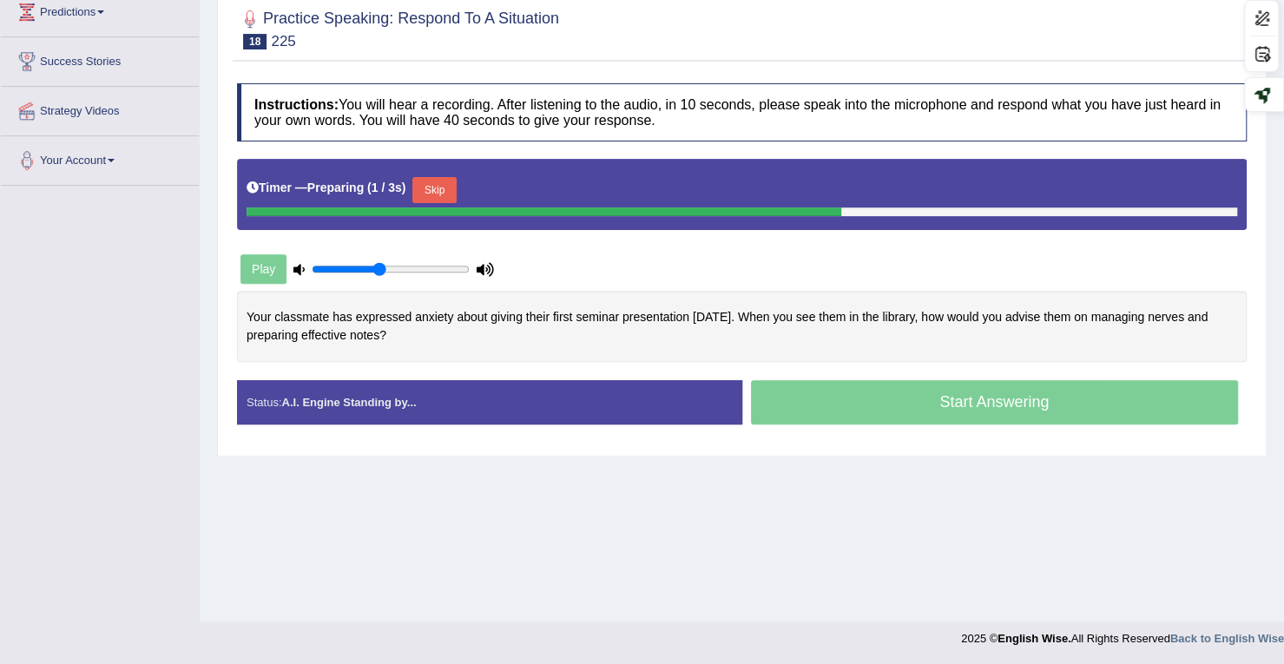
click at [434, 183] on button "Skip" at bounding box center [433, 190] width 43 height 26
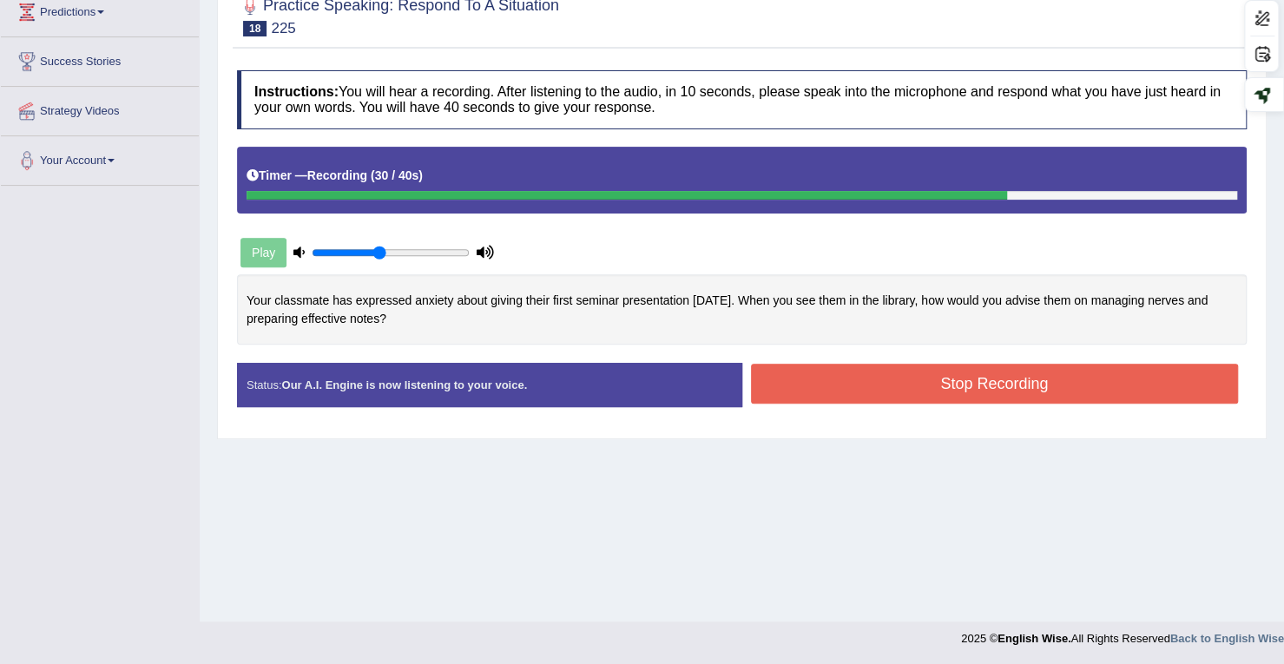
click at [852, 381] on button "Stop Recording" at bounding box center [995, 384] width 488 height 40
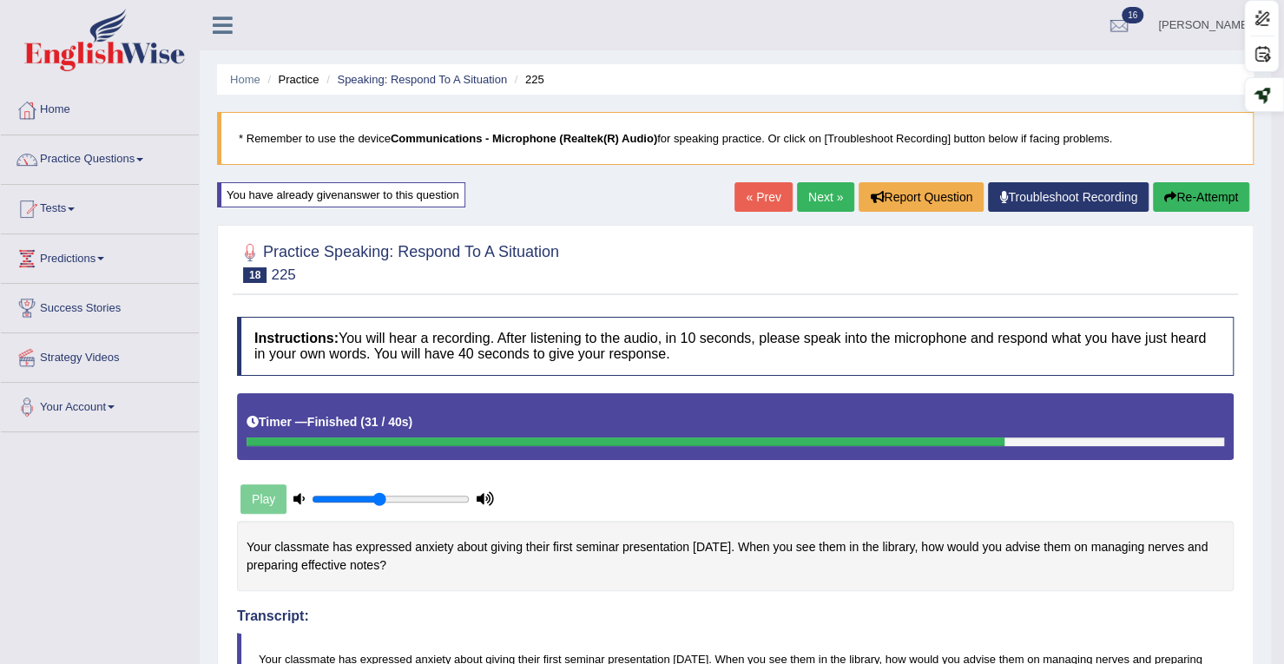
click at [799, 204] on link "Next »" at bounding box center [825, 197] width 57 height 30
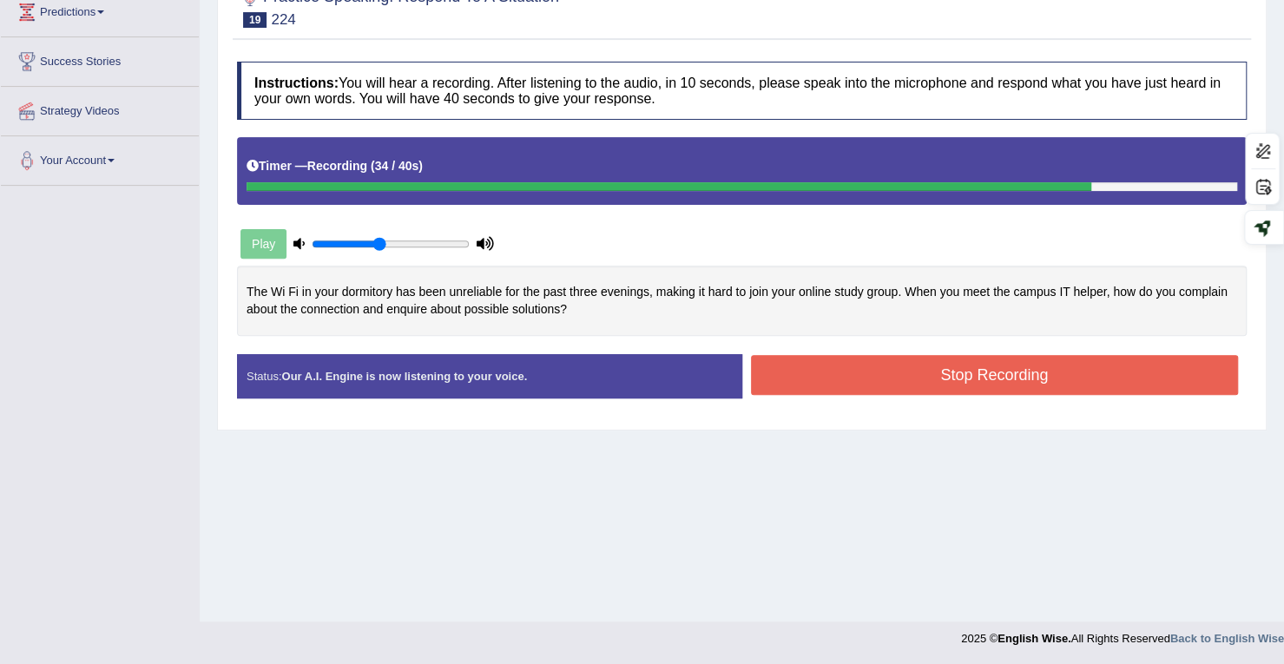
click at [761, 367] on button "Stop Recording" at bounding box center [995, 375] width 488 height 40
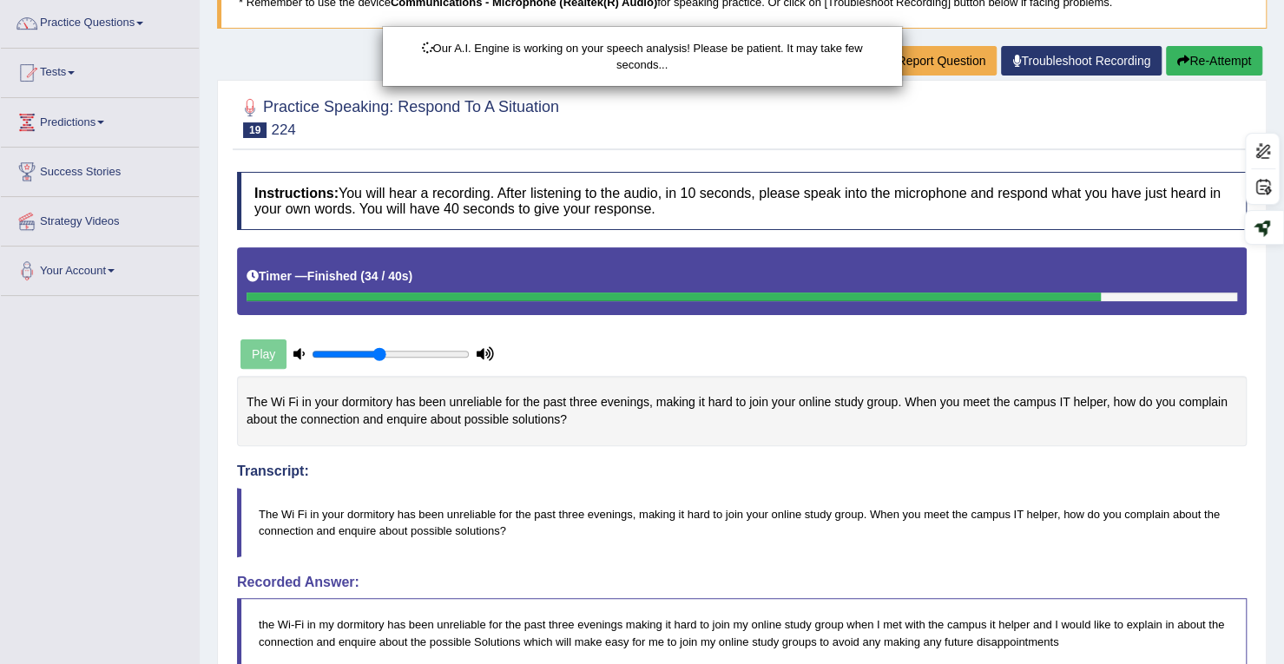
scroll to position [73, 0]
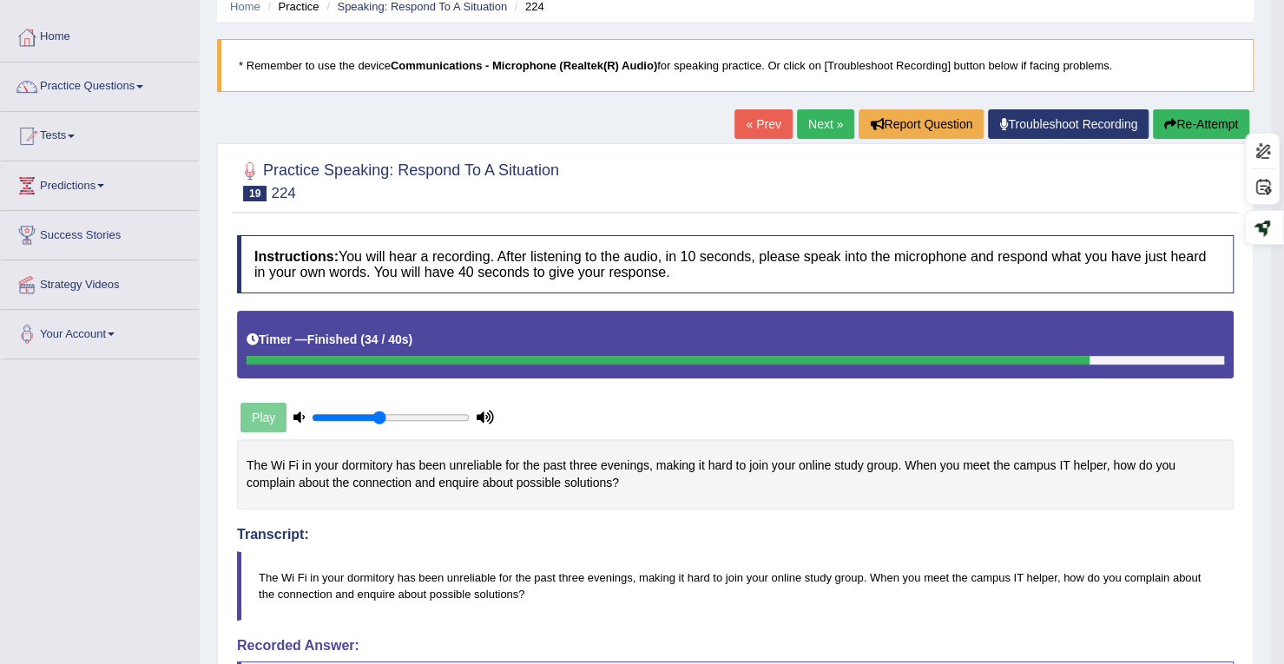
click at [1216, 115] on button "Re-Attempt" at bounding box center [1201, 124] width 96 height 30
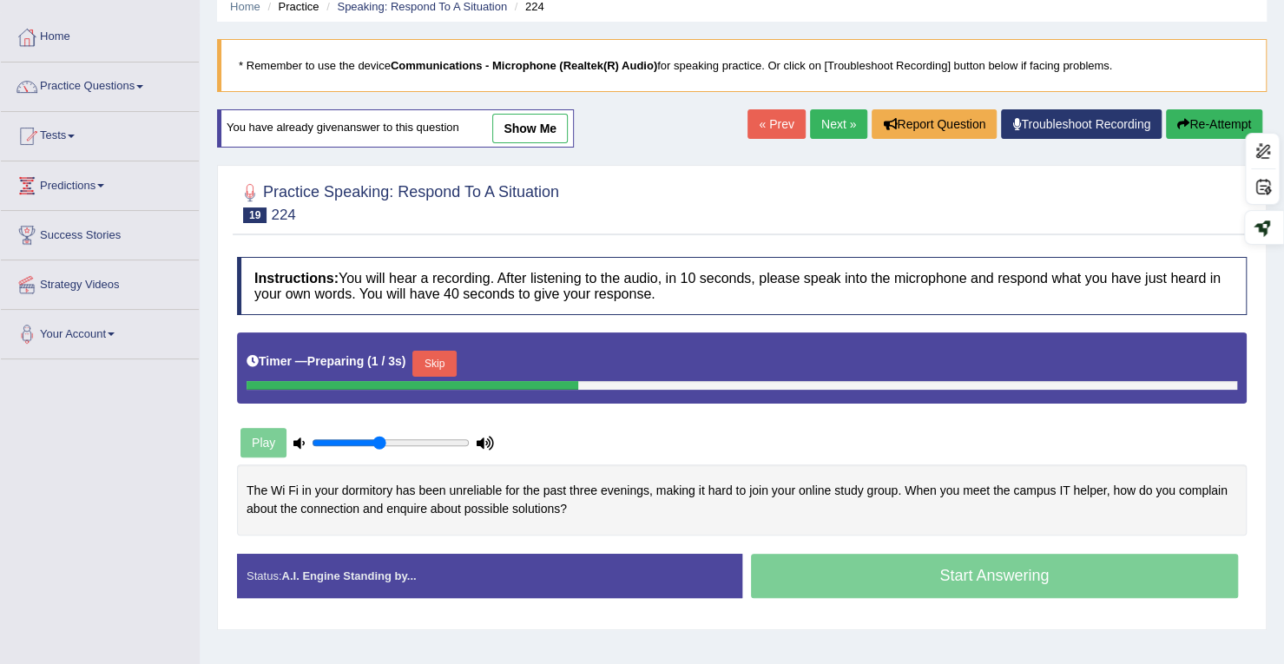
click at [456, 357] on button "Skip" at bounding box center [433, 364] width 43 height 26
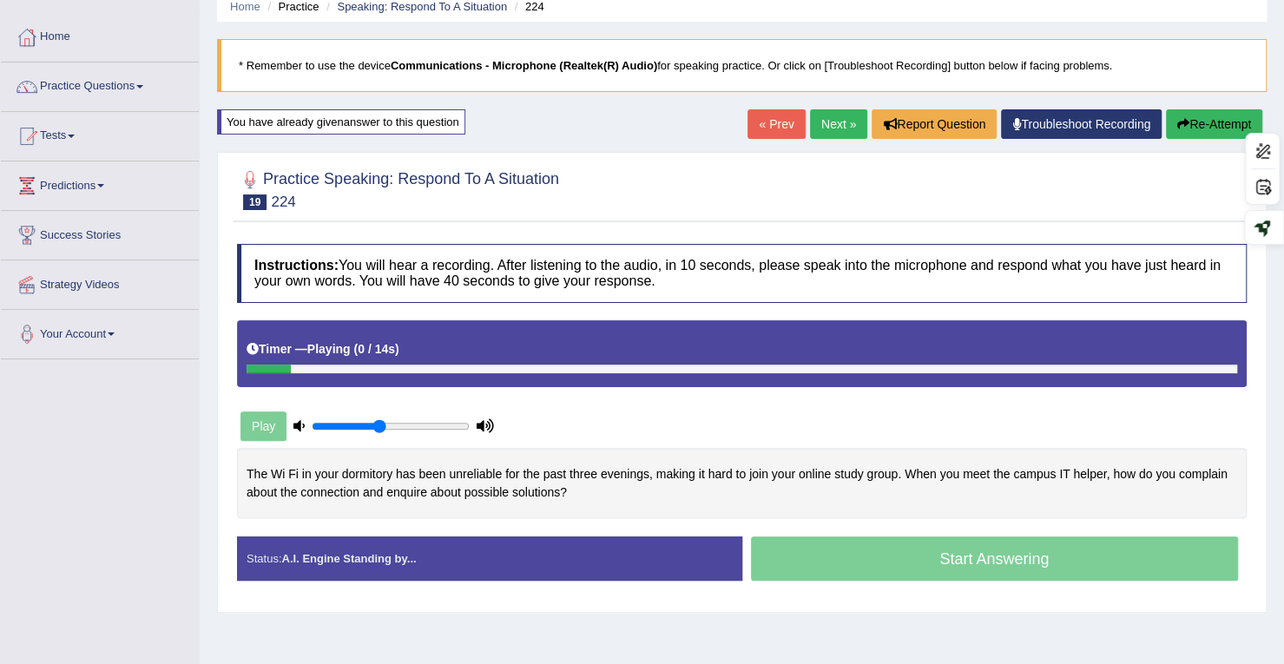
scroll to position [247, 0]
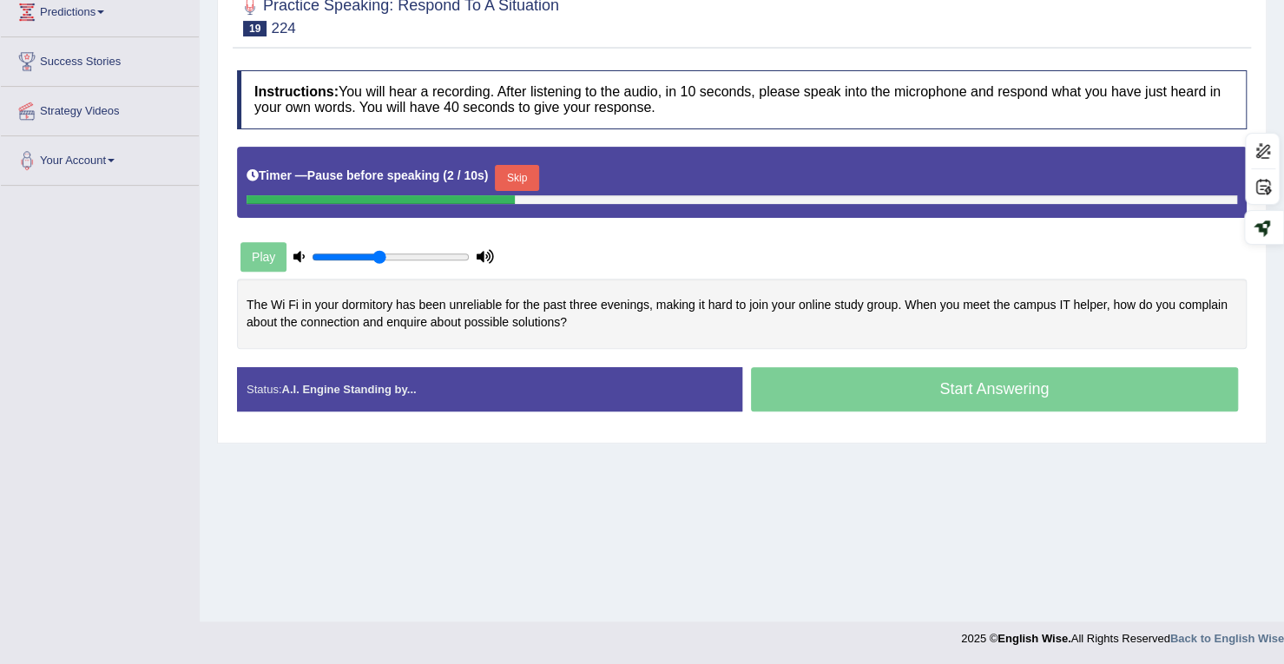
click at [538, 166] on button "Skip" at bounding box center [516, 178] width 43 height 26
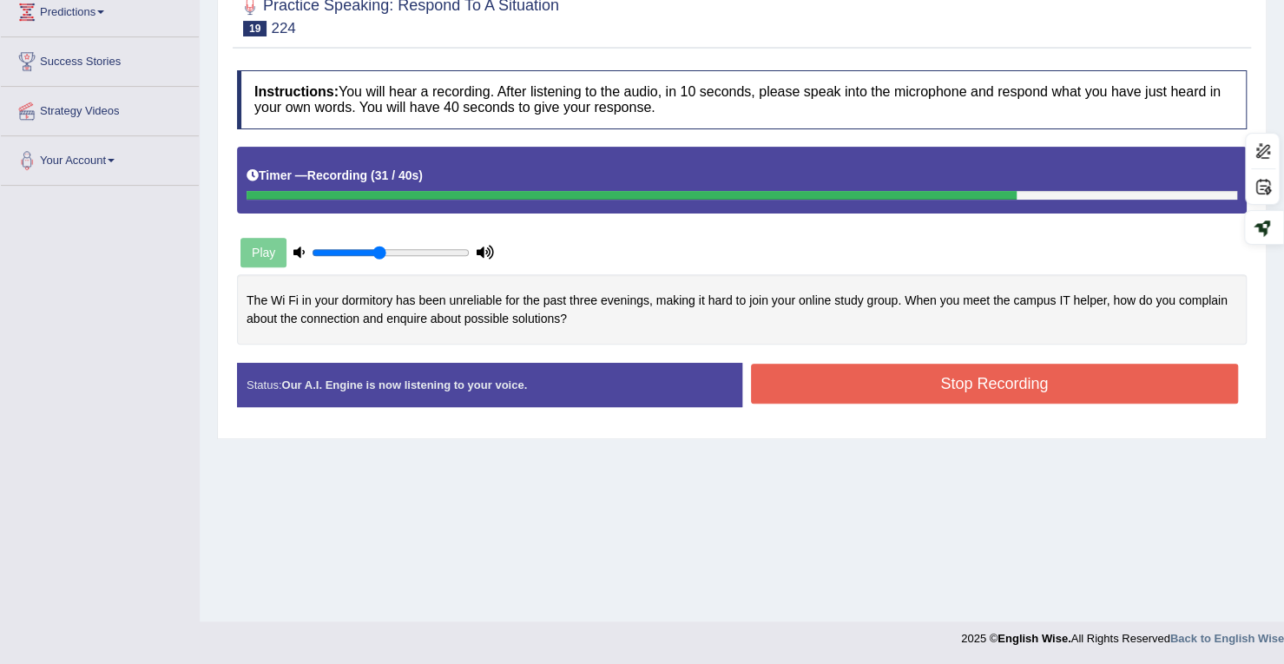
click at [947, 392] on button "Stop Recording" at bounding box center [995, 384] width 488 height 40
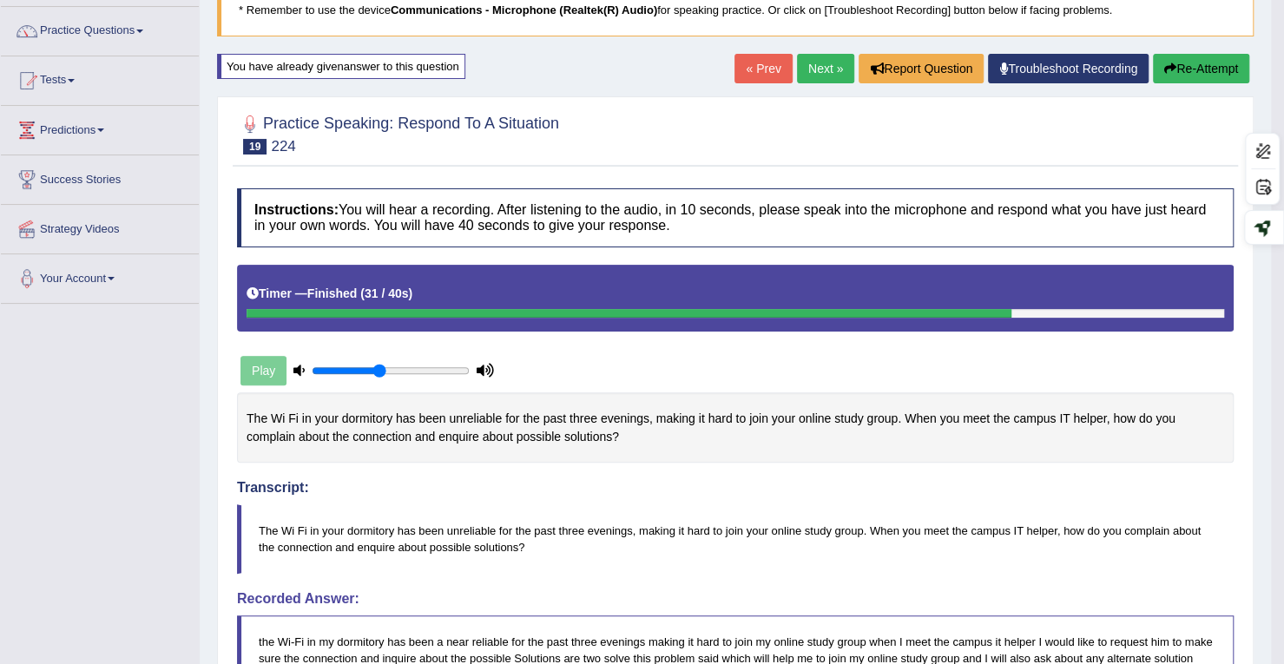
scroll to position [0, 0]
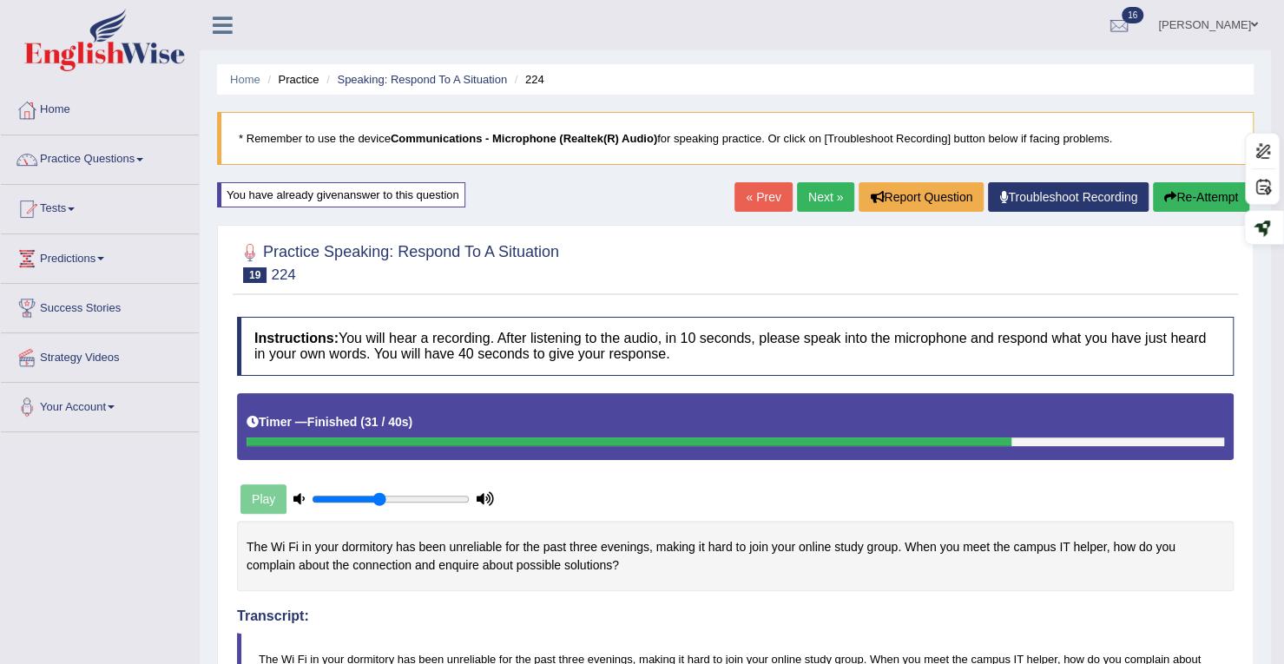
click at [807, 198] on link "Next »" at bounding box center [825, 197] width 57 height 30
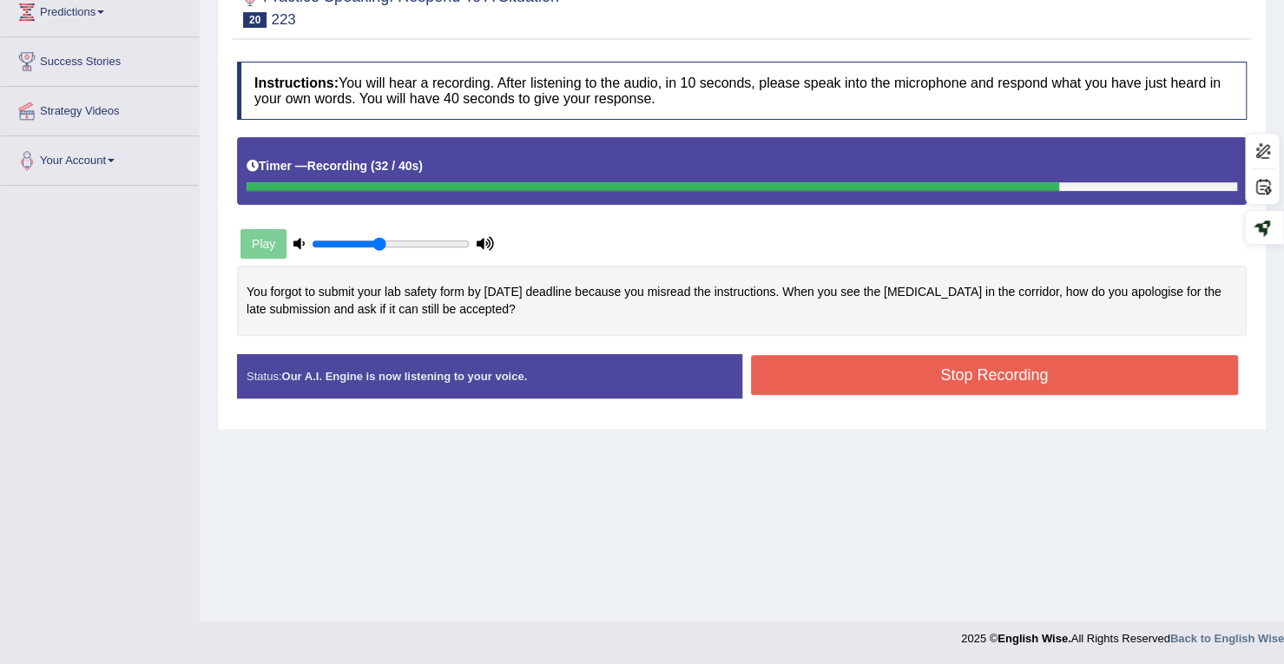
click at [874, 369] on button "Stop Recording" at bounding box center [995, 375] width 488 height 40
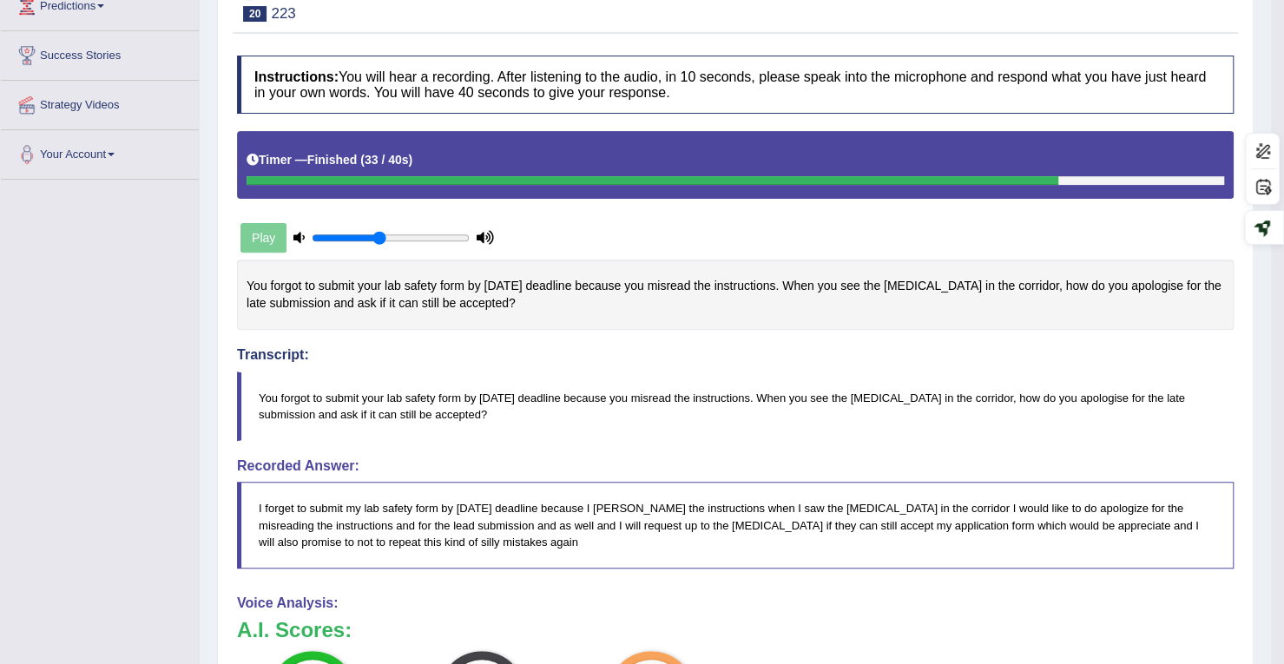
scroll to position [247, 0]
